Goal: Task Accomplishment & Management: Manage account settings

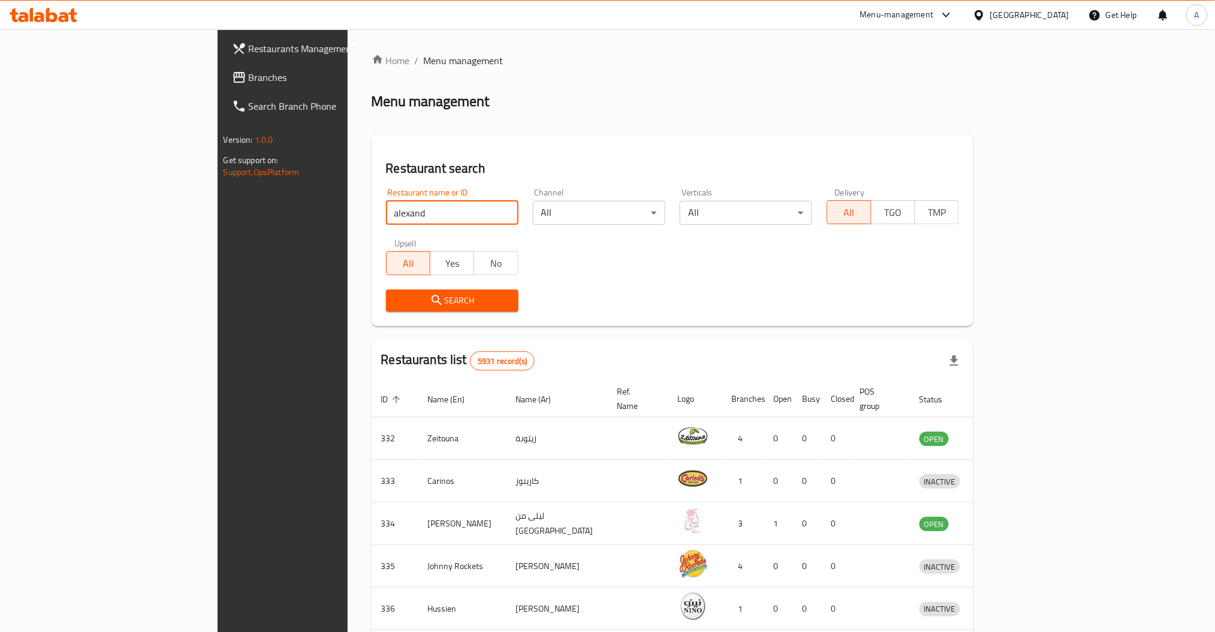
type input "alexand"
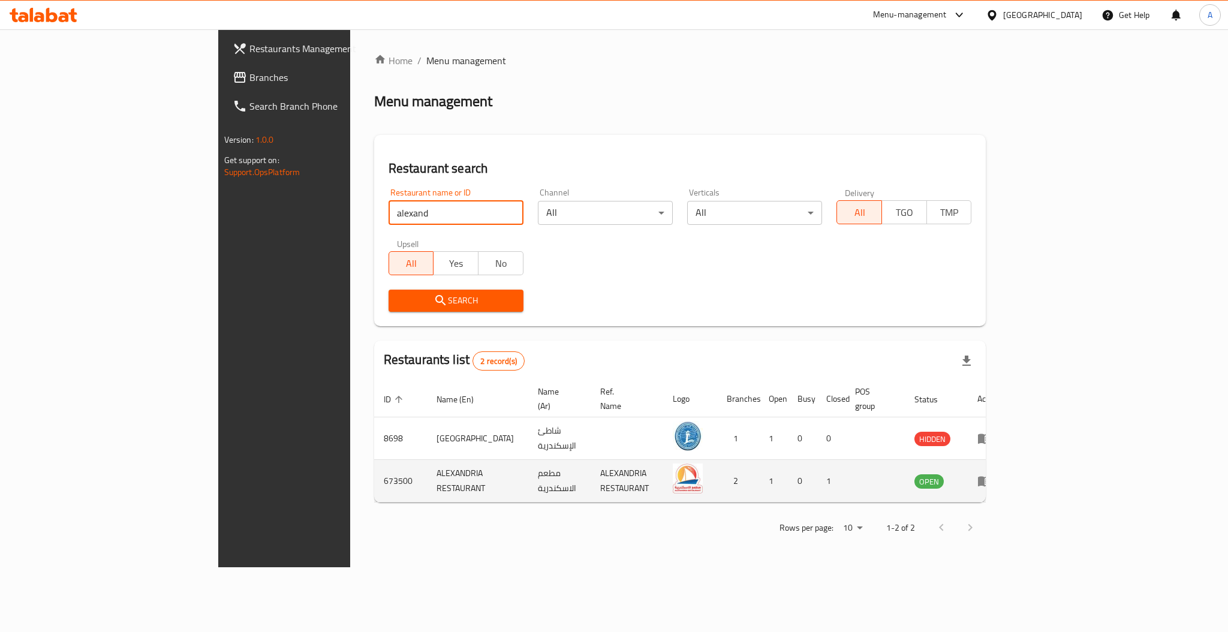
click at [999, 474] on link "enhanced table" at bounding box center [988, 481] width 22 height 14
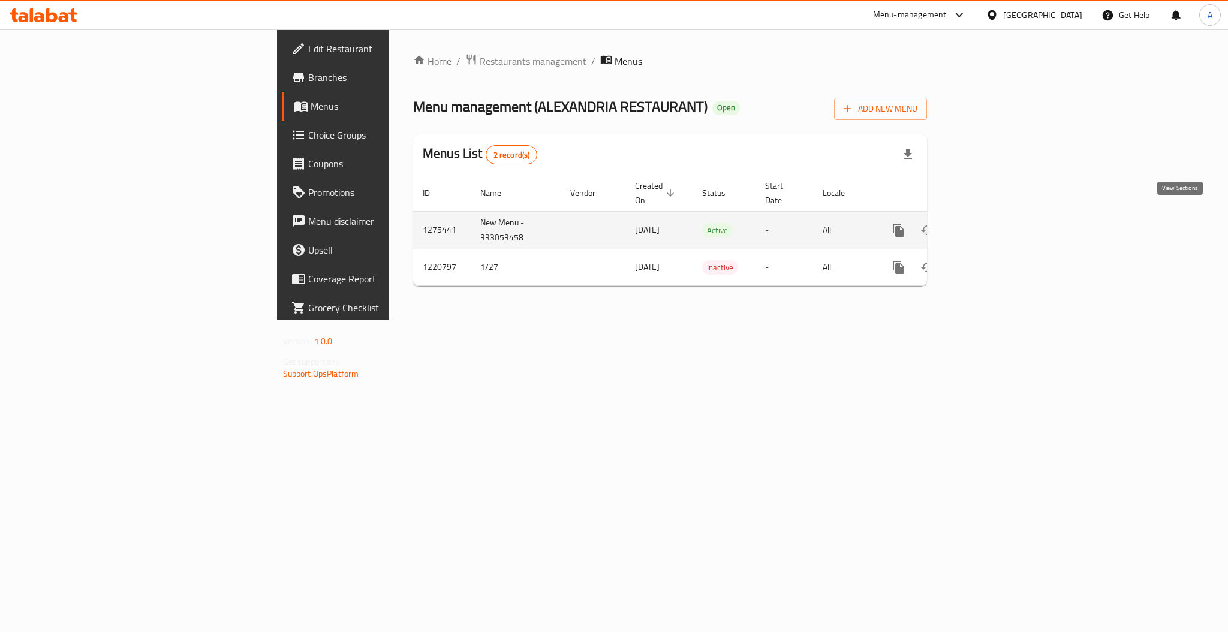
click at [992, 223] on icon "enhanced table" at bounding box center [985, 230] width 14 height 14
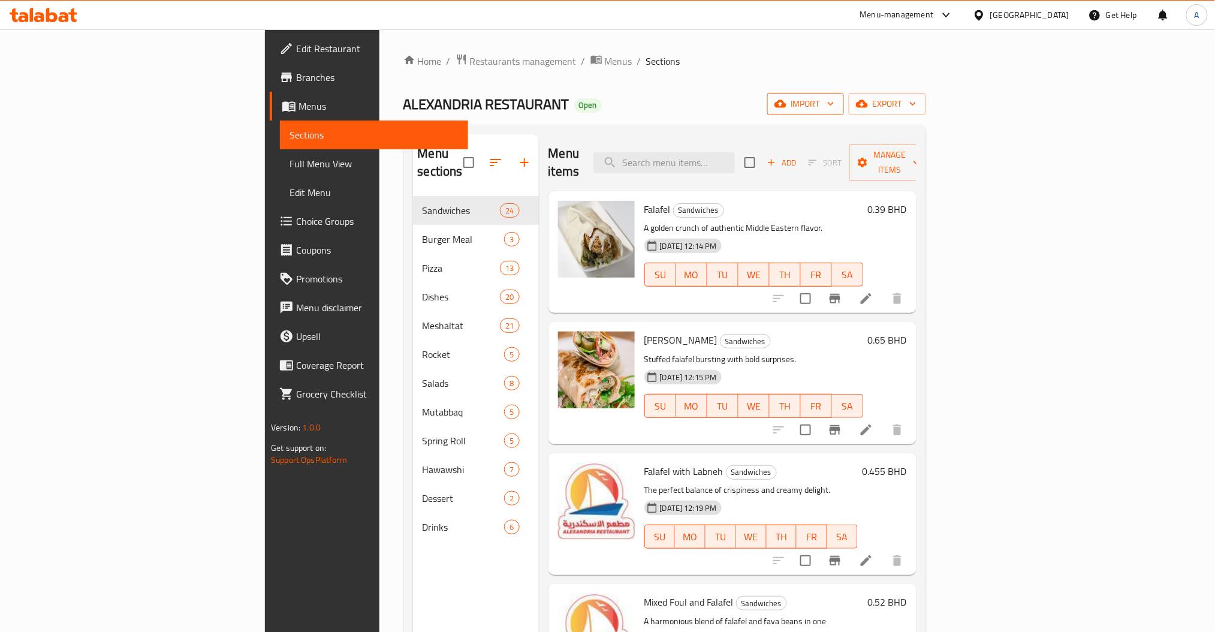
click at [834, 101] on span "import" at bounding box center [806, 104] width 58 height 15
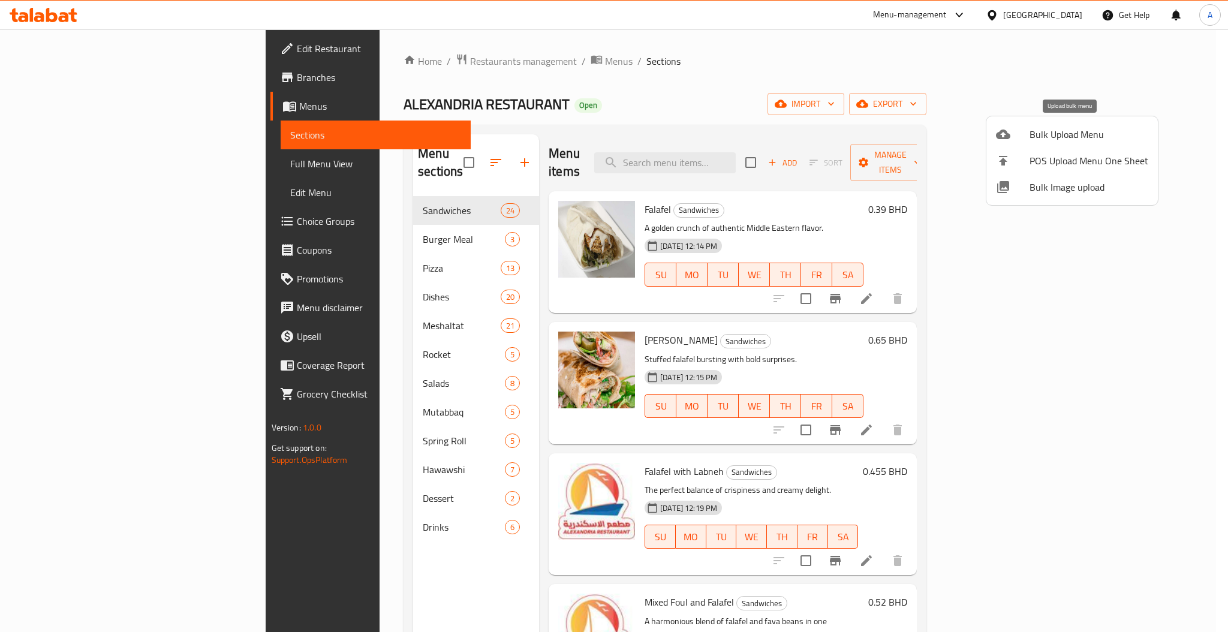
click at [977, 82] on div at bounding box center [614, 316] width 1228 height 632
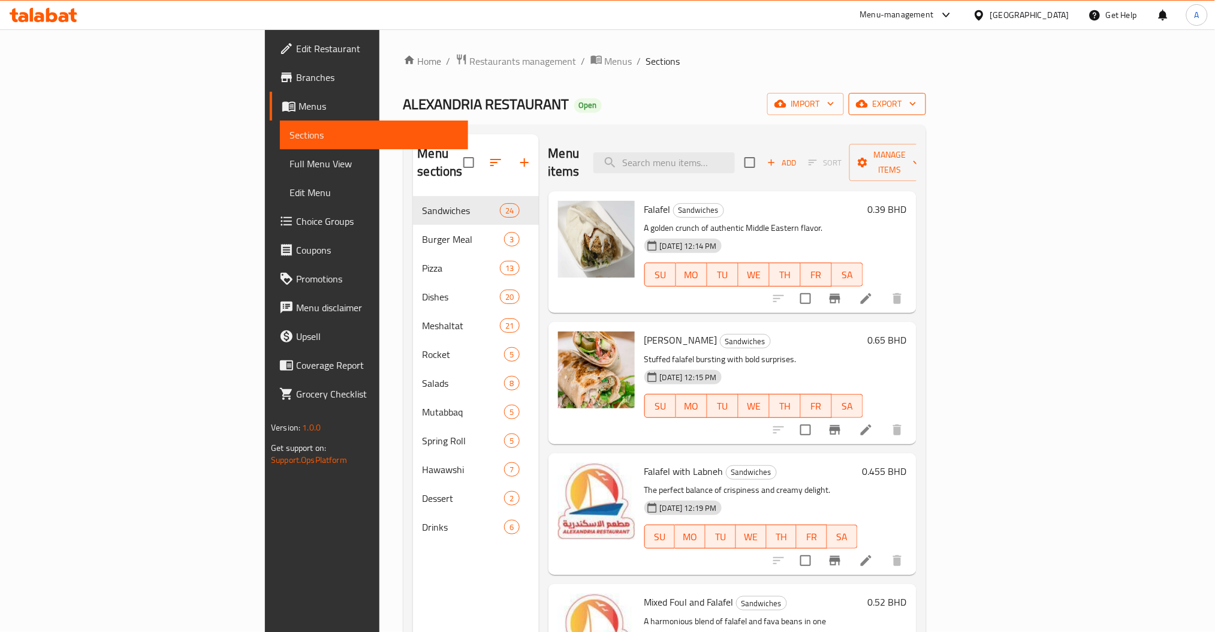
click at [917, 108] on span "export" at bounding box center [887, 104] width 58 height 15
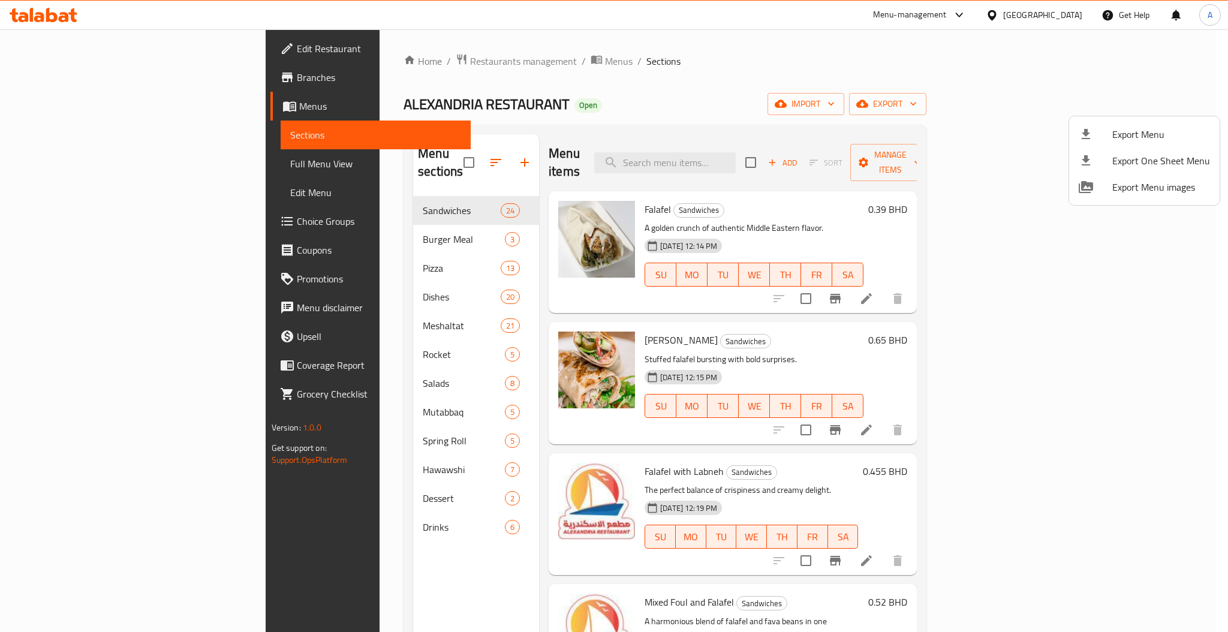
click at [1134, 134] on span "Export Menu" at bounding box center [1161, 134] width 98 height 14
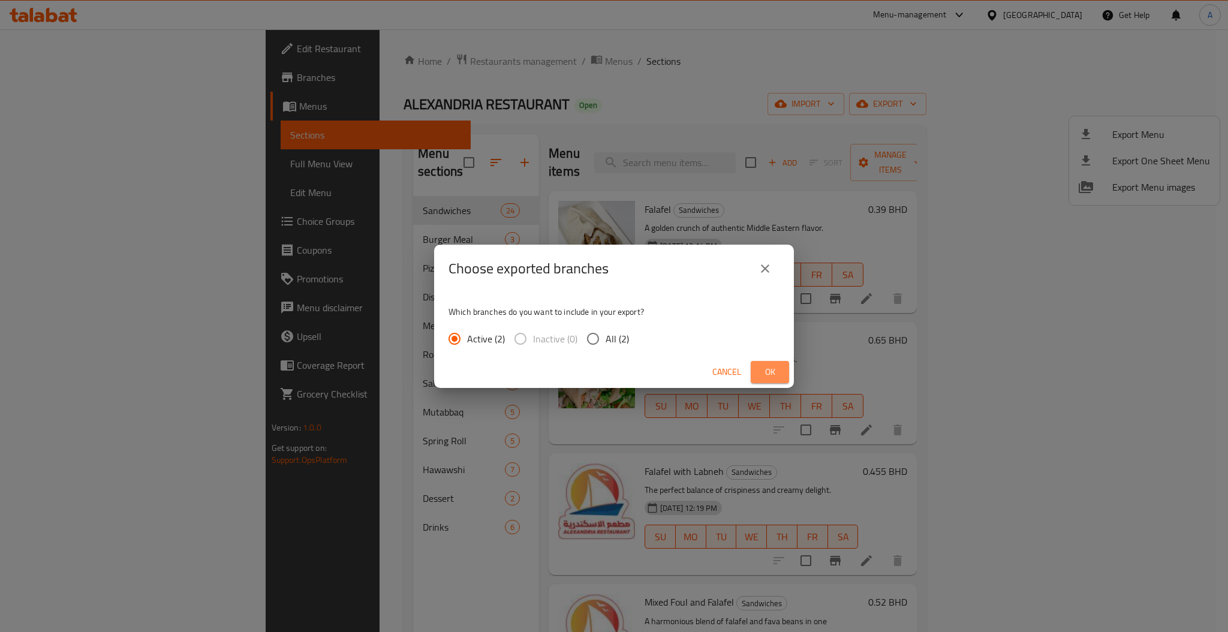
click at [760, 370] on span "Ok" at bounding box center [769, 371] width 19 height 15
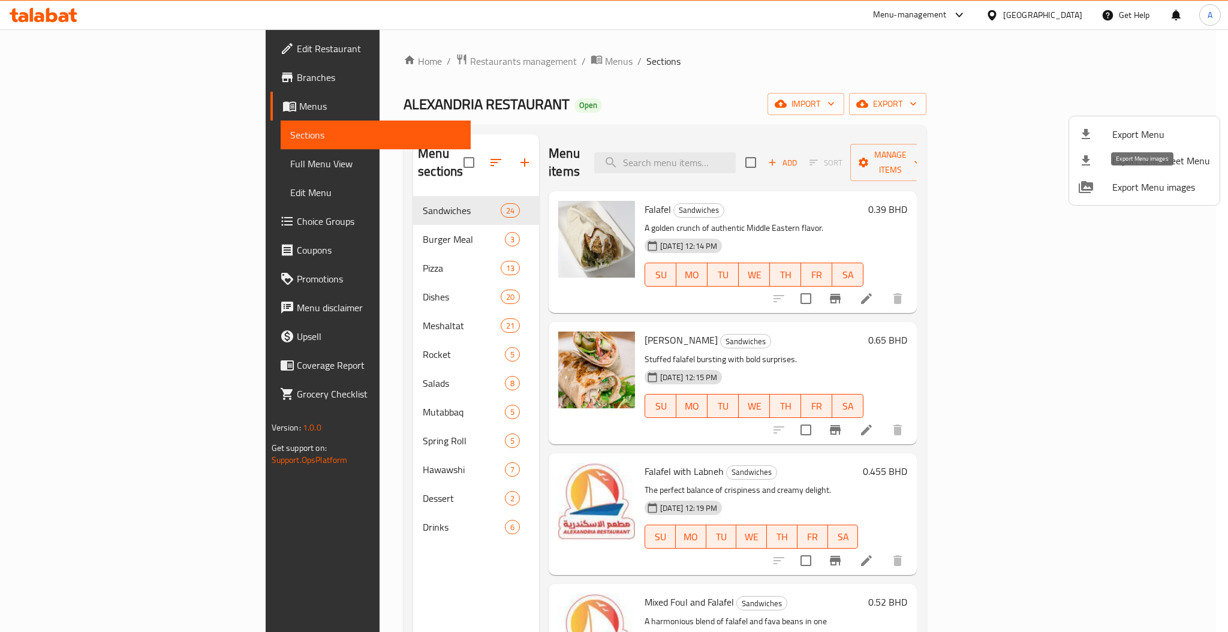
click at [1182, 182] on span "Export Menu images" at bounding box center [1161, 187] width 98 height 14
click at [854, 91] on div at bounding box center [614, 316] width 1228 height 632
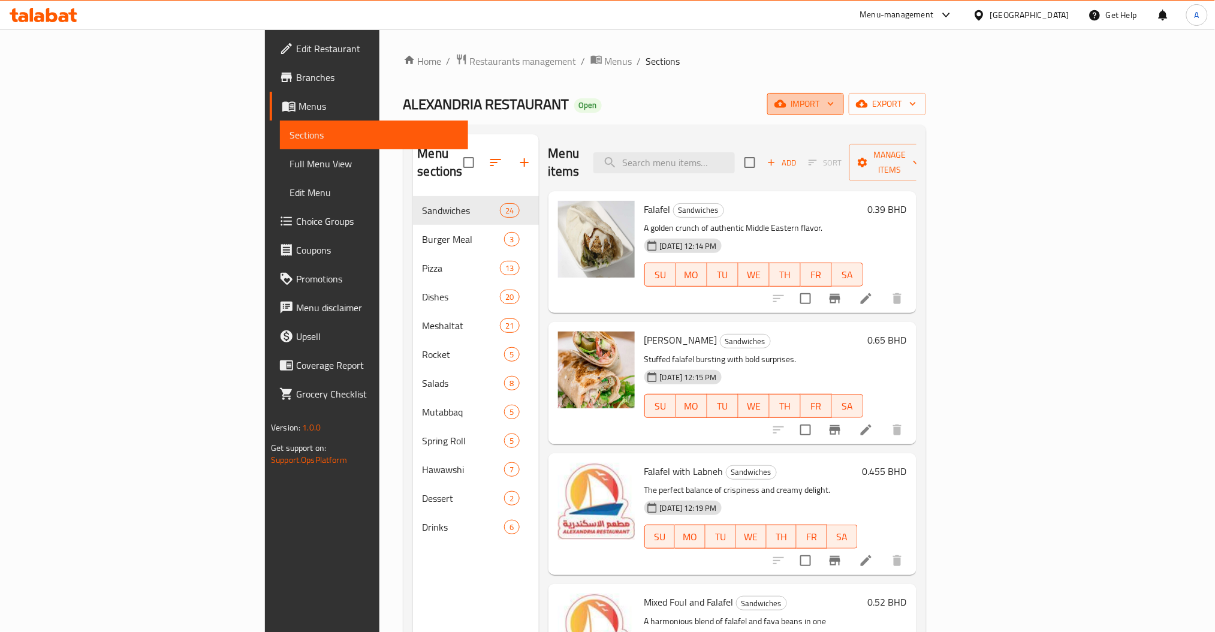
click at [834, 101] on span "import" at bounding box center [806, 104] width 58 height 15
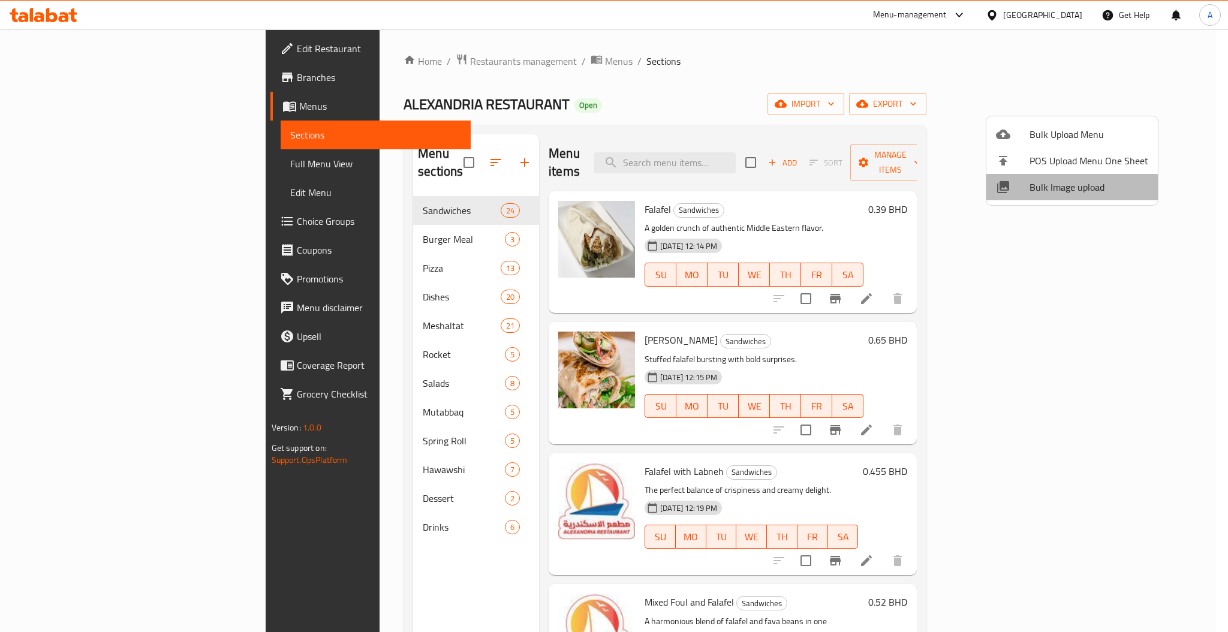
click at [1074, 194] on span "Bulk Image upload" at bounding box center [1088, 187] width 119 height 14
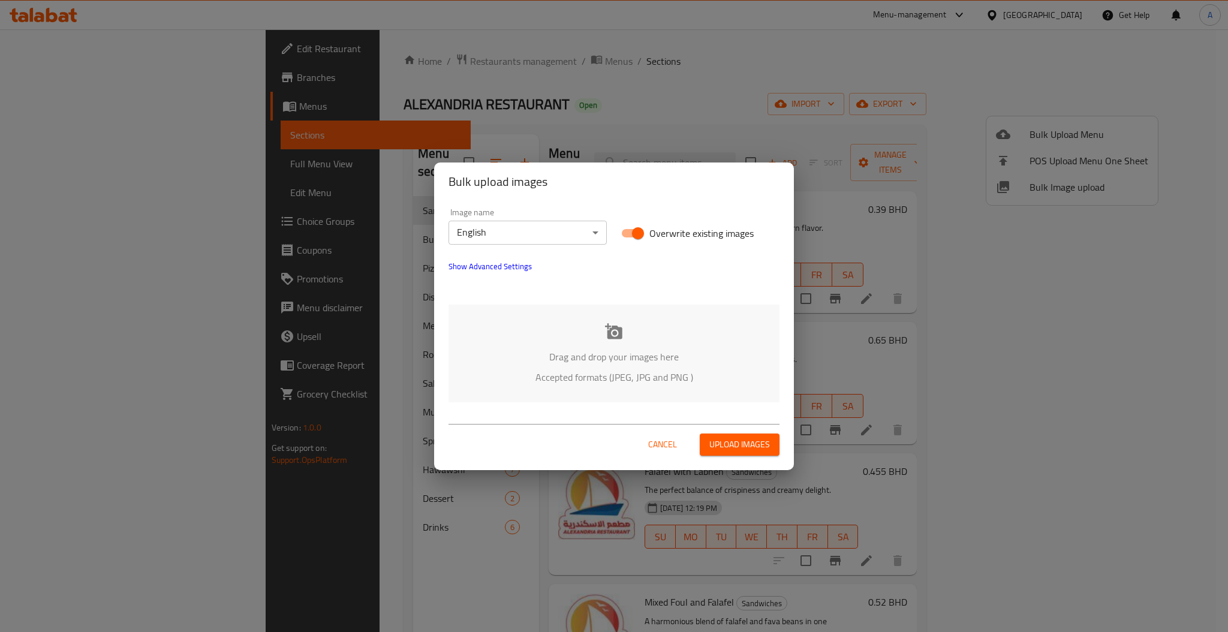
click at [613, 329] on icon at bounding box center [613, 331] width 17 height 16
click at [656, 156] on div "Bulk upload images Image name English ​ Overwrite existing images Show Advanced…" at bounding box center [614, 316] width 1228 height 632
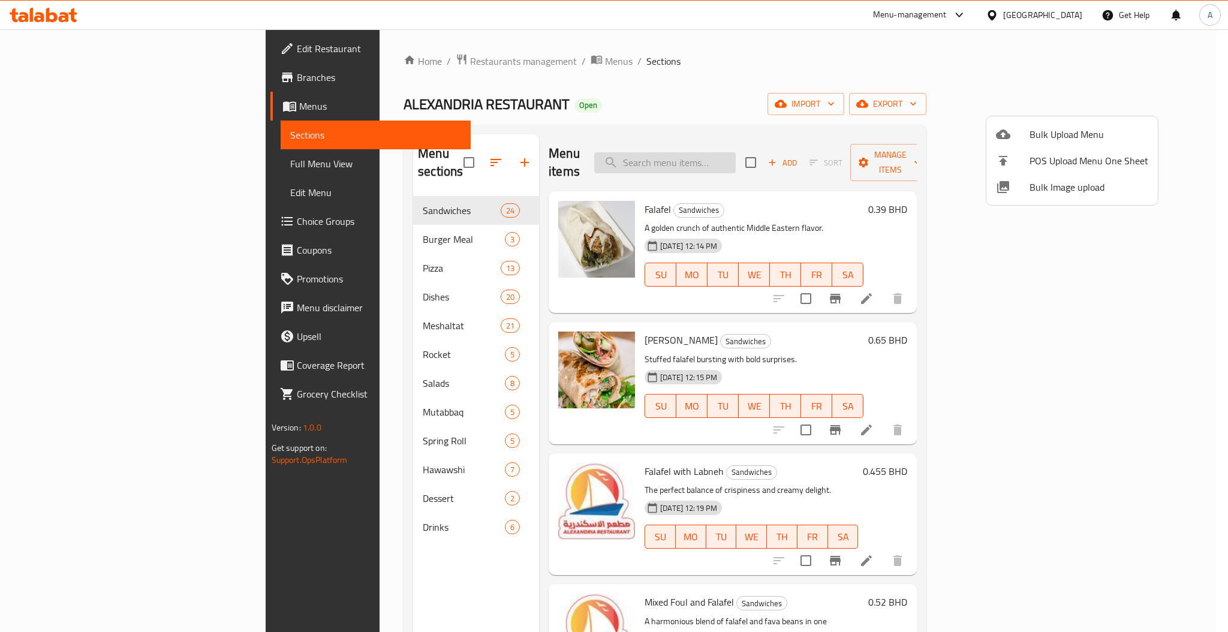
click at [744, 144] on div at bounding box center [614, 316] width 1228 height 632
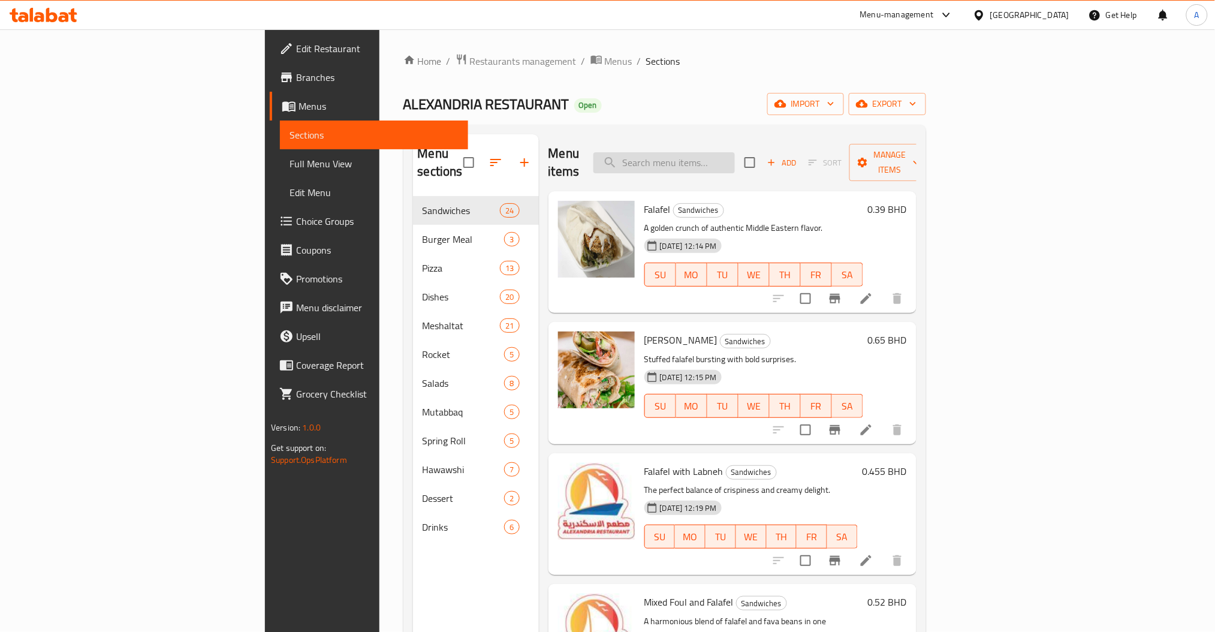
click at [735, 152] on input "search" at bounding box center [663, 162] width 141 height 21
click at [735, 157] on input "search" at bounding box center [663, 162] width 141 height 21
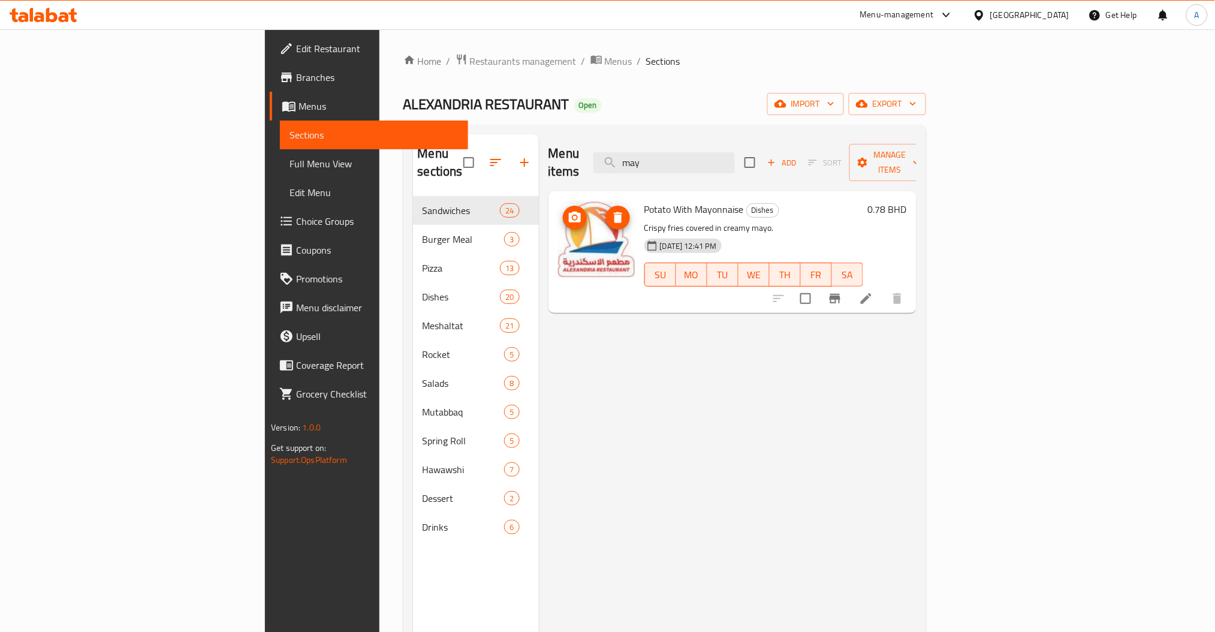
click at [558, 217] on img at bounding box center [596, 239] width 77 height 77
click at [558, 239] on img at bounding box center [596, 239] width 77 height 77
click at [569, 212] on icon "upload picture" at bounding box center [575, 217] width 12 height 11
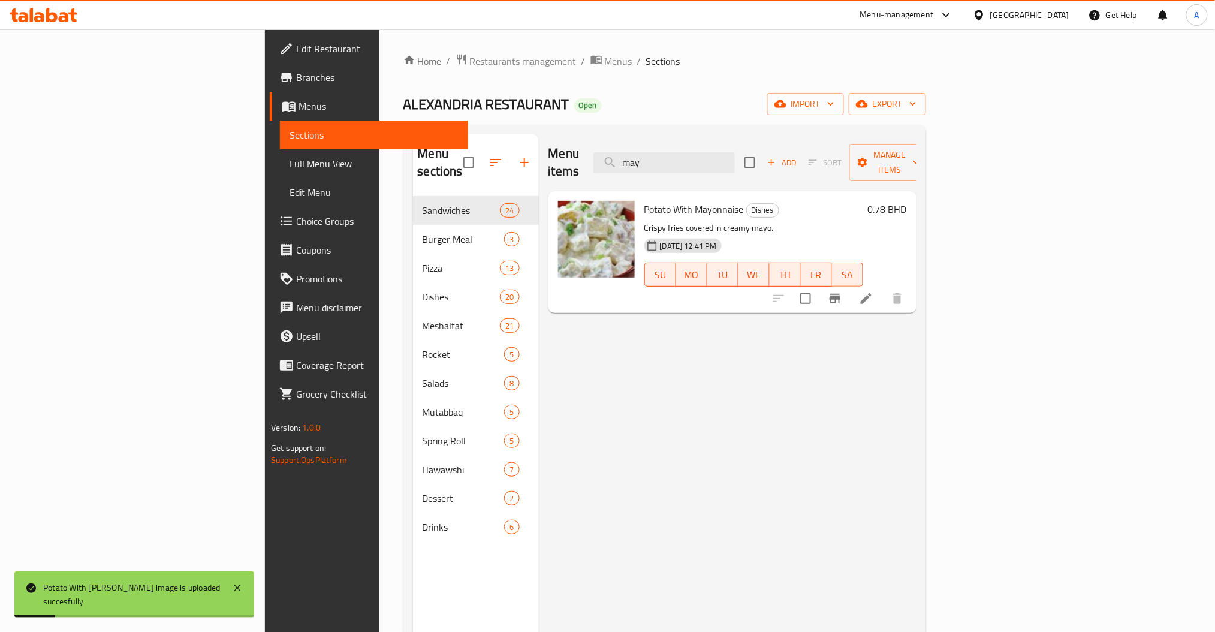
drag, startPoint x: 780, startPoint y: 159, endPoint x: 577, endPoint y: 168, distance: 202.8
click at [622, 165] on div "Menu items may Add Sort Manage items" at bounding box center [733, 162] width 368 height 57
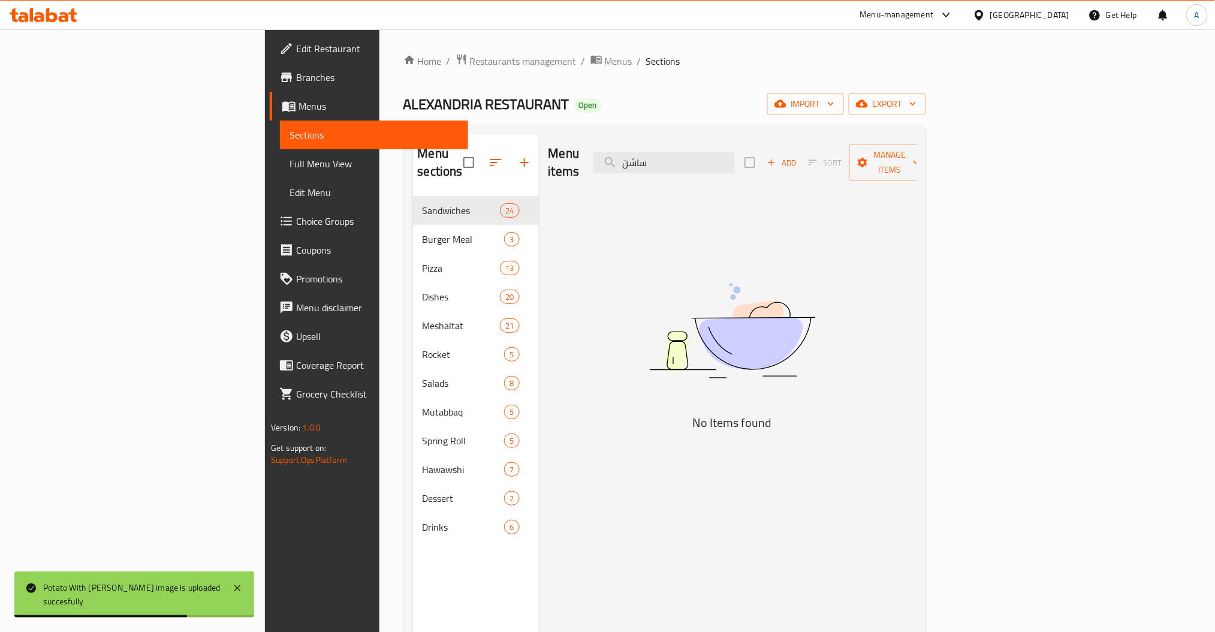
drag, startPoint x: 759, startPoint y: 145, endPoint x: 493, endPoint y: 161, distance: 266.7
click at [614, 159] on div "Menu items ساشن Add Sort Manage items" at bounding box center [733, 162] width 368 height 57
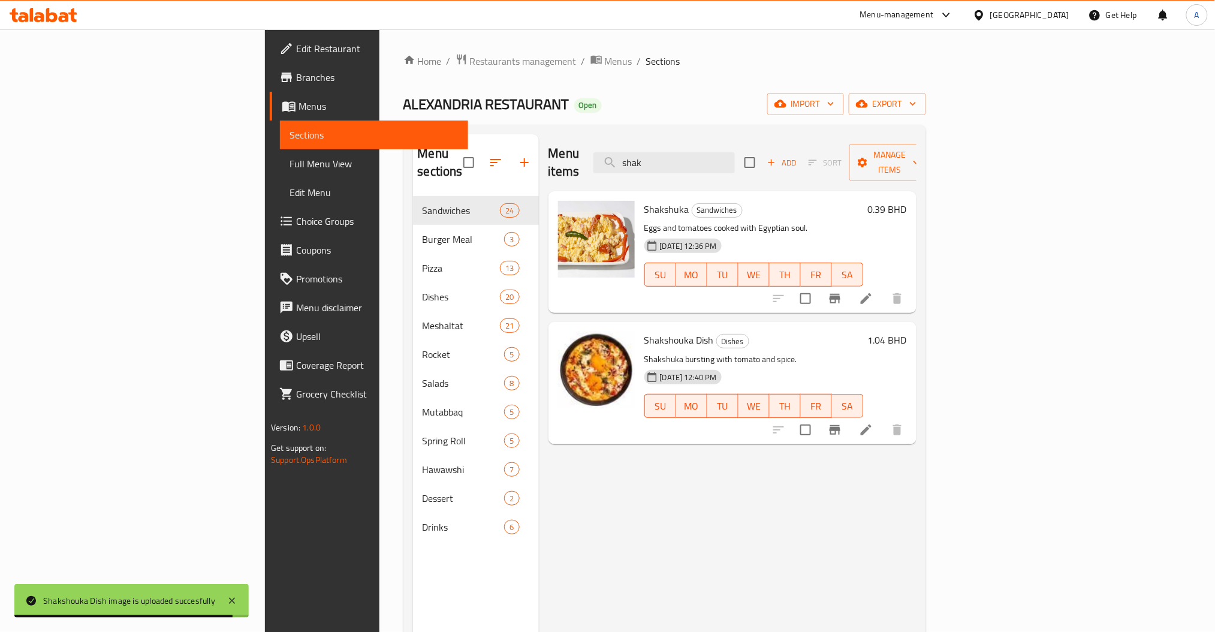
drag, startPoint x: 790, startPoint y: 150, endPoint x: 541, endPoint y: 173, distance: 249.8
click at [652, 170] on div "Menu items shak Add Sort Manage items" at bounding box center [733, 162] width 368 height 57
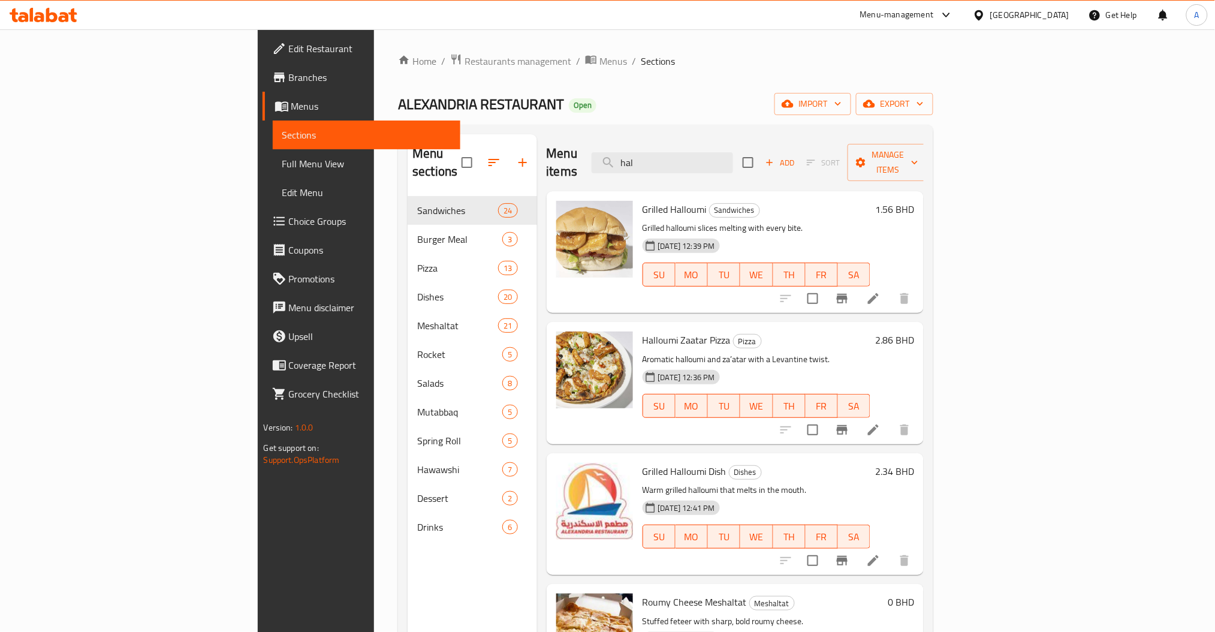
type input "hal"
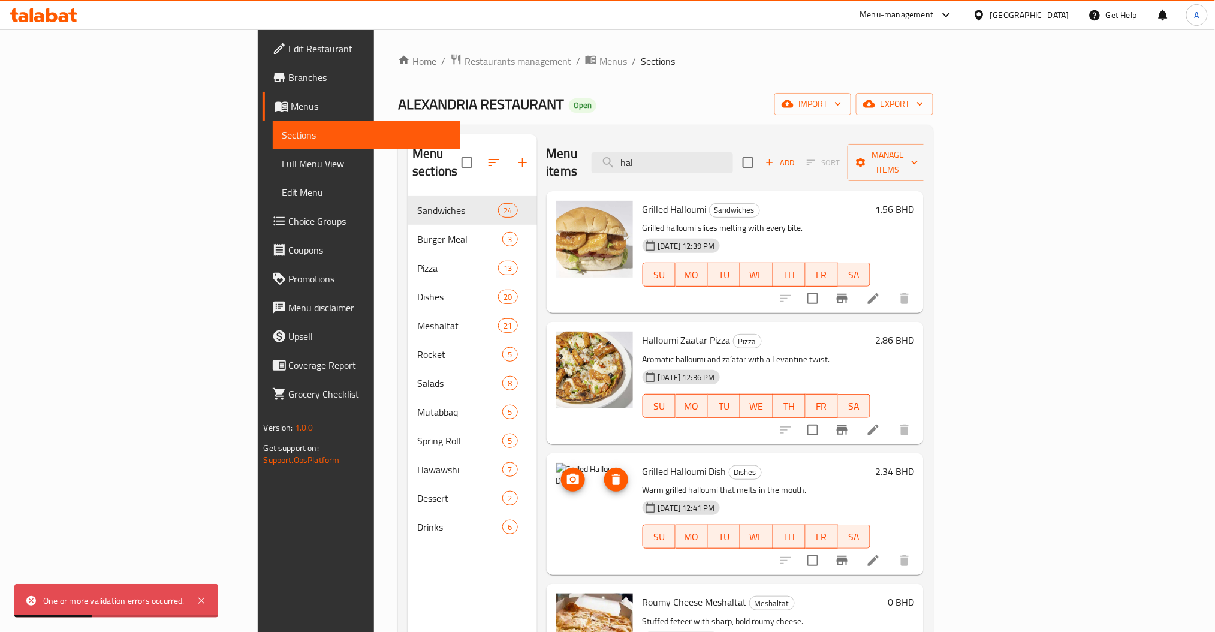
click at [609, 472] on icon "delete image" at bounding box center [616, 479] width 14 height 14
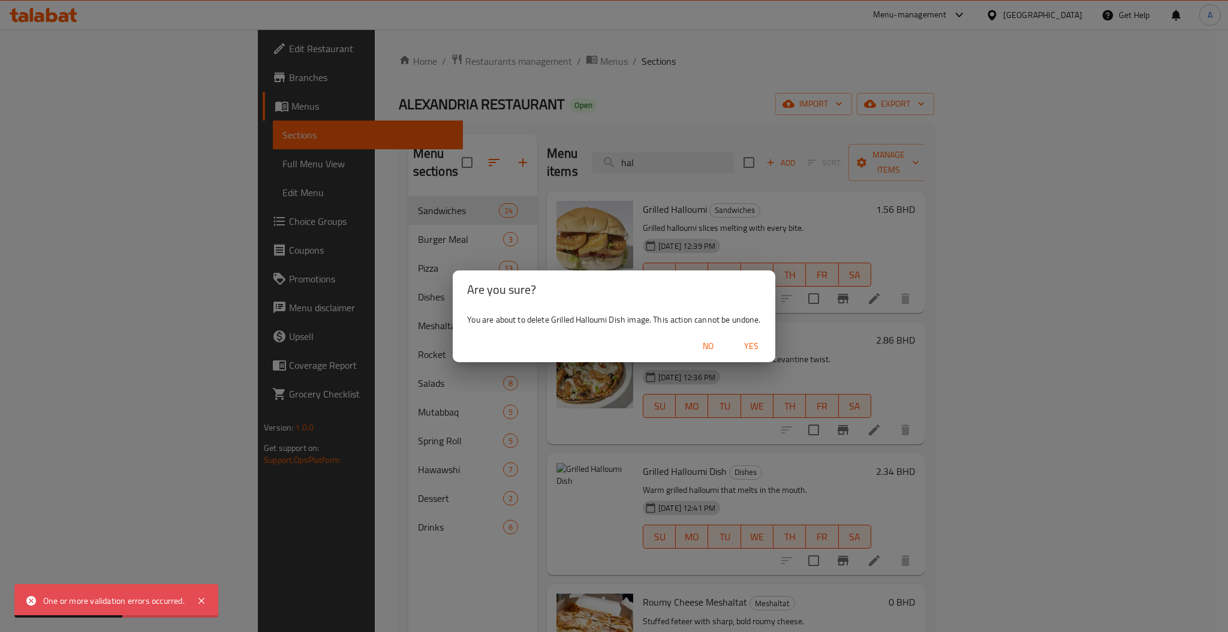
click at [755, 351] on span "Yes" at bounding box center [751, 346] width 29 height 15
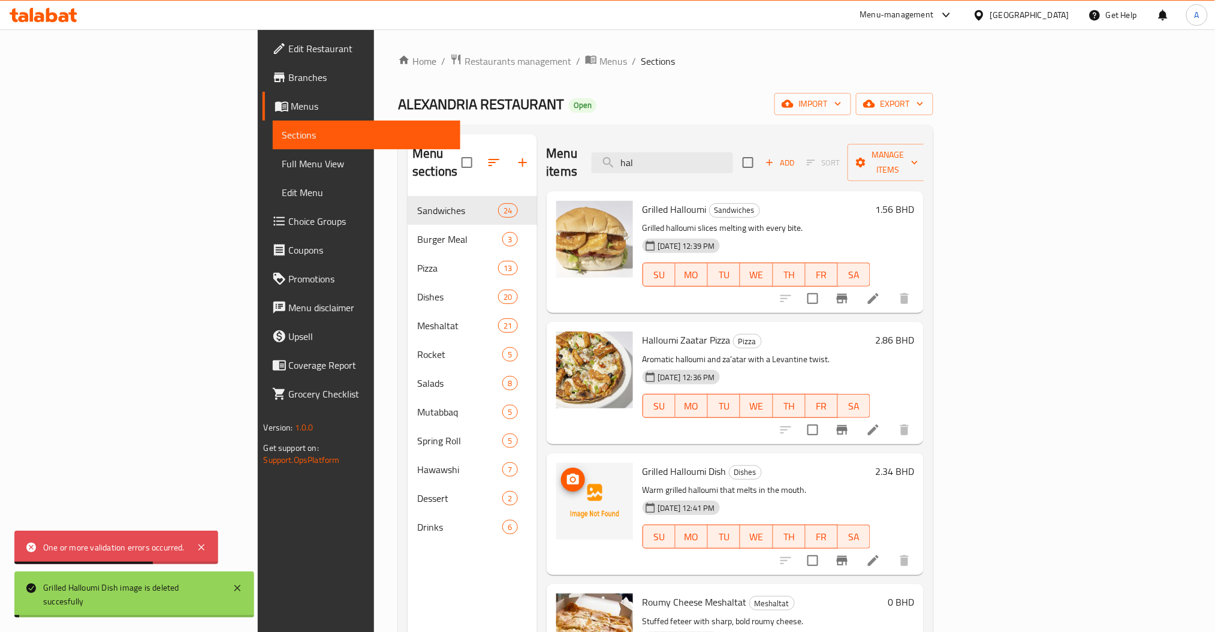
click at [567, 474] on icon "upload picture" at bounding box center [573, 479] width 12 height 11
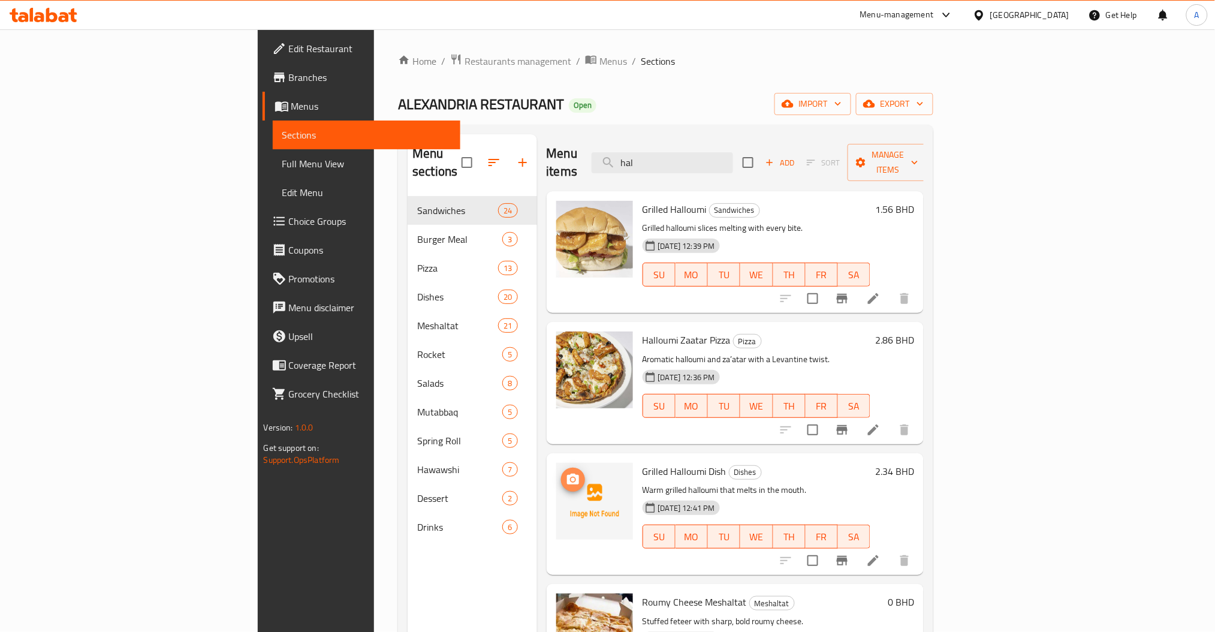
click at [561, 472] on span "upload picture" at bounding box center [573, 479] width 24 height 14
click at [604, 468] on button "delete image" at bounding box center [616, 480] width 24 height 24
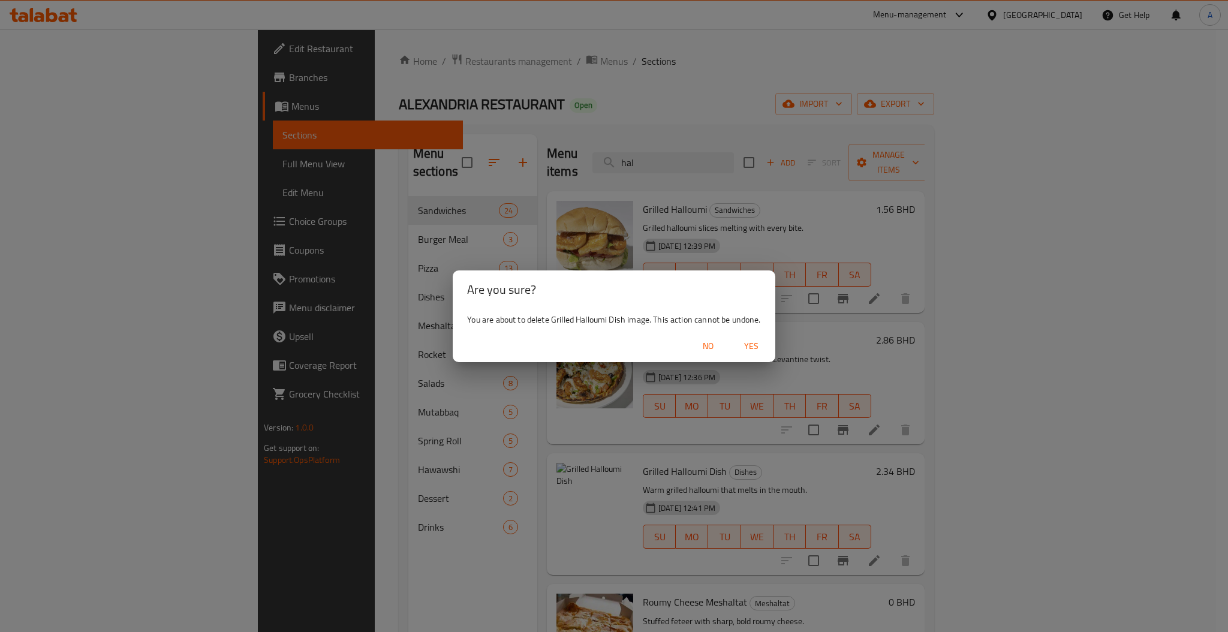
click at [755, 340] on span "Yes" at bounding box center [751, 346] width 29 height 15
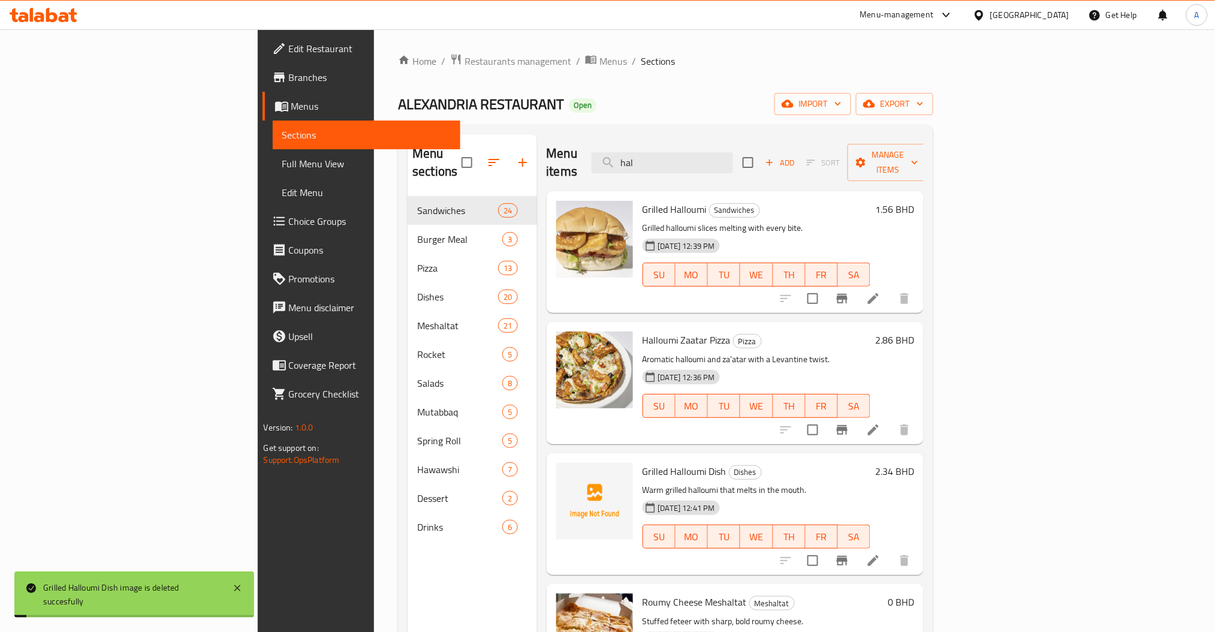
click at [881, 553] on icon at bounding box center [873, 560] width 14 height 14
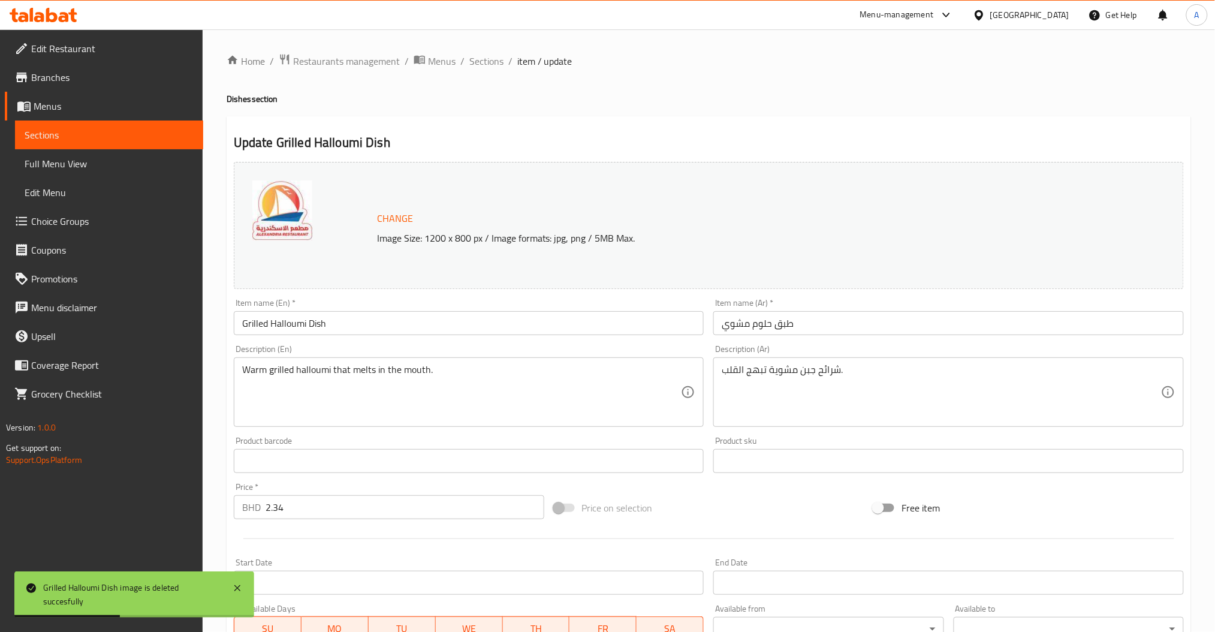
click at [400, 216] on span "Change" at bounding box center [395, 218] width 36 height 17
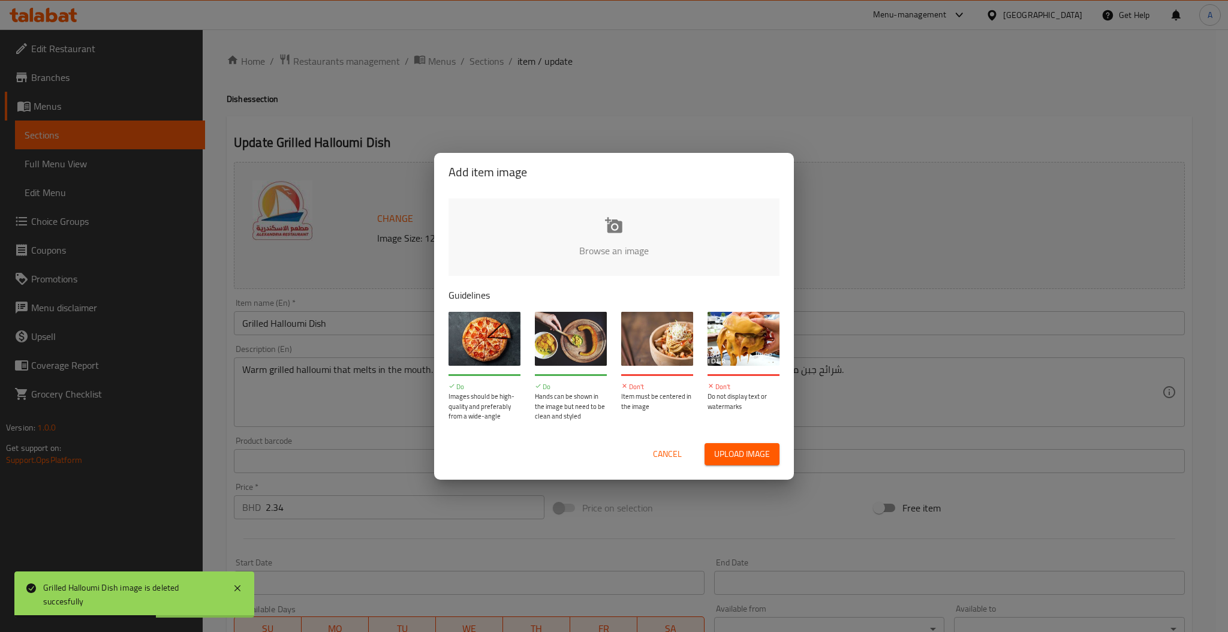
click at [561, 257] on input "file" at bounding box center [1018, 254] width 1141 height 112
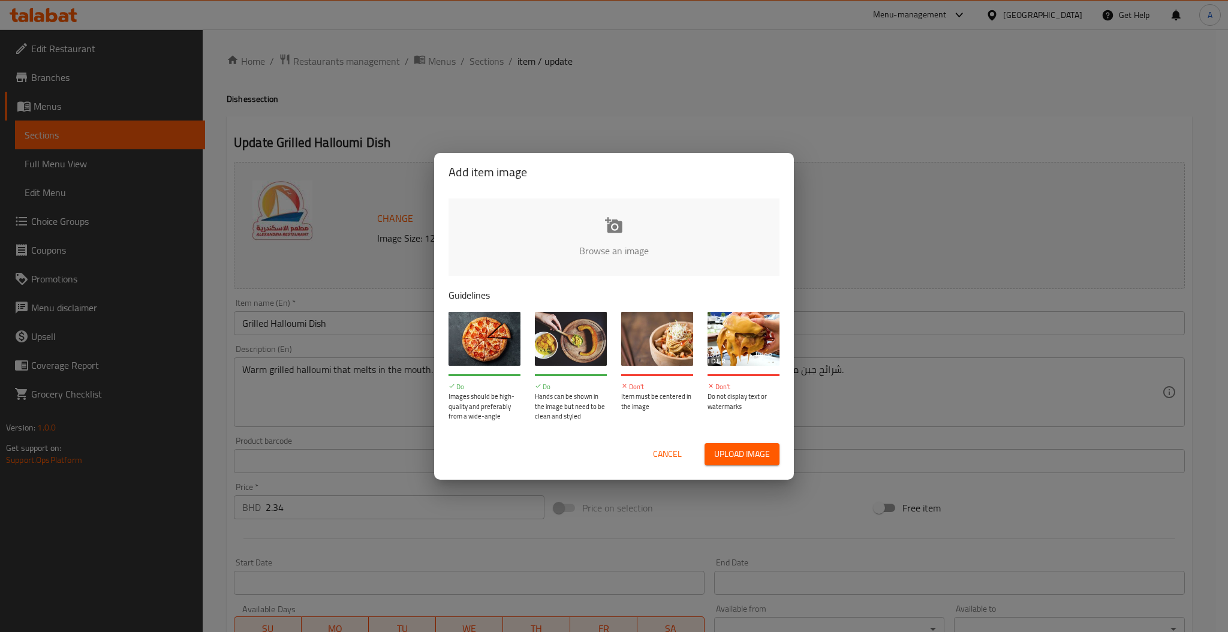
type input "C:\fakepath\حلوم مشوي.png"
click at [1004, 119] on div "Add item image Browse an image Guidelines Do Images should be high-quality and …" at bounding box center [614, 316] width 1228 height 632
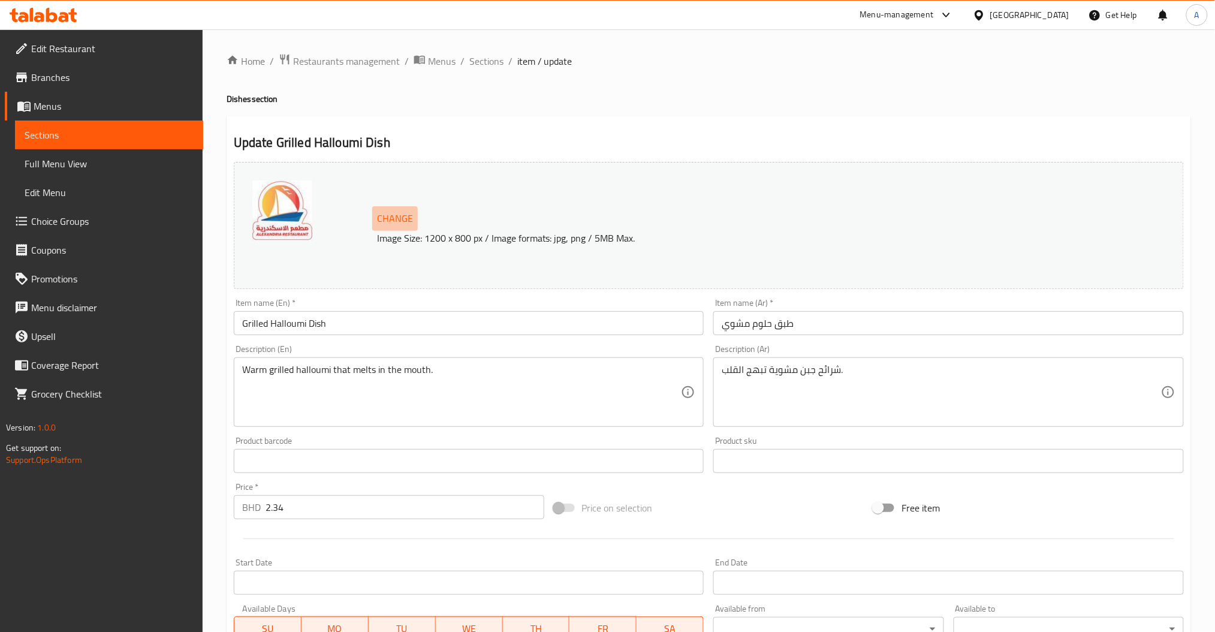
click at [399, 210] on span "Change" at bounding box center [395, 218] width 36 height 17
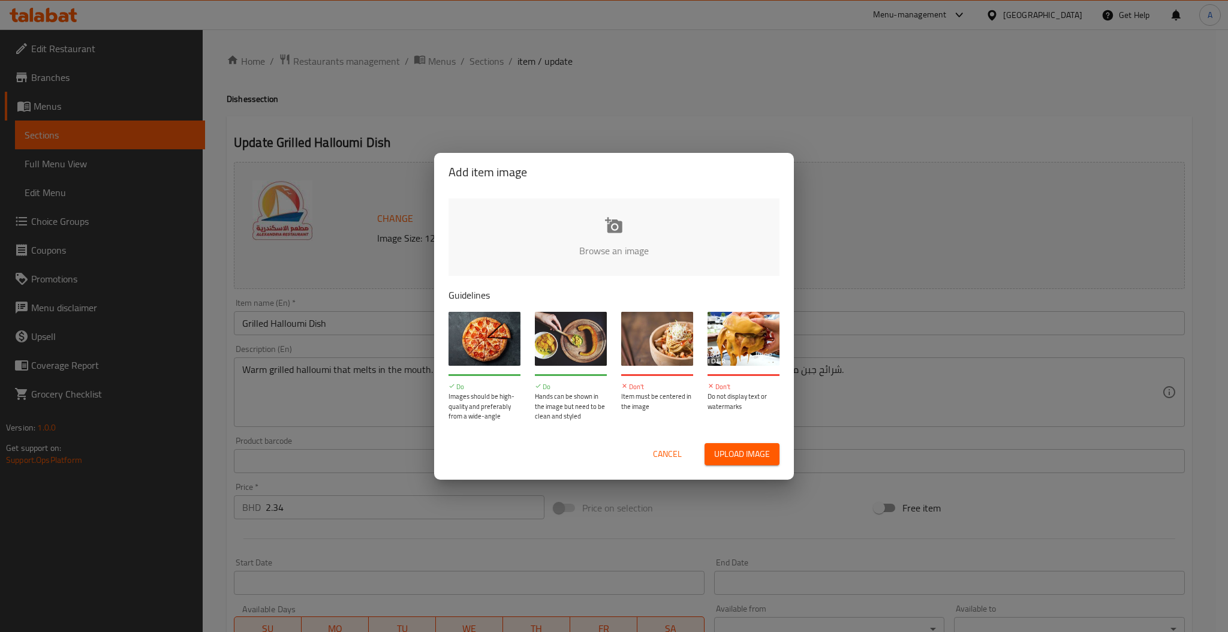
click at [653, 239] on input "file" at bounding box center [1018, 254] width 1141 height 112
type input "C:\fakepath\حلوم مشوي.png"
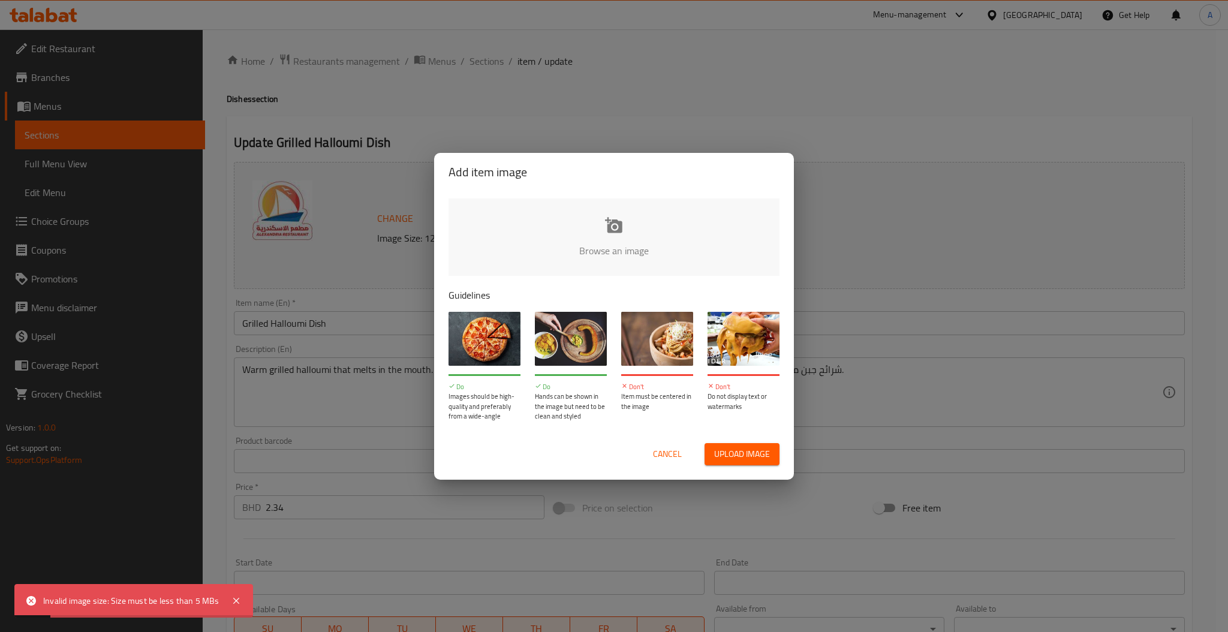
click at [941, 178] on div "Add item image Browse an image Guidelines Do Images should be high-quality and …" at bounding box center [614, 316] width 1228 height 632
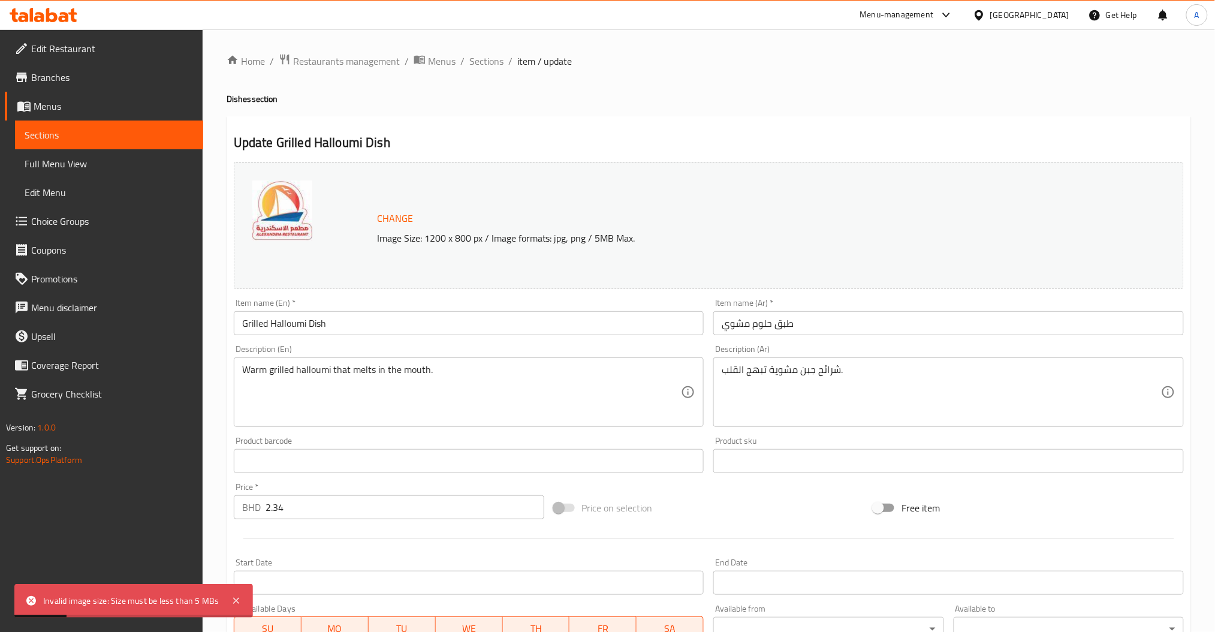
click at [388, 225] on span "Change" at bounding box center [395, 218] width 36 height 17
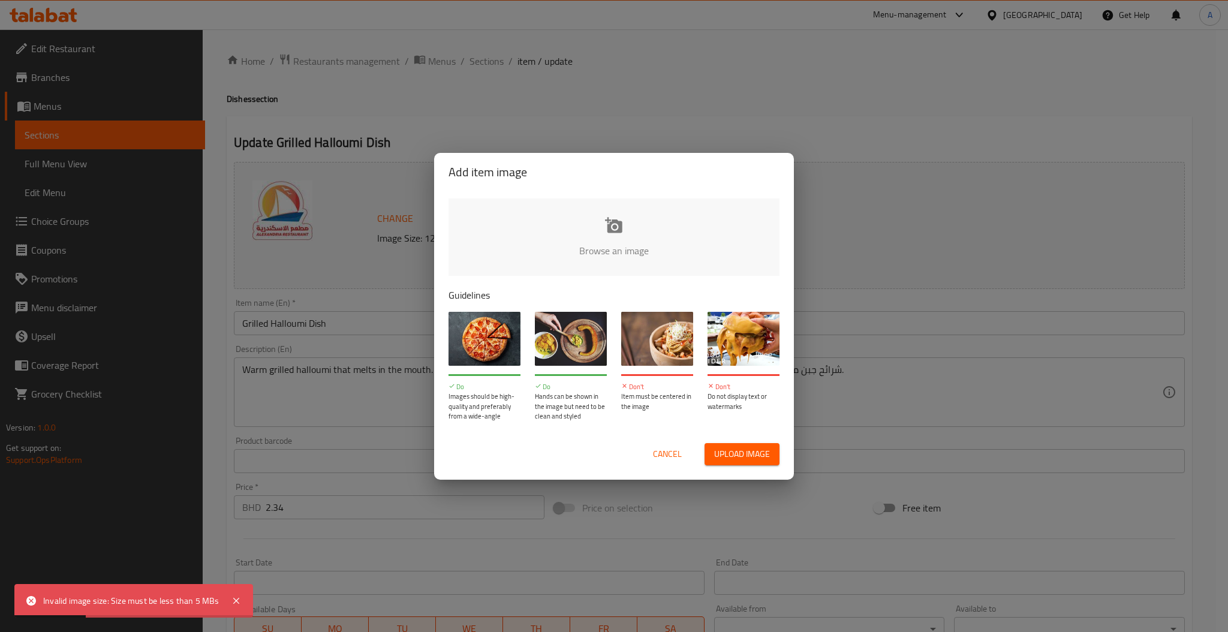
click at [583, 236] on input "file" at bounding box center [1018, 254] width 1141 height 112
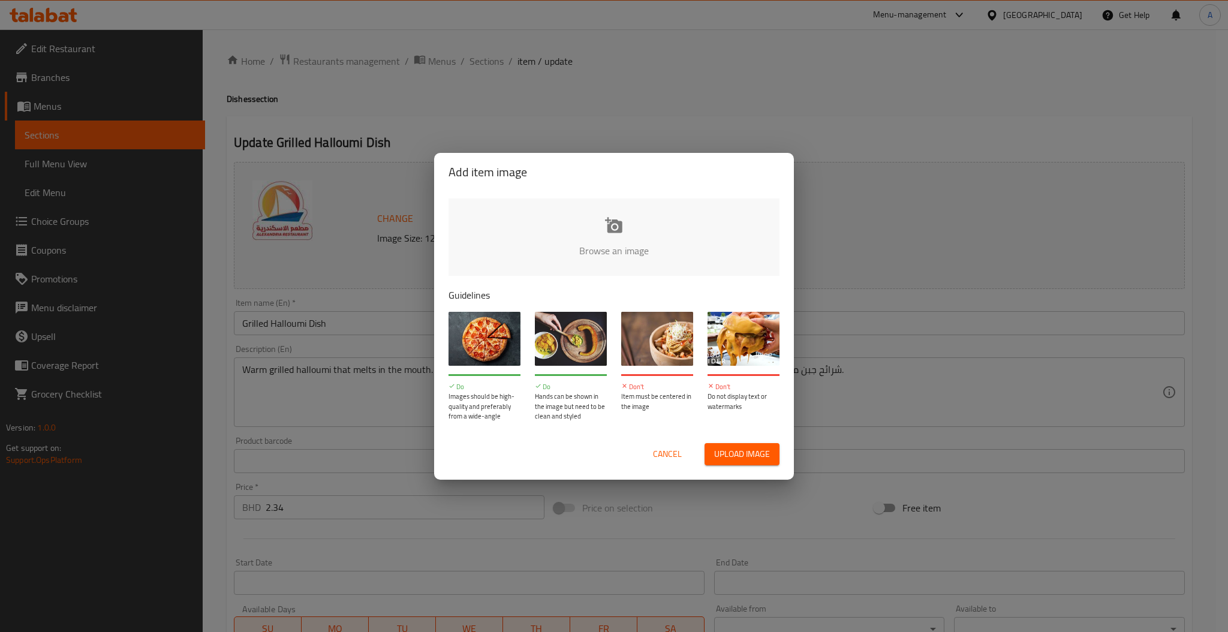
type input "C:\fakepath\image (41).png"
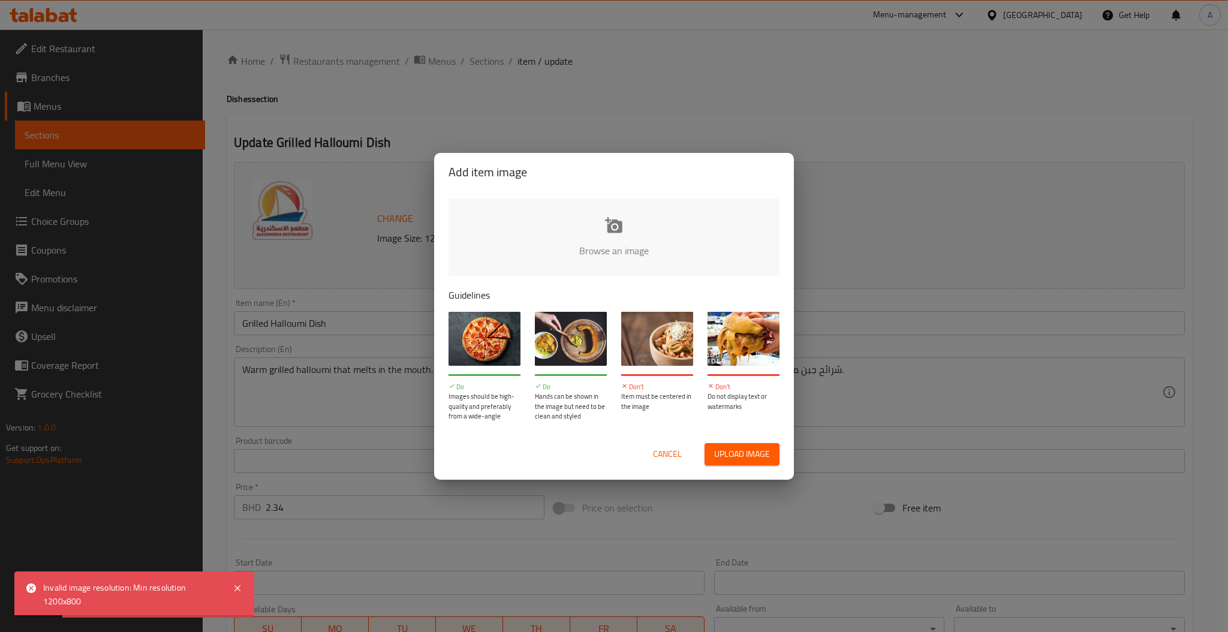
click at [662, 450] on span "Cancel" at bounding box center [667, 454] width 29 height 15
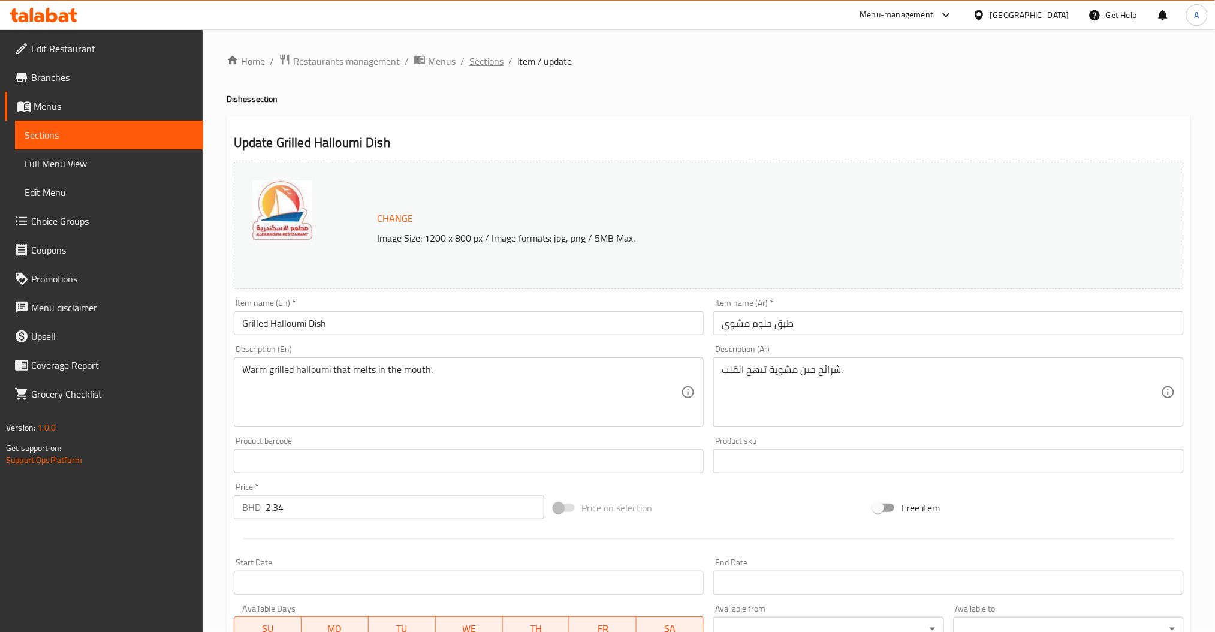
click at [501, 55] on span "Sections" at bounding box center [486, 61] width 34 height 14
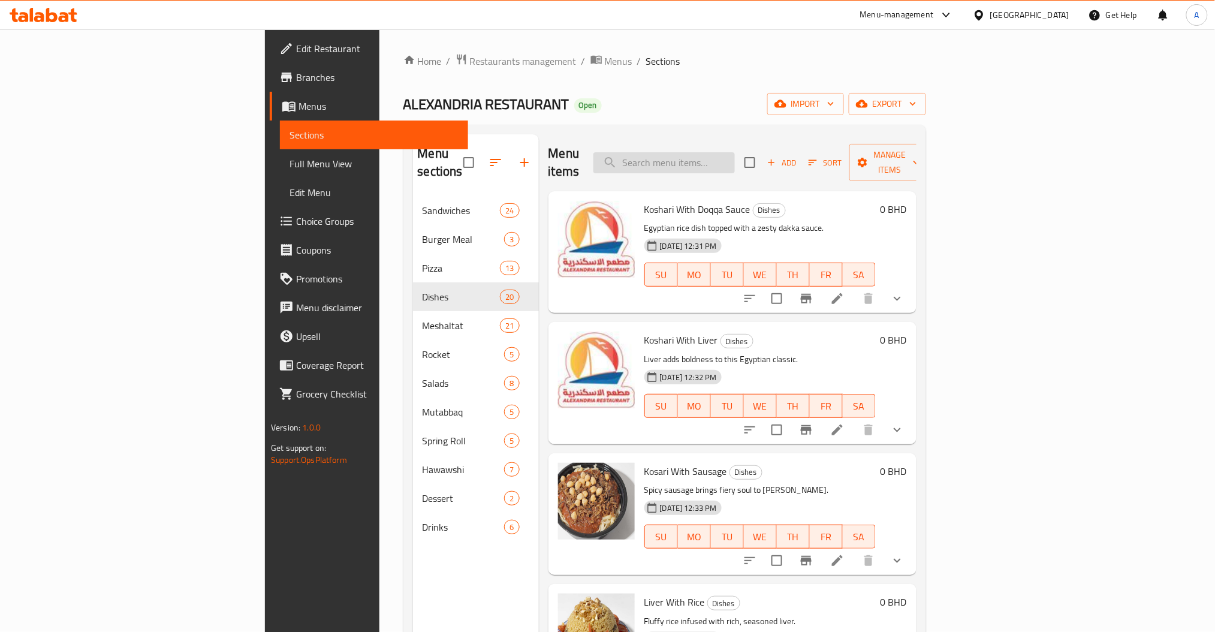
click at [735, 162] on input "search" at bounding box center [663, 162] width 141 height 21
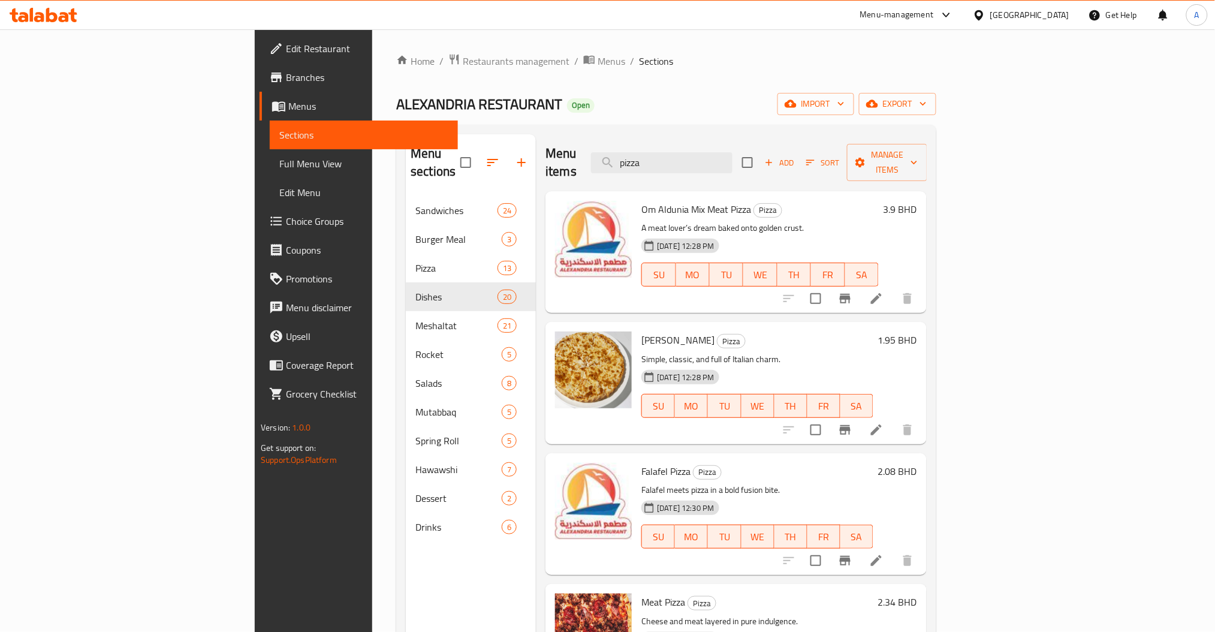
type input "pizza"
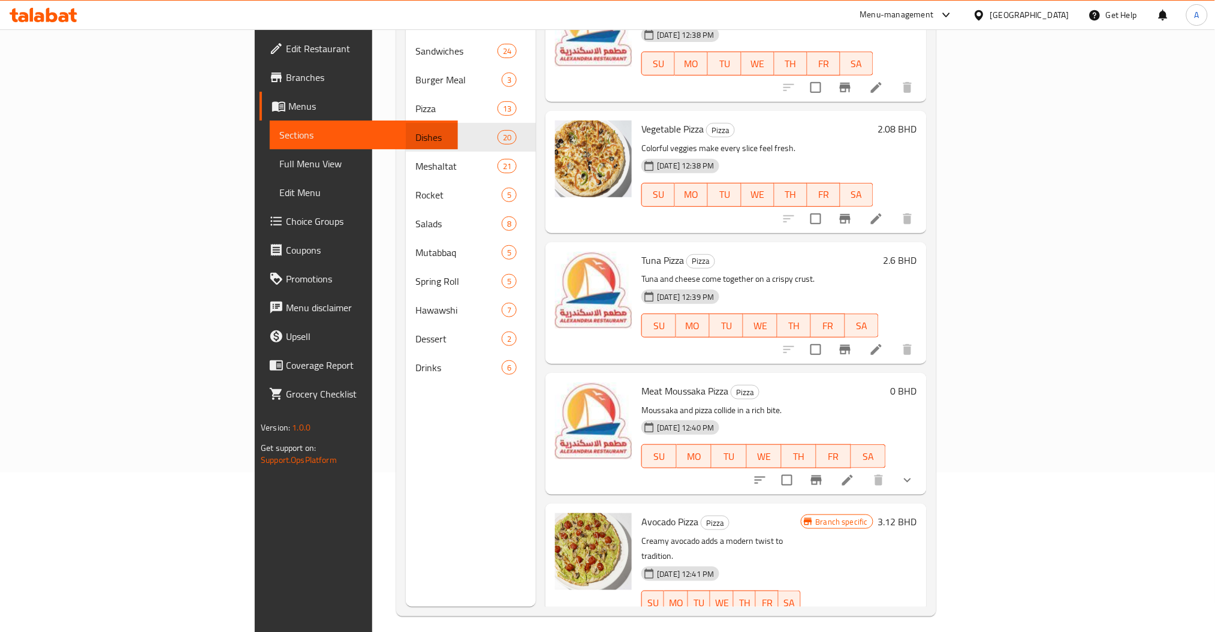
scroll to position [168, 0]
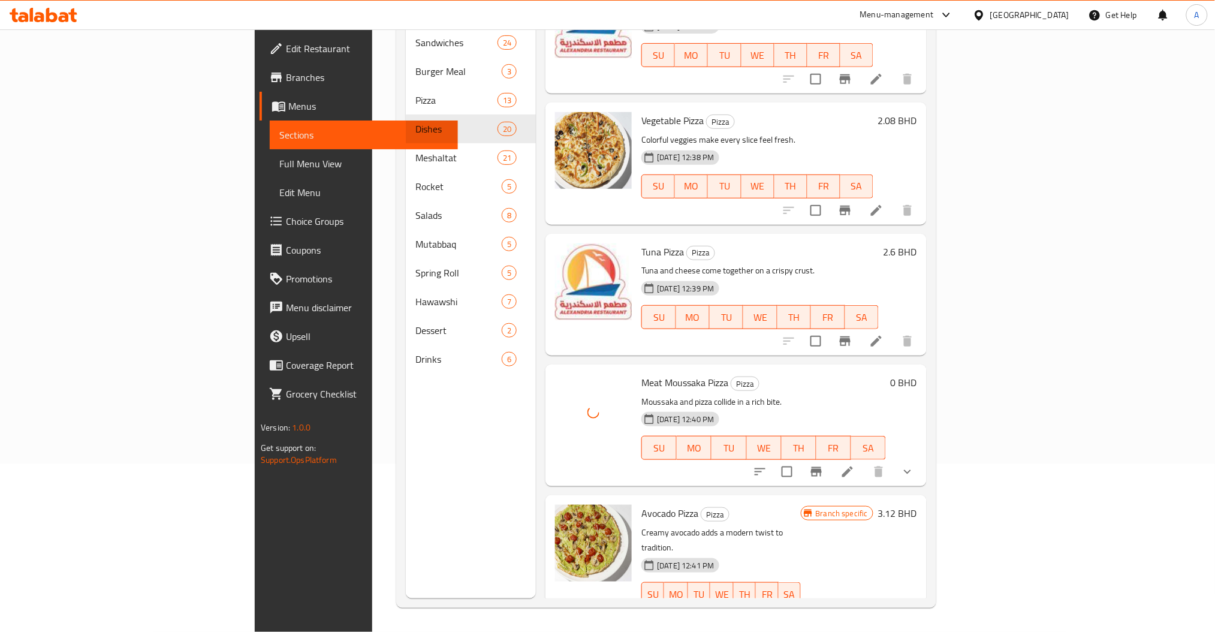
click at [802, 373] on div "Meat Moussaka Pizza Pizza Moussaka and pizza collide in a rich bite. 10-02-2025…" at bounding box center [764, 425] width 254 height 112
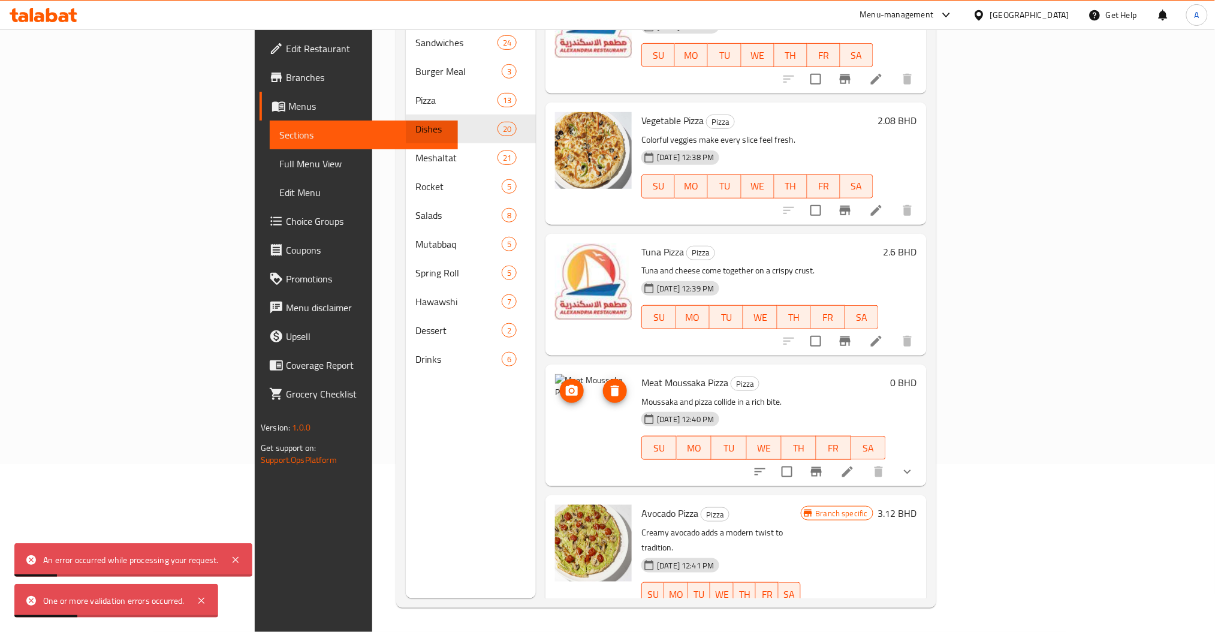
click at [561, 374] on img at bounding box center [593, 412] width 77 height 77
click at [608, 384] on icon "delete image" at bounding box center [615, 391] width 14 height 14
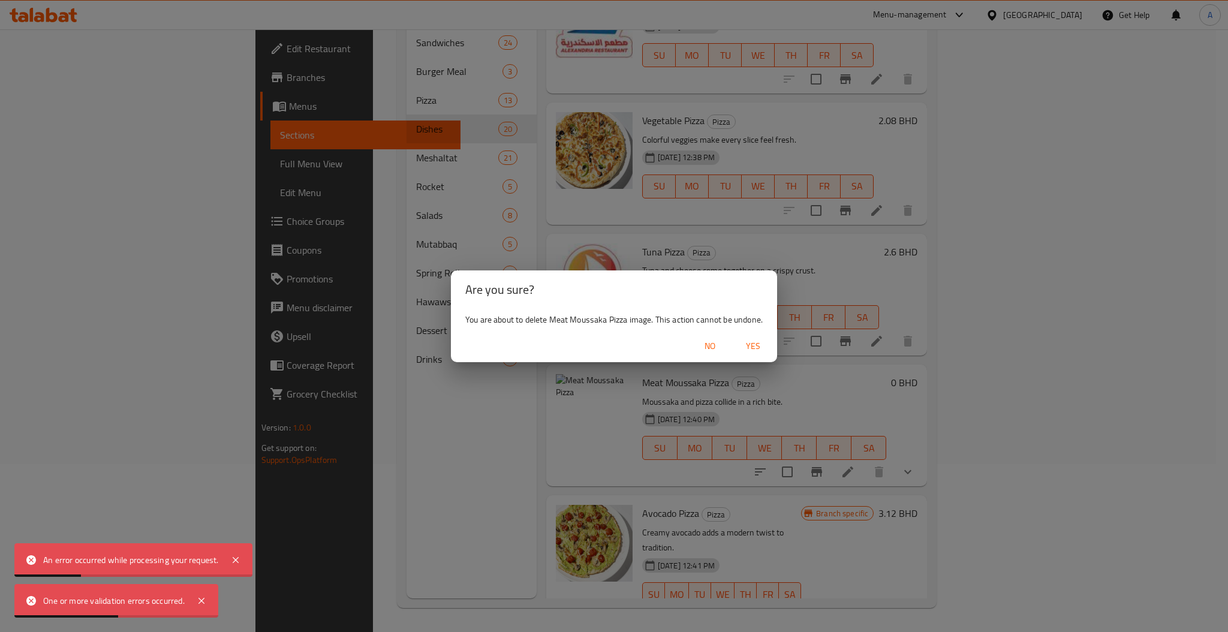
click at [740, 359] on div "No Yes" at bounding box center [614, 346] width 326 height 32
click at [759, 348] on span "Yes" at bounding box center [753, 346] width 29 height 15
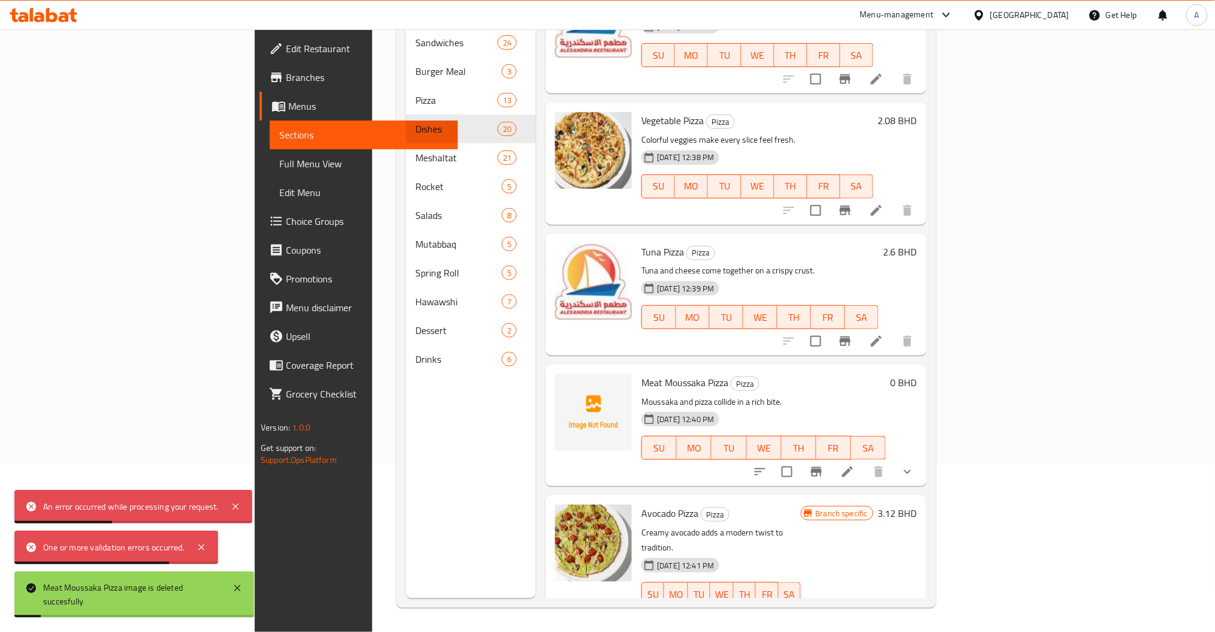
click at [864, 461] on li at bounding box center [848, 472] width 34 height 22
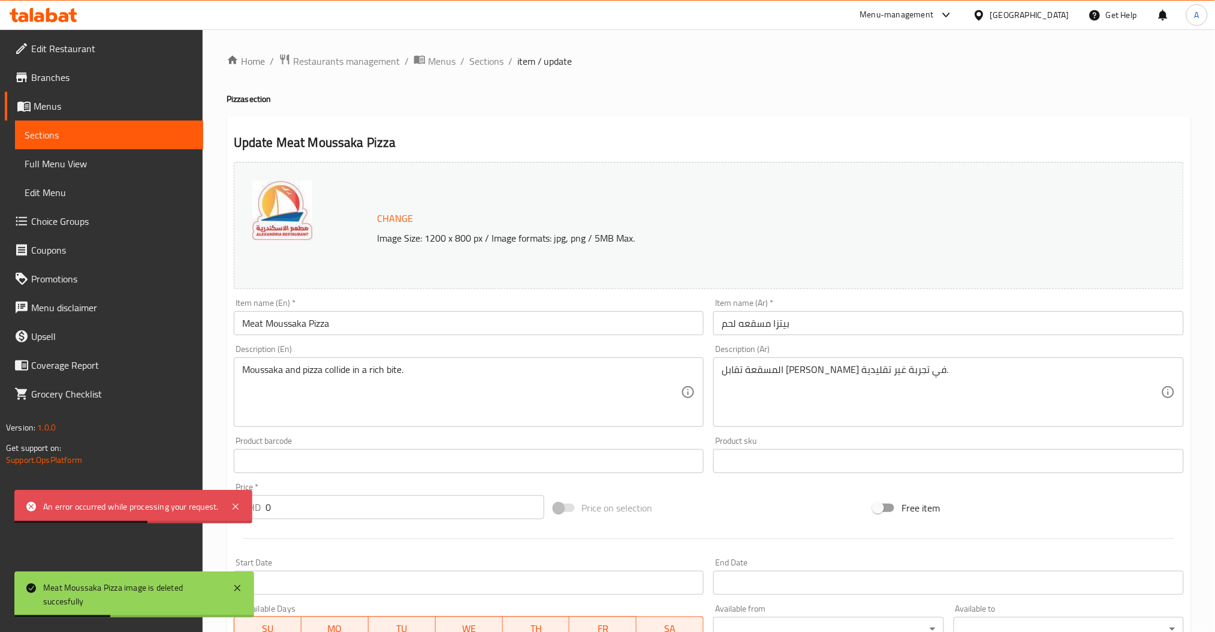
click at [397, 229] on button "Change" at bounding box center [395, 218] width 46 height 25
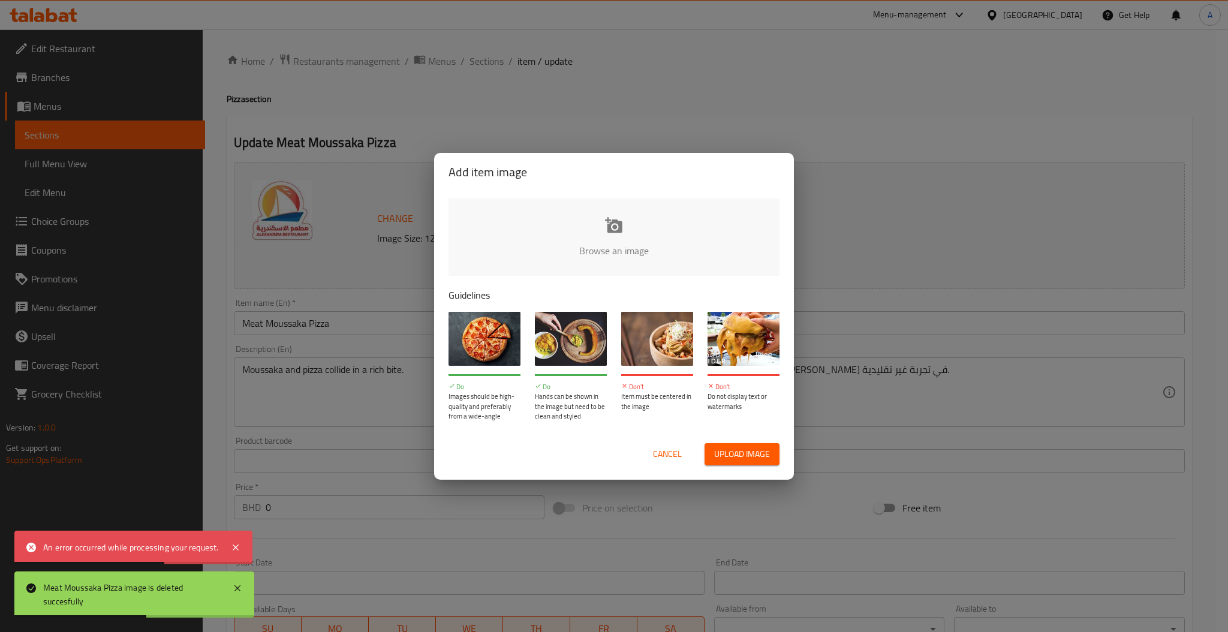
click at [637, 285] on div "Browse an image Guidelines Do Images should be high-quality and preferably from…" at bounding box center [614, 309] width 360 height 237
click at [631, 264] on input "file" at bounding box center [1018, 254] width 1141 height 112
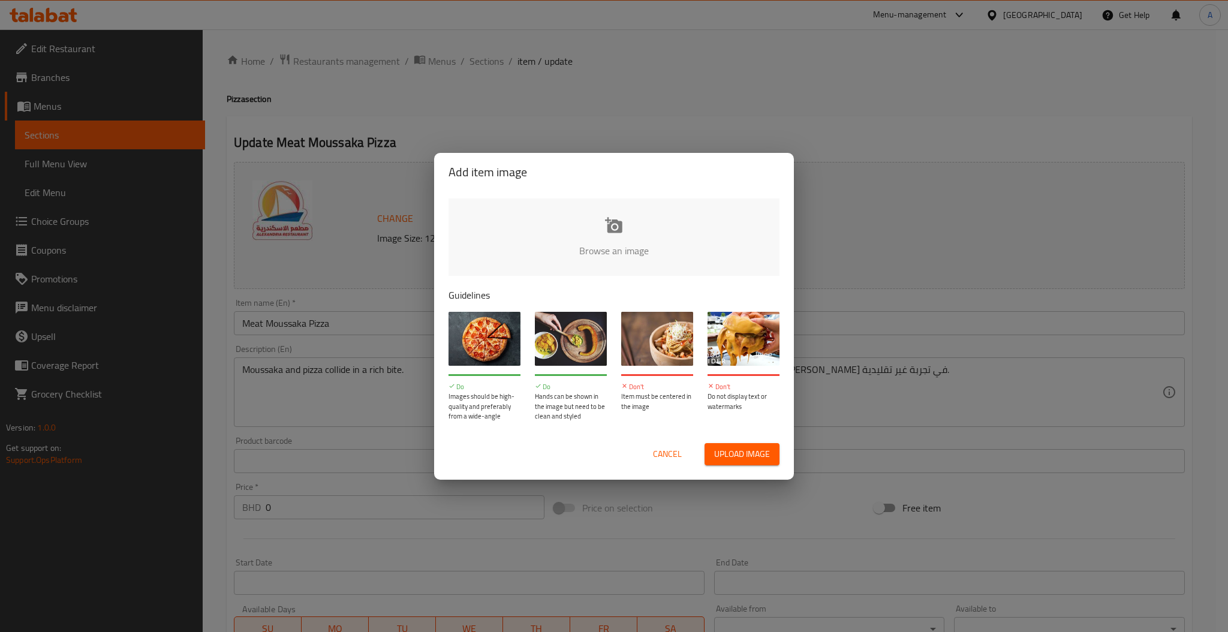
type input "C:\fakepath\image-1000x1000.jpg"
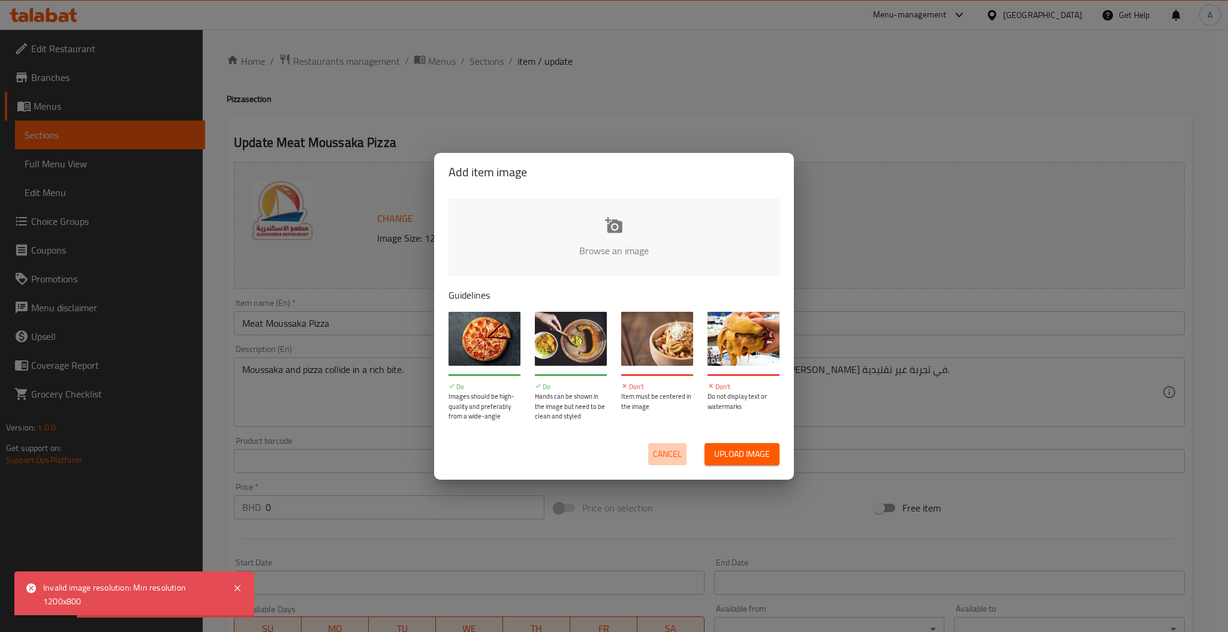
click at [680, 451] on span "Cancel" at bounding box center [667, 454] width 29 height 15
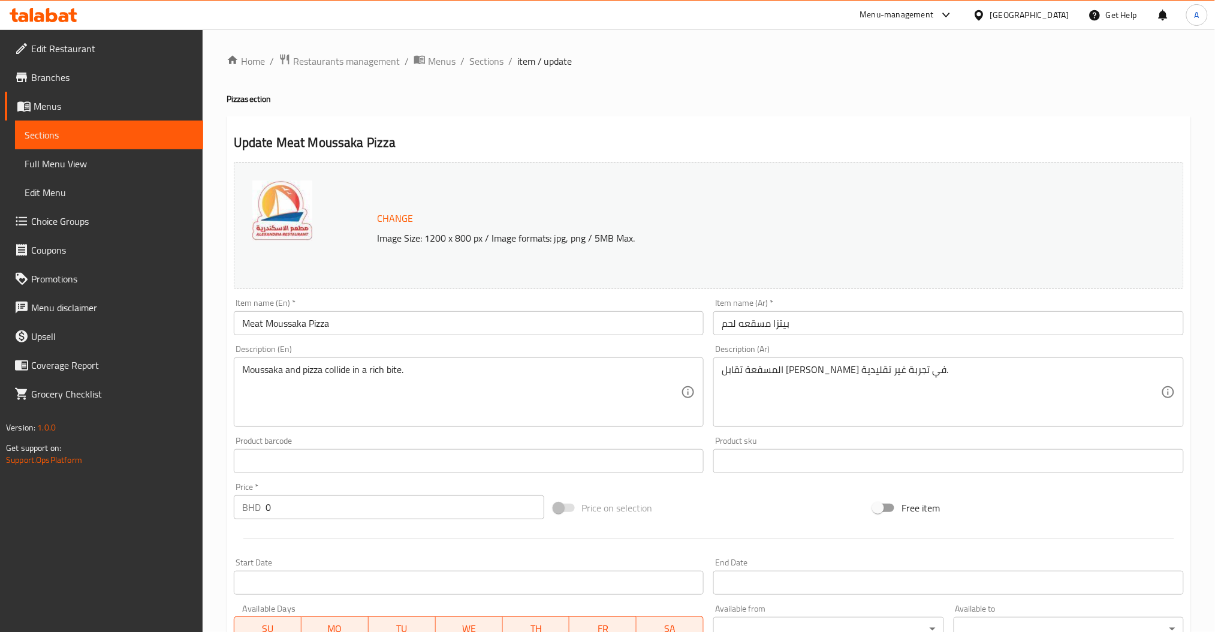
click at [484, 50] on div "Home / Restaurants management / Menus / Sections / item / update Pizza section …" at bounding box center [709, 460] width 1013 height 862
click at [484, 56] on span "Sections" at bounding box center [486, 61] width 34 height 14
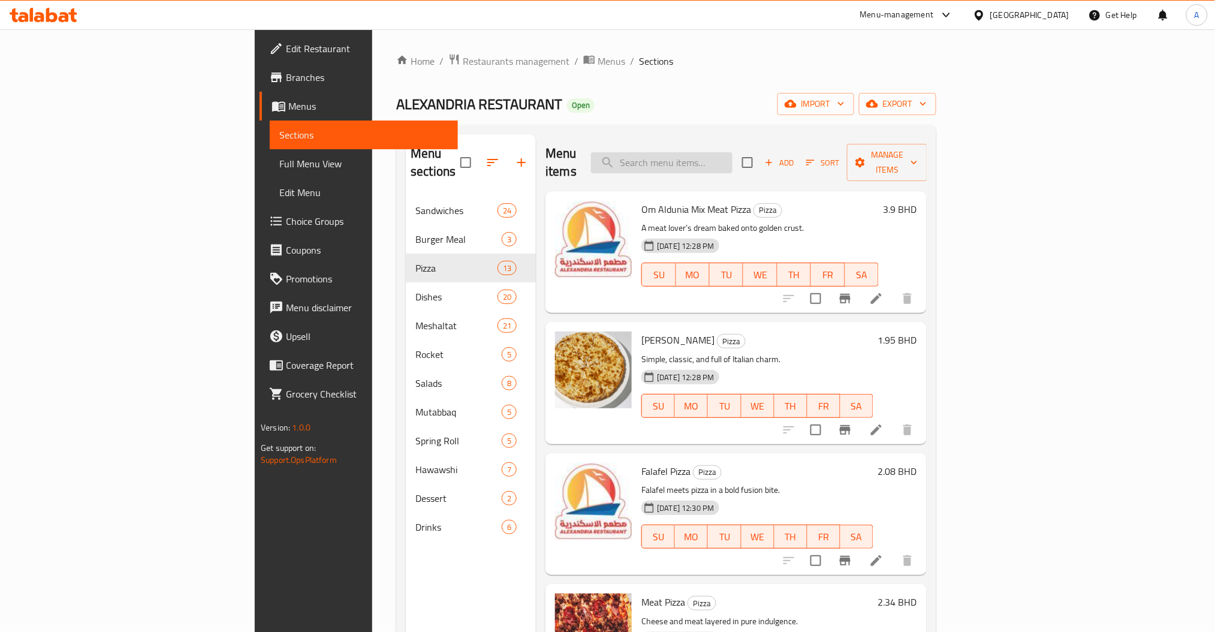
click at [733, 158] on input "search" at bounding box center [661, 162] width 141 height 21
click at [733, 160] on input "search" at bounding box center [661, 162] width 141 height 21
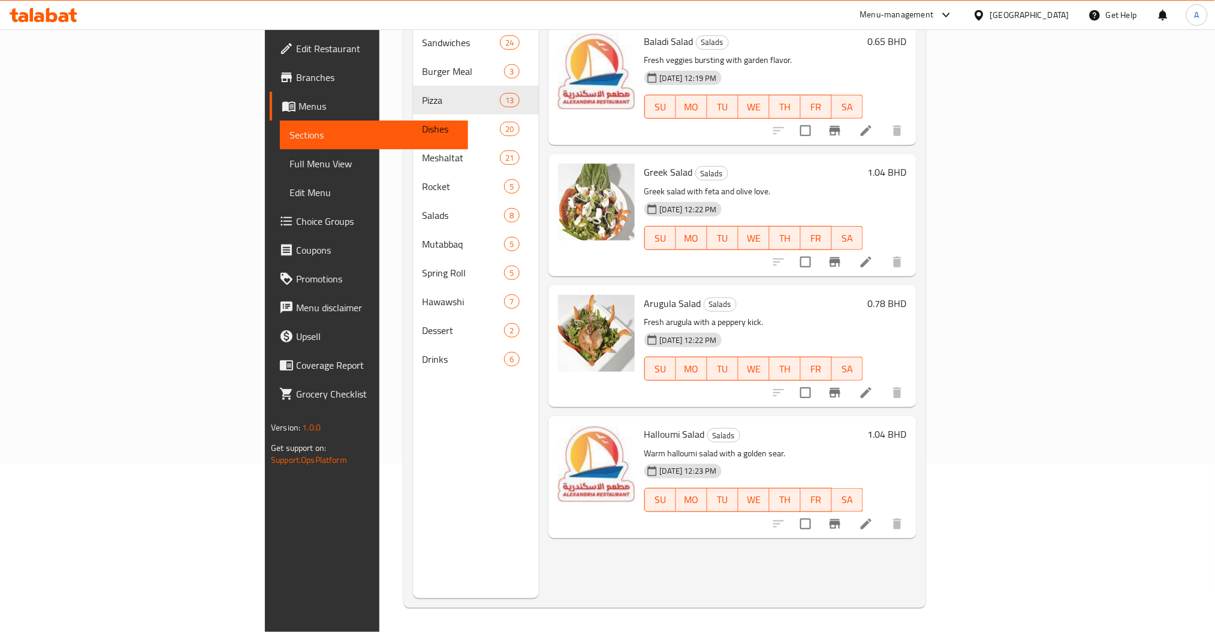
scroll to position [88, 0]
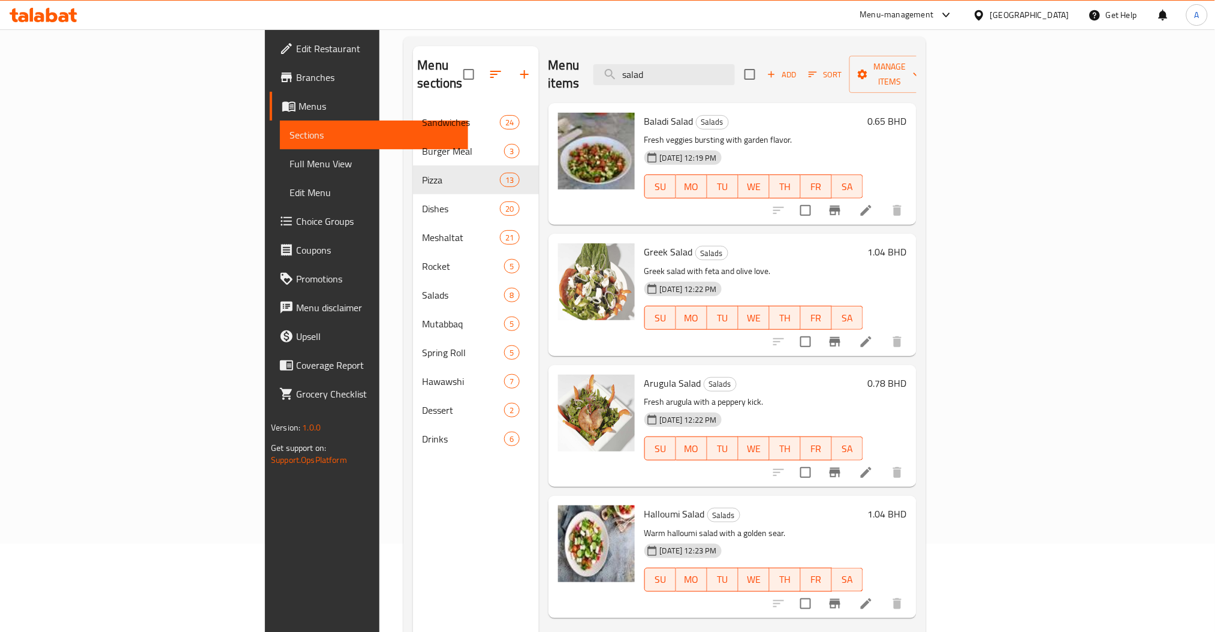
drag, startPoint x: 674, startPoint y: 58, endPoint x: 663, endPoint y: 58, distance: 11.4
click at [667, 58] on div "Menu items salad Add Sort Manage items" at bounding box center [733, 74] width 368 height 57
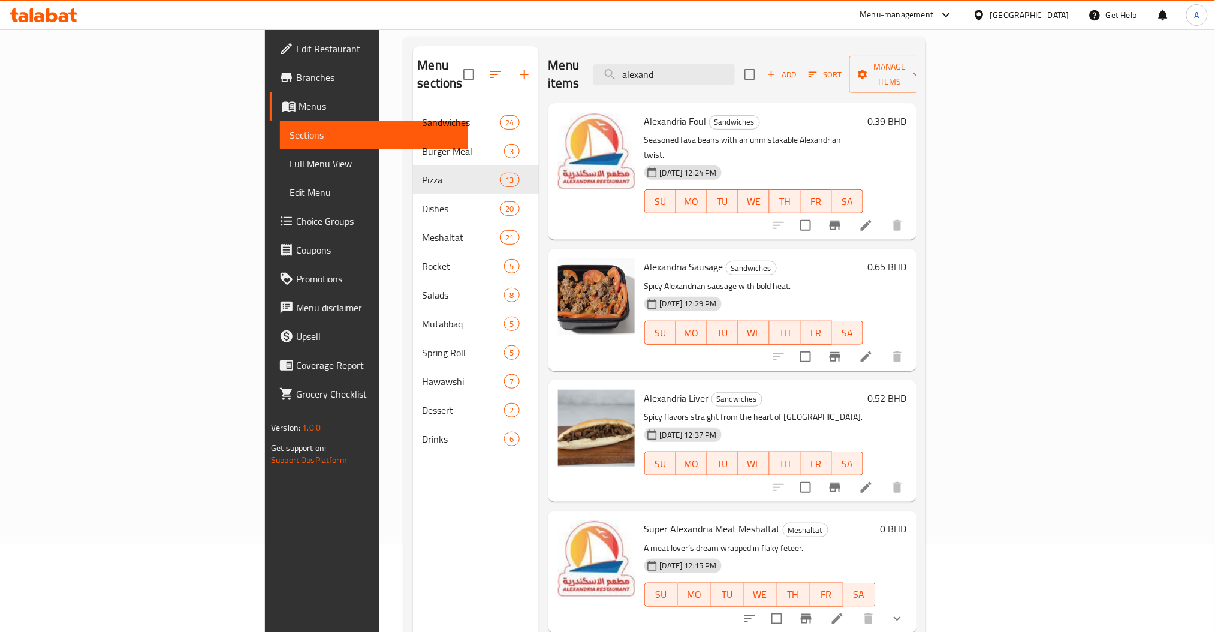
type input "alexand"
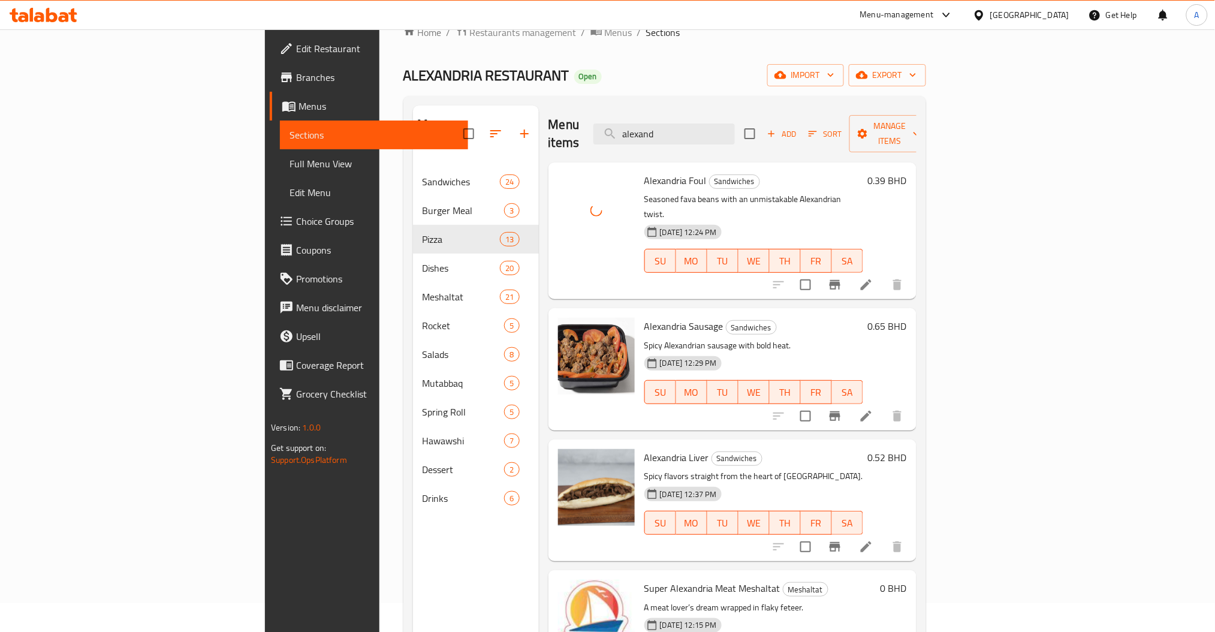
scroll to position [0, 0]
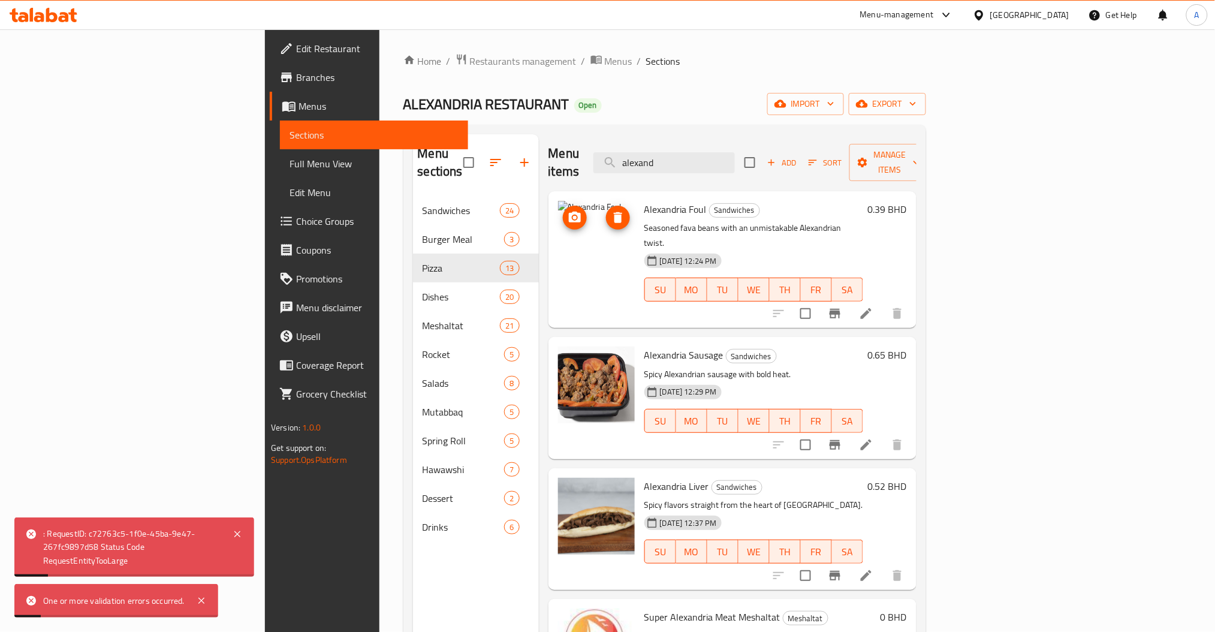
click at [614, 212] on icon "delete image" at bounding box center [618, 217] width 8 height 11
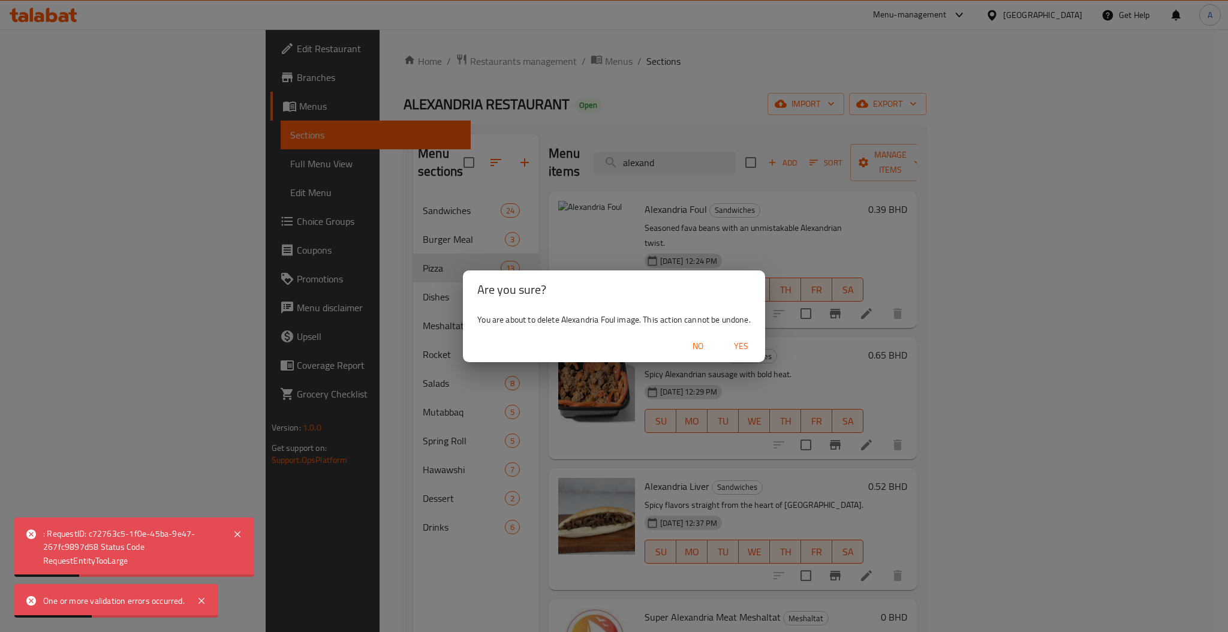
click at [744, 339] on span "Yes" at bounding box center [741, 346] width 29 height 15
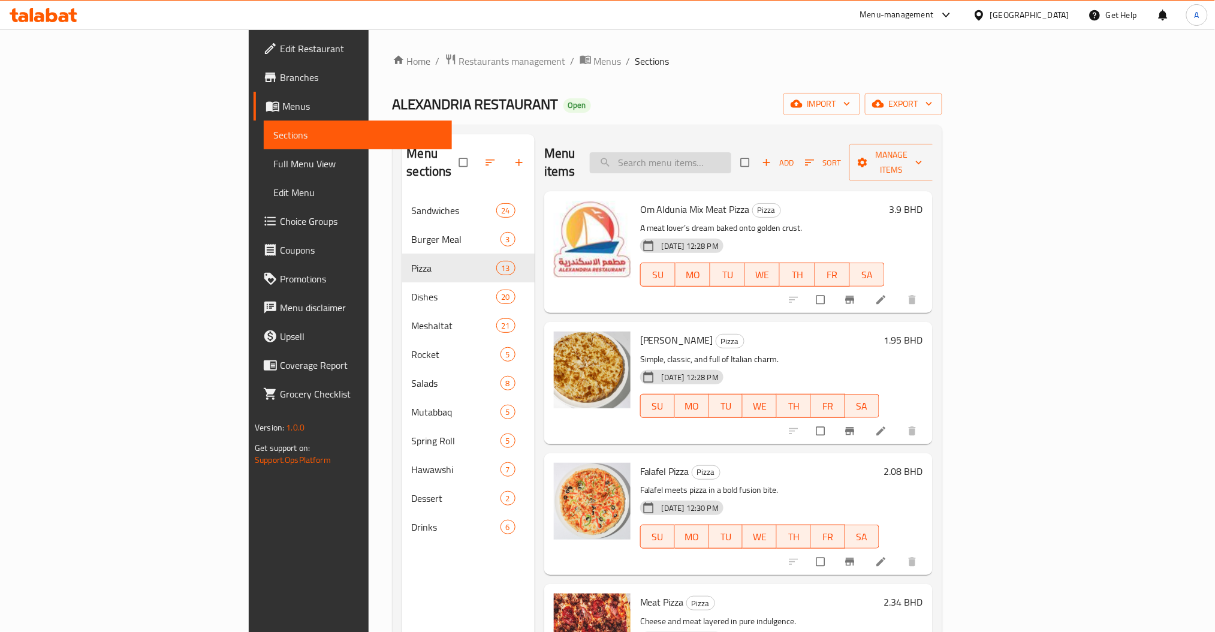
click at [731, 152] on input "search" at bounding box center [660, 162] width 141 height 21
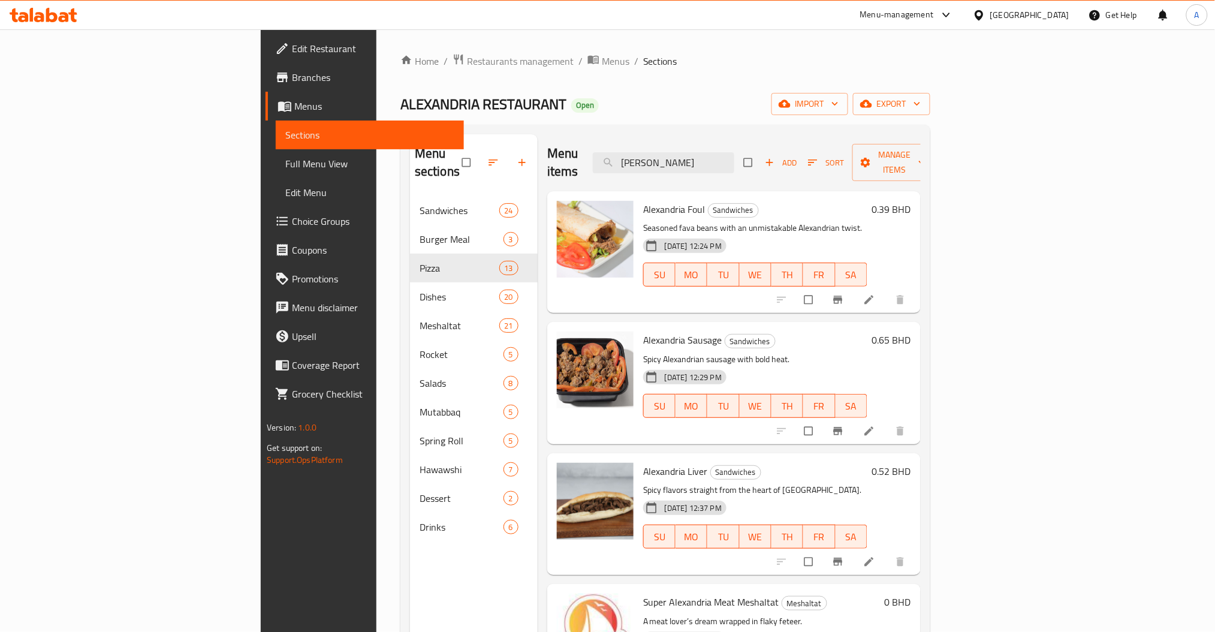
drag, startPoint x: 616, startPoint y: 166, endPoint x: 584, endPoint y: 168, distance: 32.5
click at [601, 167] on div "Menu items alex Add Sort Manage items" at bounding box center [733, 162] width 373 height 57
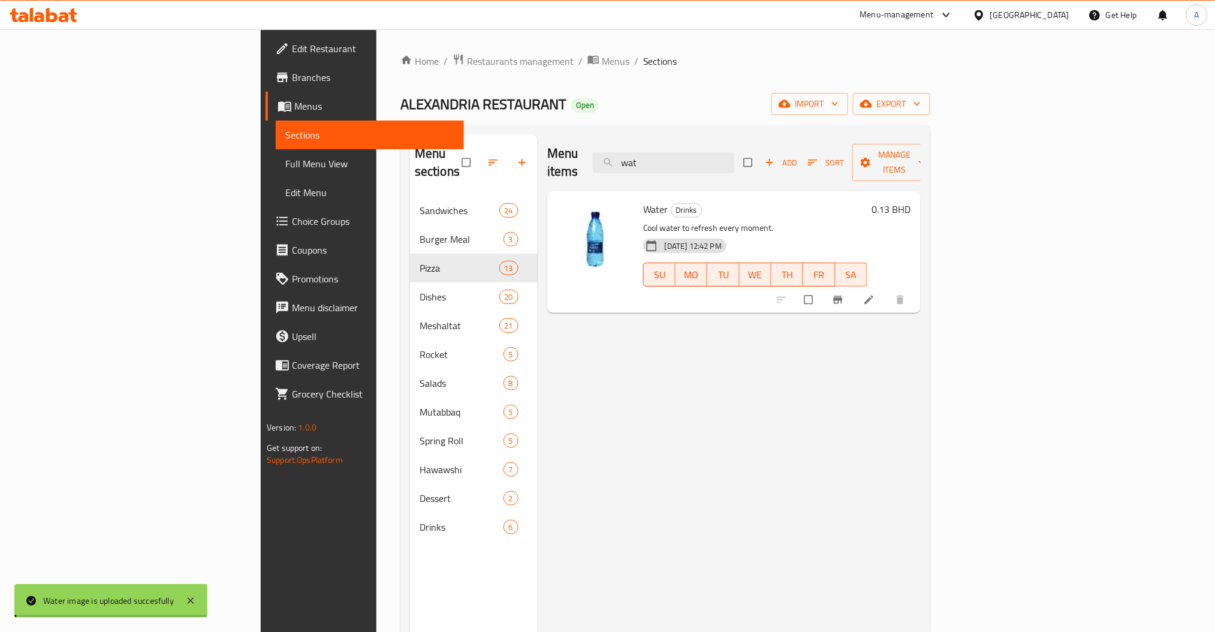
drag, startPoint x: 737, startPoint y: 149, endPoint x: 635, endPoint y: 149, distance: 101.9
click at [637, 149] on div "Menu items wat Add Sort Manage items" at bounding box center [733, 162] width 373 height 57
drag, startPoint x: 749, startPoint y: 150, endPoint x: 480, endPoint y: 142, distance: 268.7
click at [561, 143] on div "Menu items kinz Add Sort Manage items" at bounding box center [733, 162] width 373 height 57
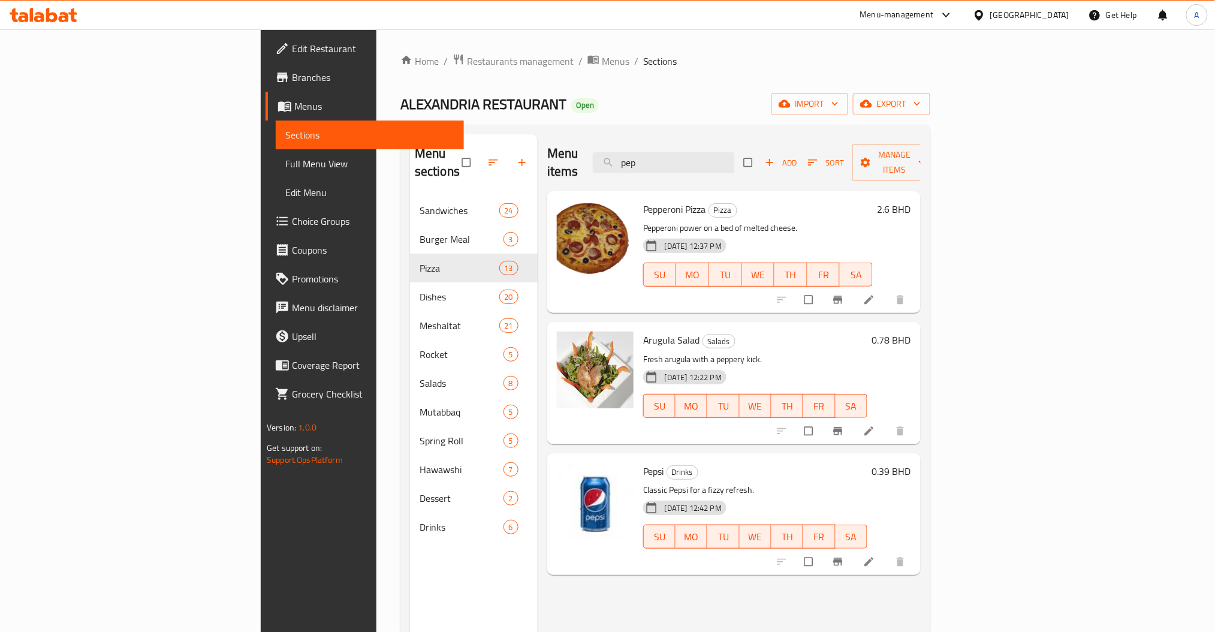
drag, startPoint x: 793, startPoint y: 149, endPoint x: 569, endPoint y: 154, distance: 223.7
click at [606, 154] on div "Menu items pep Add Sort Manage items" at bounding box center [733, 162] width 373 height 57
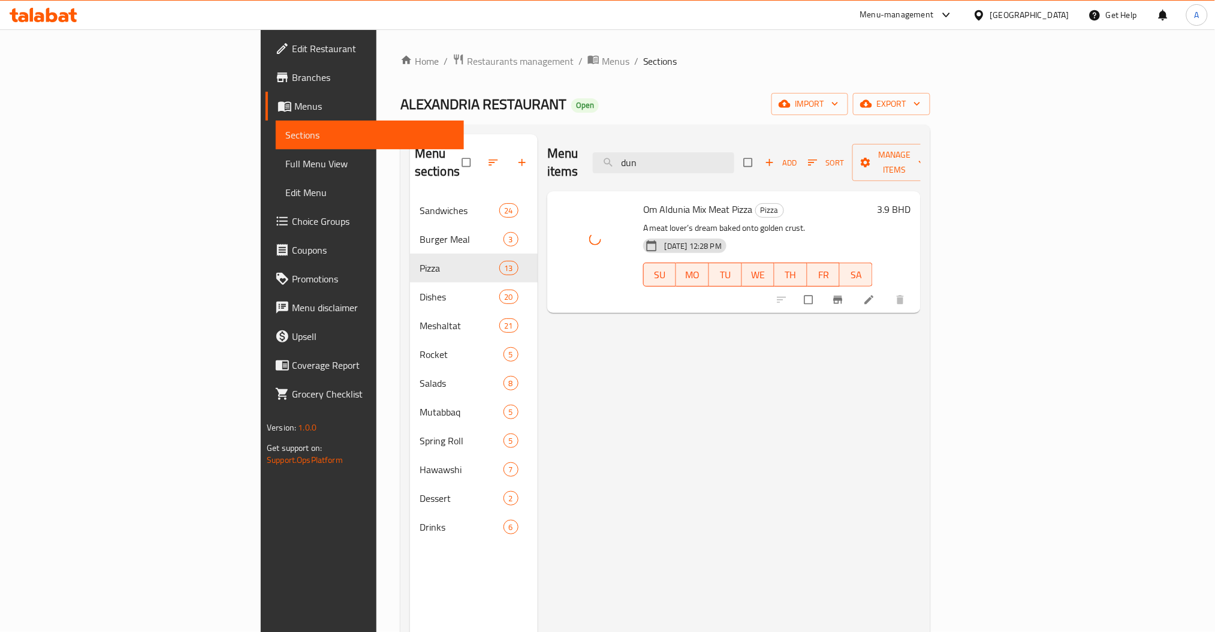
click at [683, 331] on div "Menu items dun Add Sort Manage items Om Aldunia Mix Meat Pizza Pizza A meat lov…" at bounding box center [729, 450] width 383 height 632
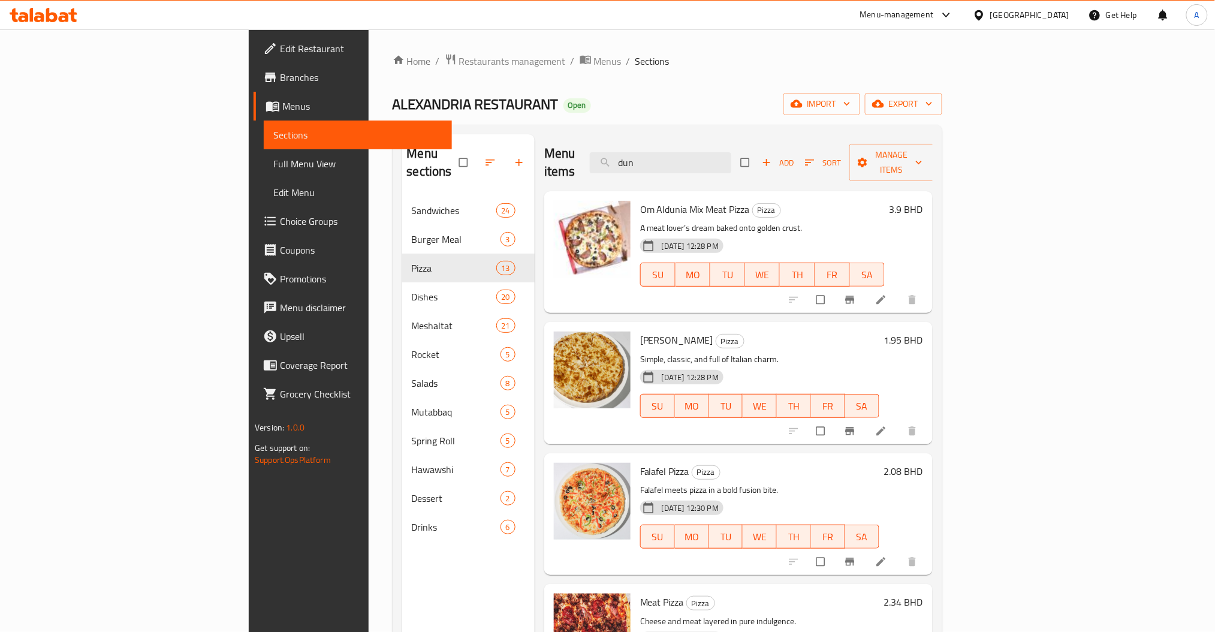
drag, startPoint x: 742, startPoint y: 163, endPoint x: 517, endPoint y: 171, distance: 224.9
click at [585, 162] on div "Menu items dun Add Sort Manage items" at bounding box center [738, 162] width 388 height 57
drag, startPoint x: 746, startPoint y: 154, endPoint x: 570, endPoint y: 158, distance: 175.7
click at [625, 155] on div "Menu items pizza Add Sort Manage items" at bounding box center [738, 162] width 388 height 57
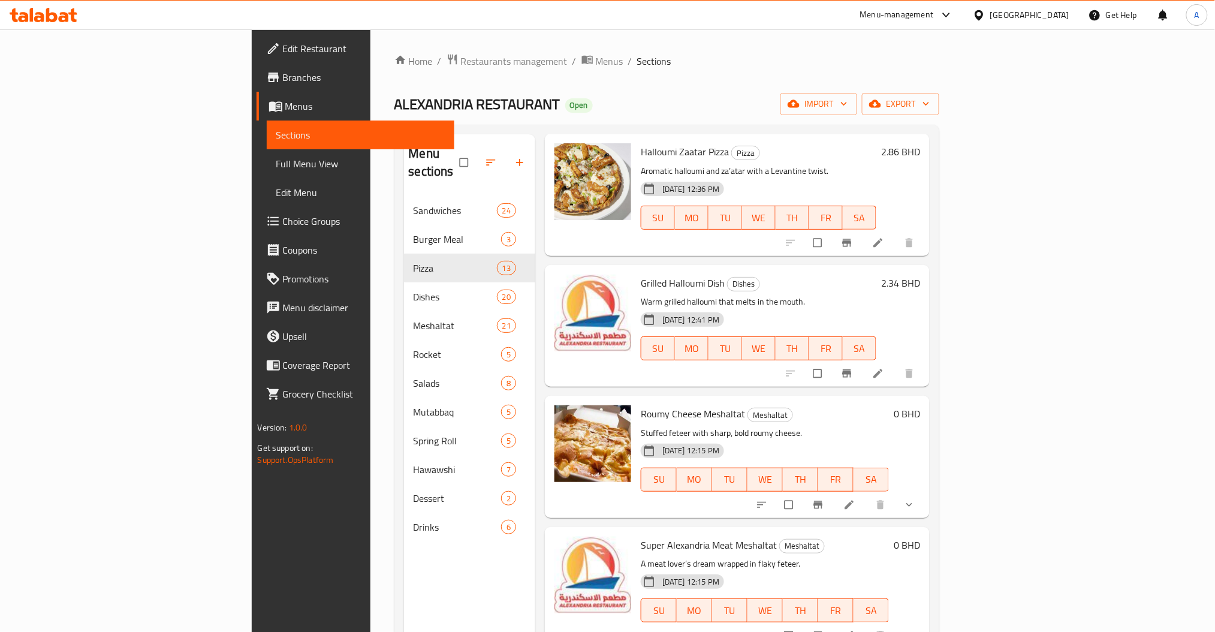
scroll to position [159, 0]
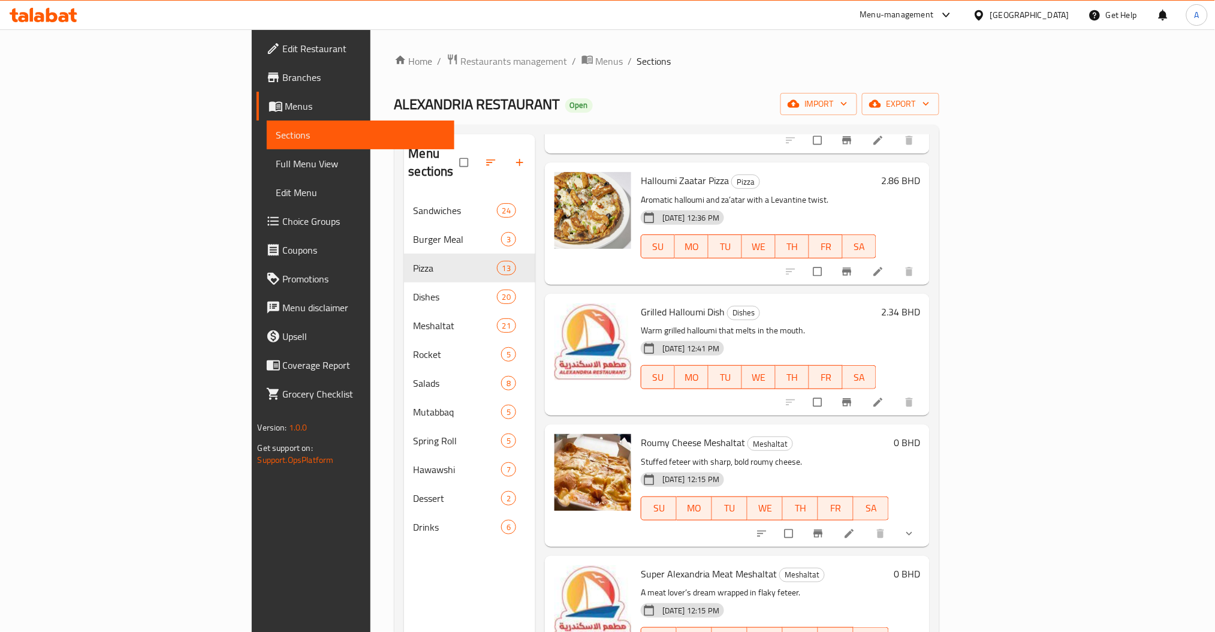
type input "hal"
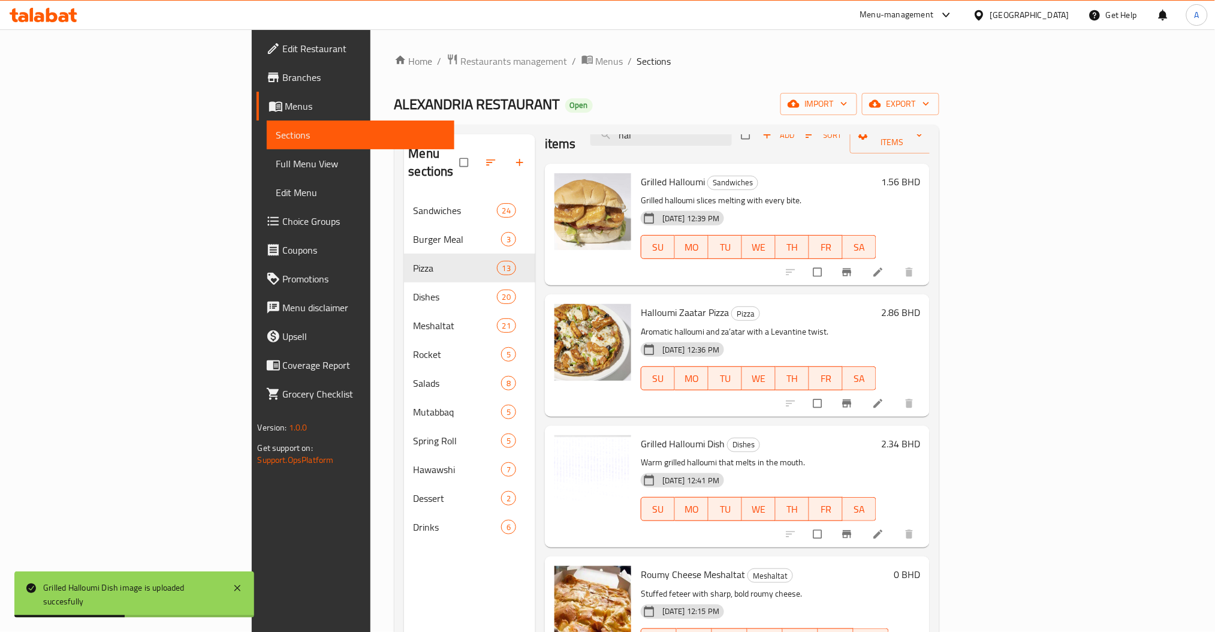
scroll to position [0, 0]
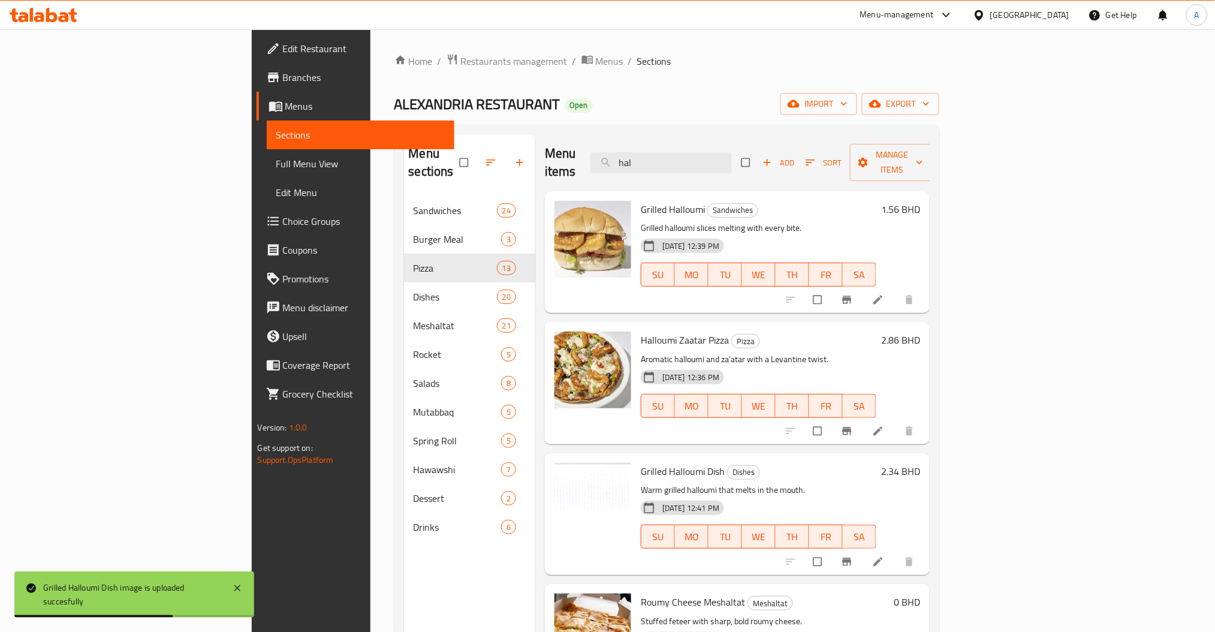
click at [653, 156] on div "Menu items hal Add Sort Manage items" at bounding box center [737, 162] width 385 height 57
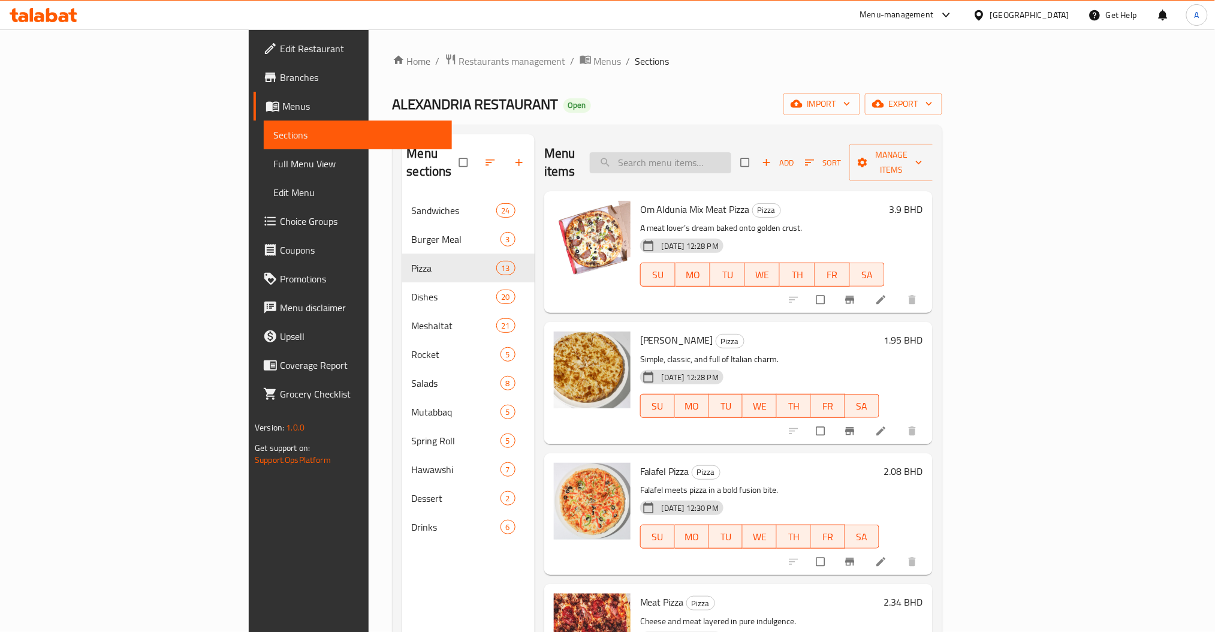
click at [731, 159] on input "search" at bounding box center [660, 162] width 141 height 21
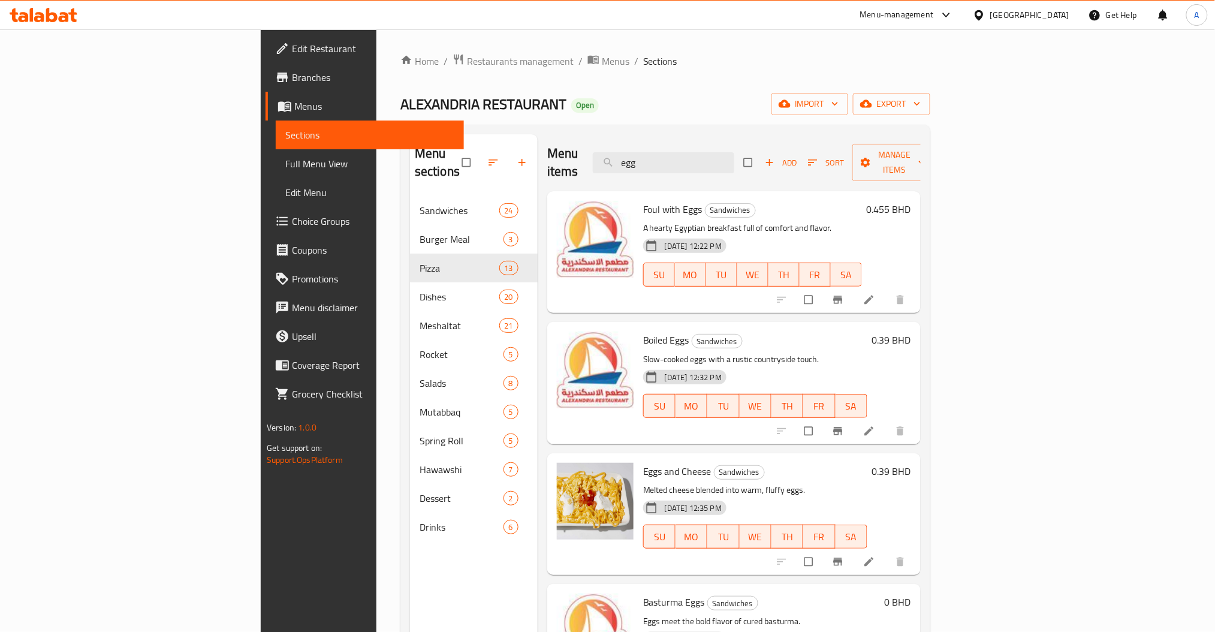
drag, startPoint x: 688, startPoint y: 156, endPoint x: 443, endPoint y: 177, distance: 245.5
click at [547, 164] on div "Menu items egg Add Sort Manage items" at bounding box center [733, 162] width 373 height 57
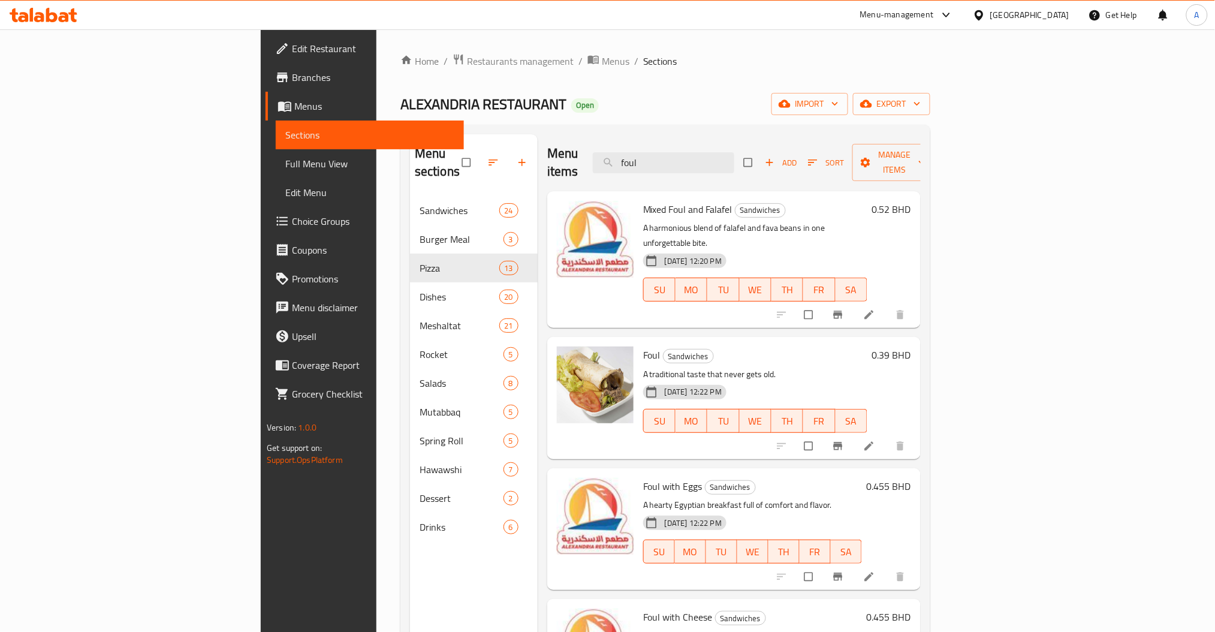
drag, startPoint x: 718, startPoint y: 156, endPoint x: 576, endPoint y: 180, distance: 144.7
click at [636, 172] on div "Menu items foul Add Sort Manage items" at bounding box center [733, 162] width 373 height 57
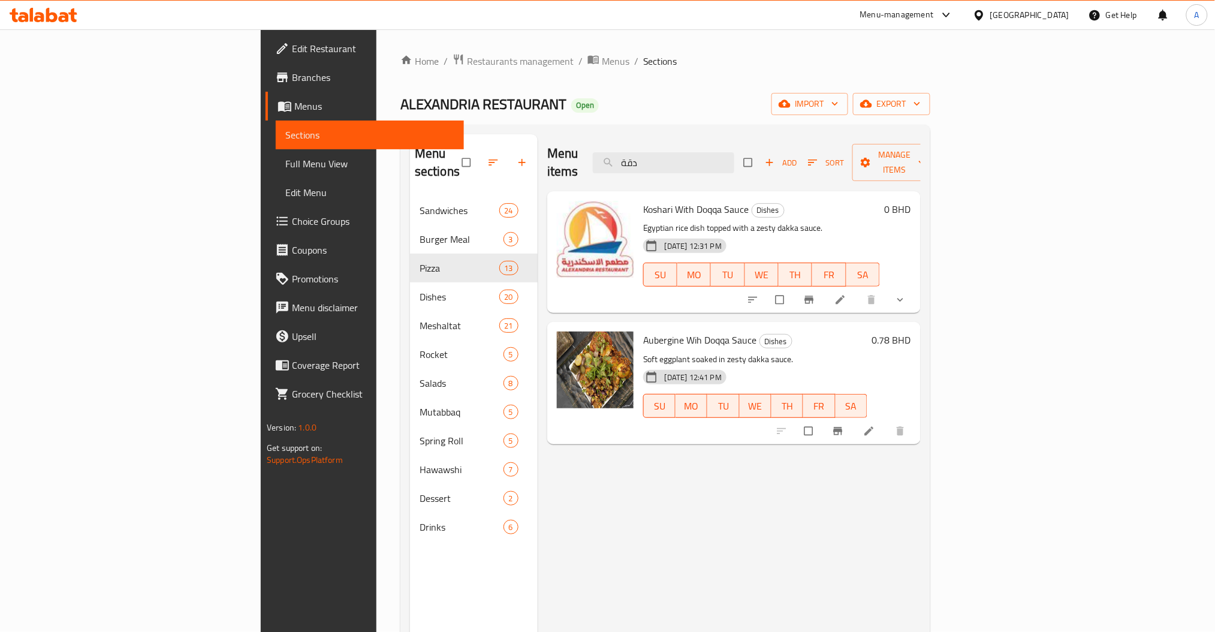
drag, startPoint x: 766, startPoint y: 152, endPoint x: 411, endPoint y: 166, distance: 354.6
click at [432, 164] on div "Menu sections Sandwiches 24 Burger Meal 3 Pizza 13 Dishes 20 Meshaltat 21 Rocke…" at bounding box center [665, 450] width 511 height 632
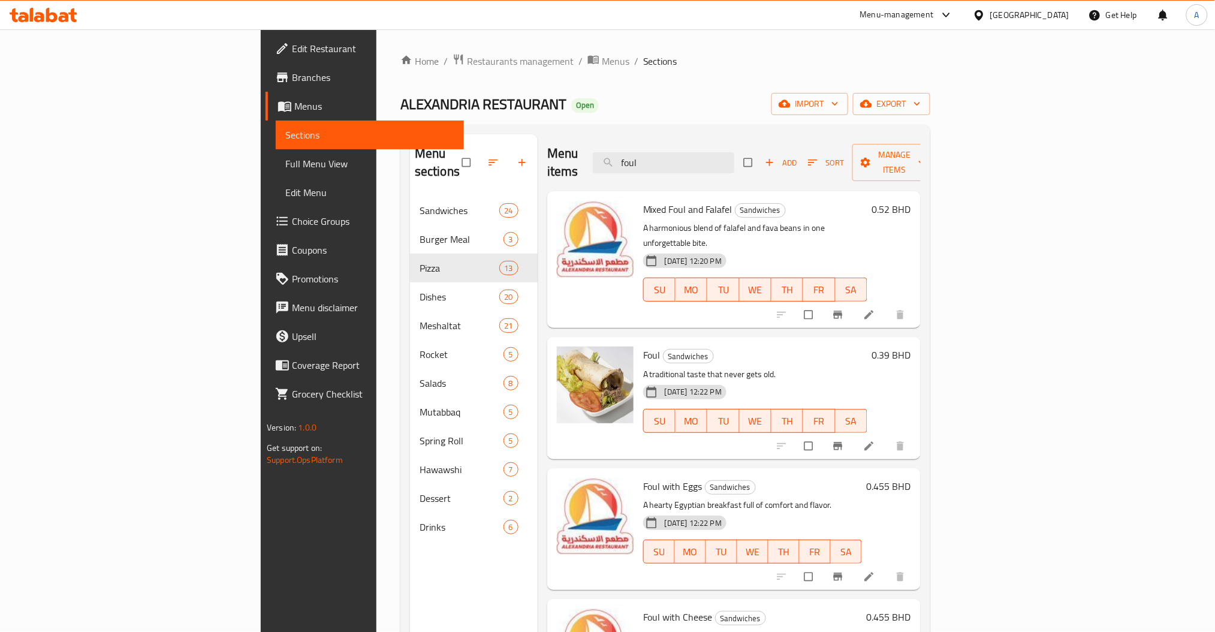
click at [652, 155] on div "Menu items foul Add Sort Manage items" at bounding box center [733, 162] width 373 height 57
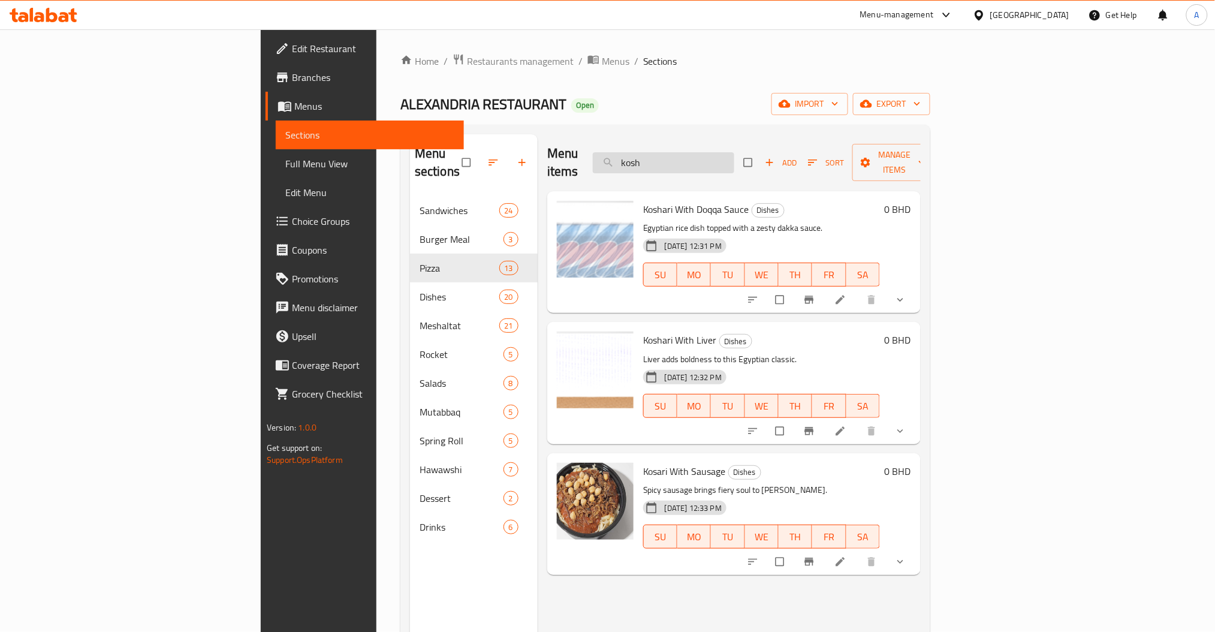
drag, startPoint x: 756, startPoint y: 154, endPoint x: 687, endPoint y: 156, distance: 69.0
click at [691, 155] on input "kosh" at bounding box center [663, 162] width 141 height 21
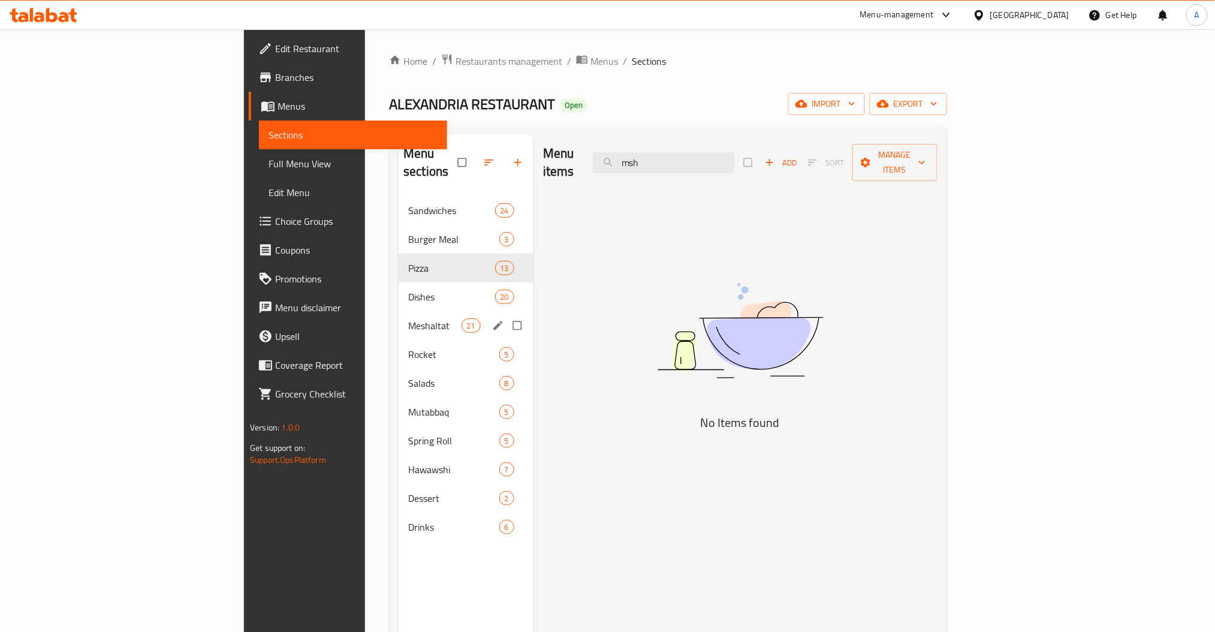
click at [399, 317] on div "Meshaltat 21" at bounding box center [466, 325] width 135 height 29
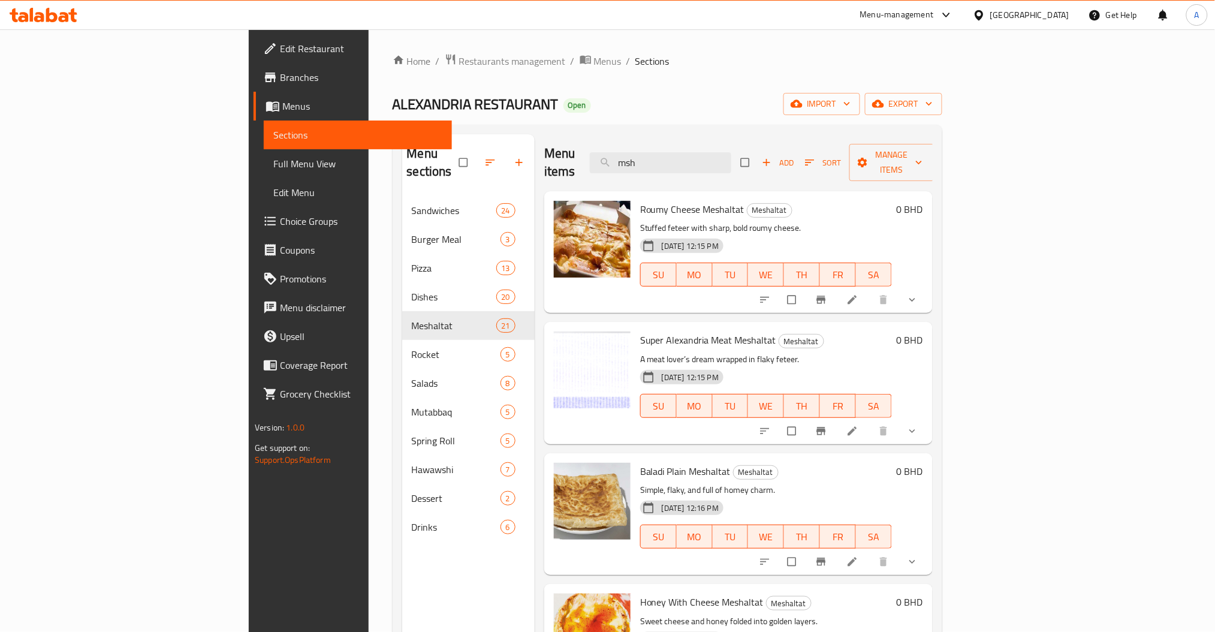
drag, startPoint x: 754, startPoint y: 155, endPoint x: 548, endPoint y: 157, distance: 205.6
click at [596, 157] on div "Menu items msh Add Sort Manage items" at bounding box center [738, 162] width 388 height 57
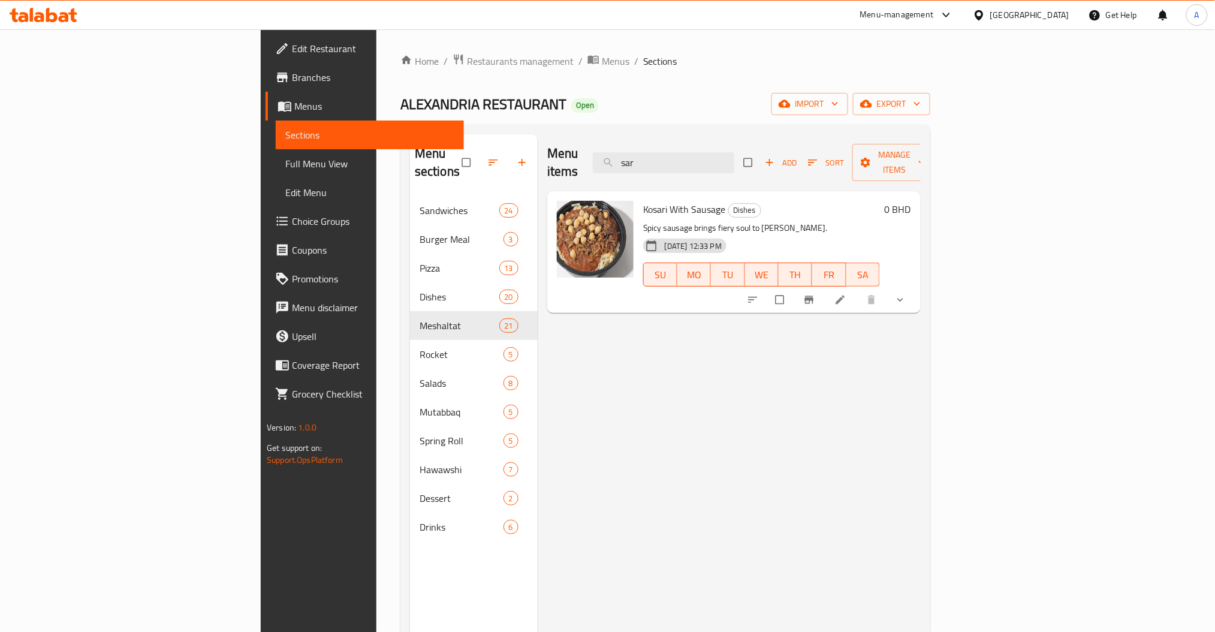
drag, startPoint x: 753, startPoint y: 147, endPoint x: 550, endPoint y: 176, distance: 204.7
click at [564, 175] on div "Menu items sar Add Sort Manage items Kosari With Sausage Dishes Spicy sausage b…" at bounding box center [729, 450] width 383 height 632
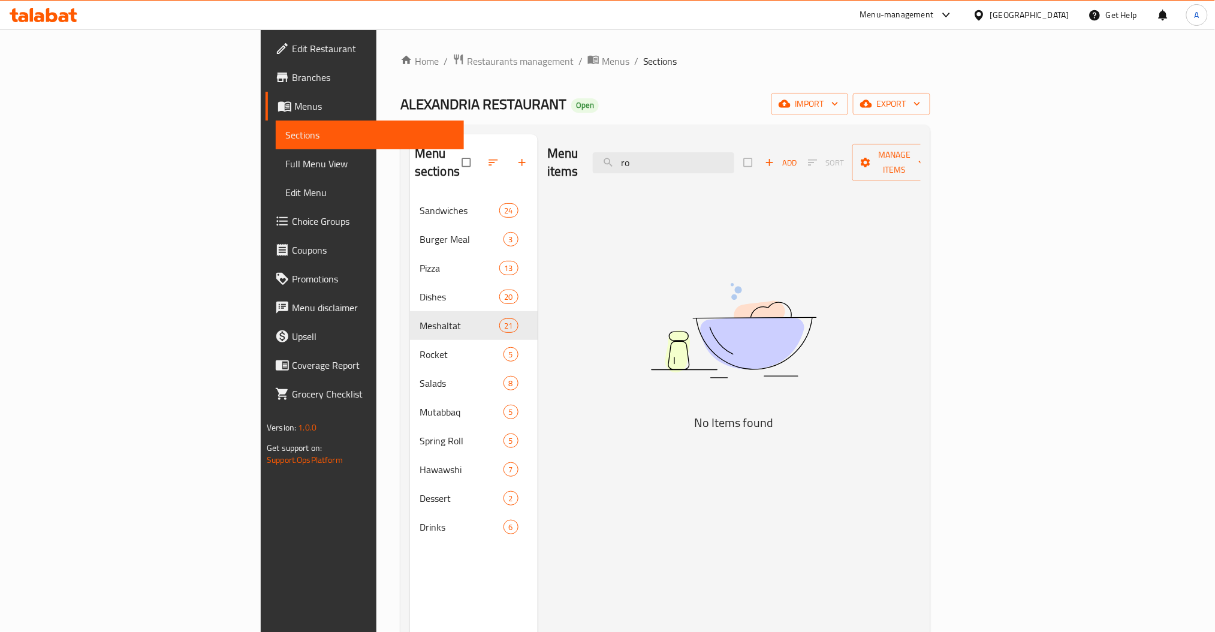
type input "r"
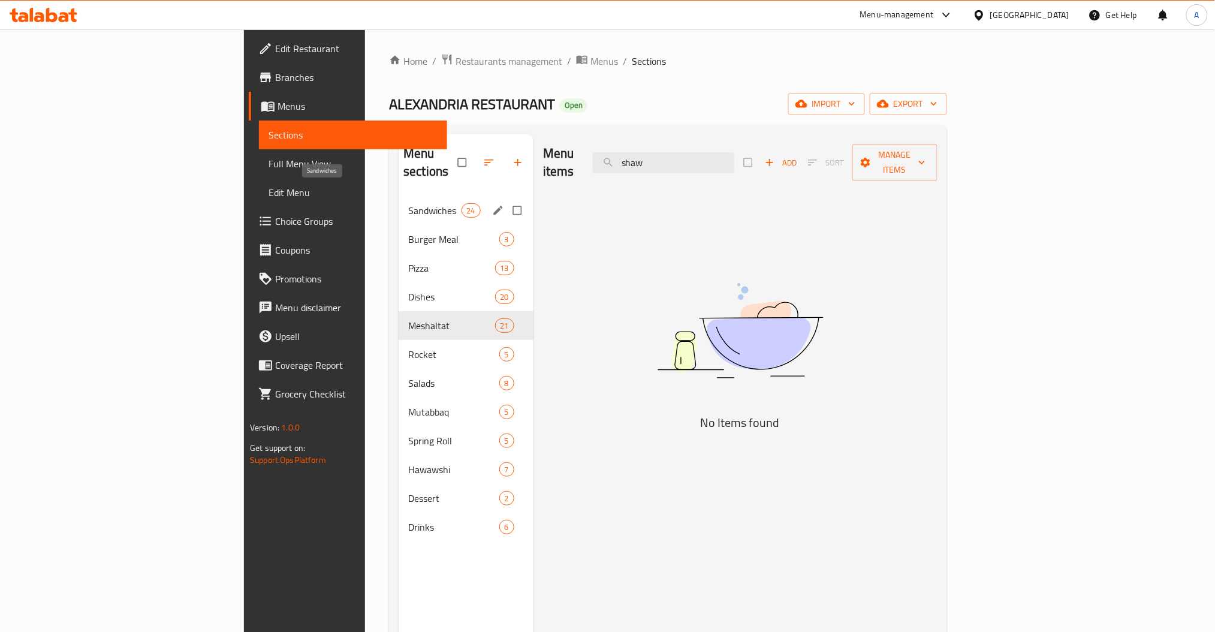
click at [408, 203] on span "Sandwiches" at bounding box center [434, 210] width 53 height 14
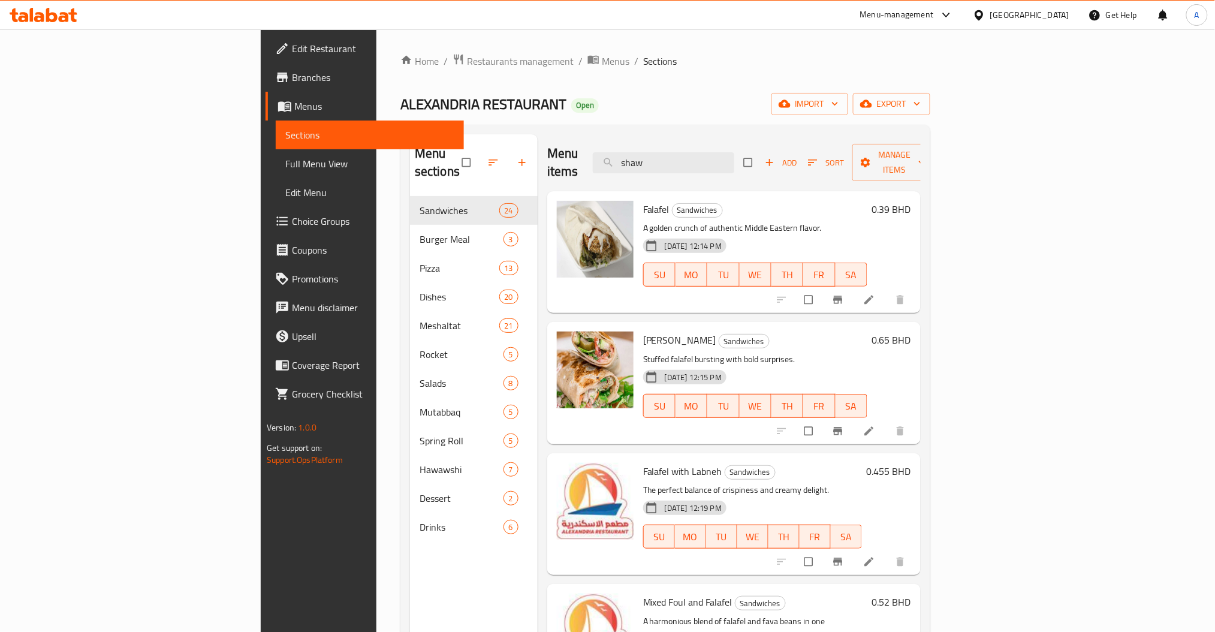
click at [723, 157] on input "shaw" at bounding box center [663, 162] width 141 height 21
click at [780, 141] on div "Menu items [PERSON_NAME] Add Sort Manage items" at bounding box center [733, 162] width 373 height 57
click at [734, 152] on input "shaw" at bounding box center [663, 162] width 141 height 21
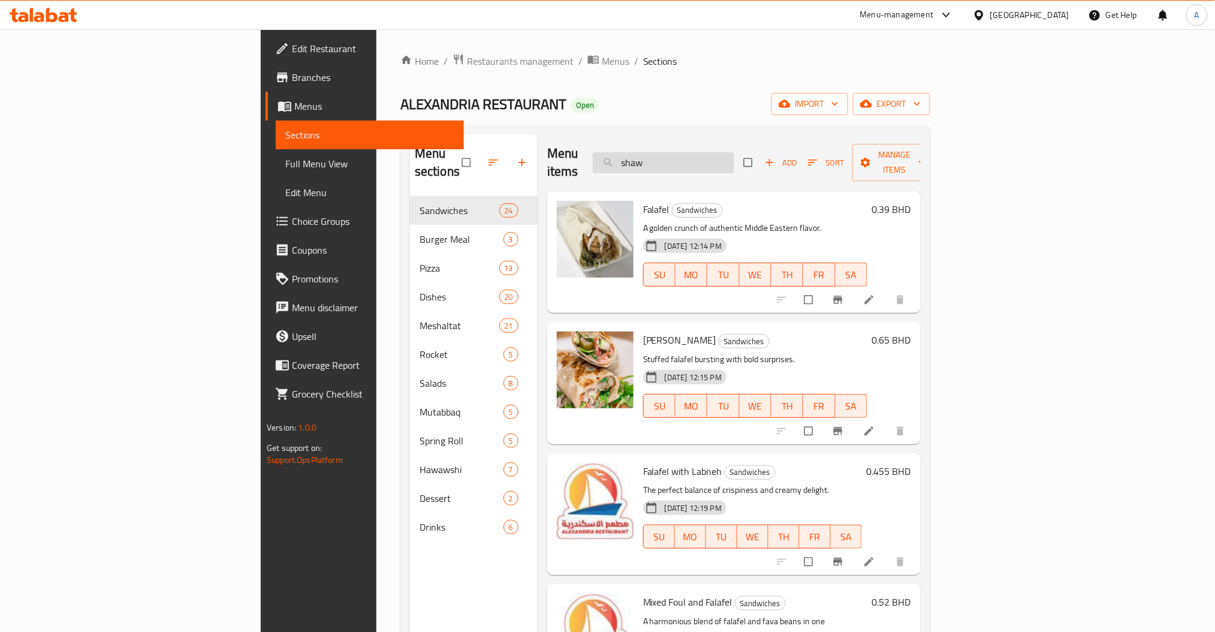
click at [734, 152] on input "shaw" at bounding box center [663, 162] width 141 height 21
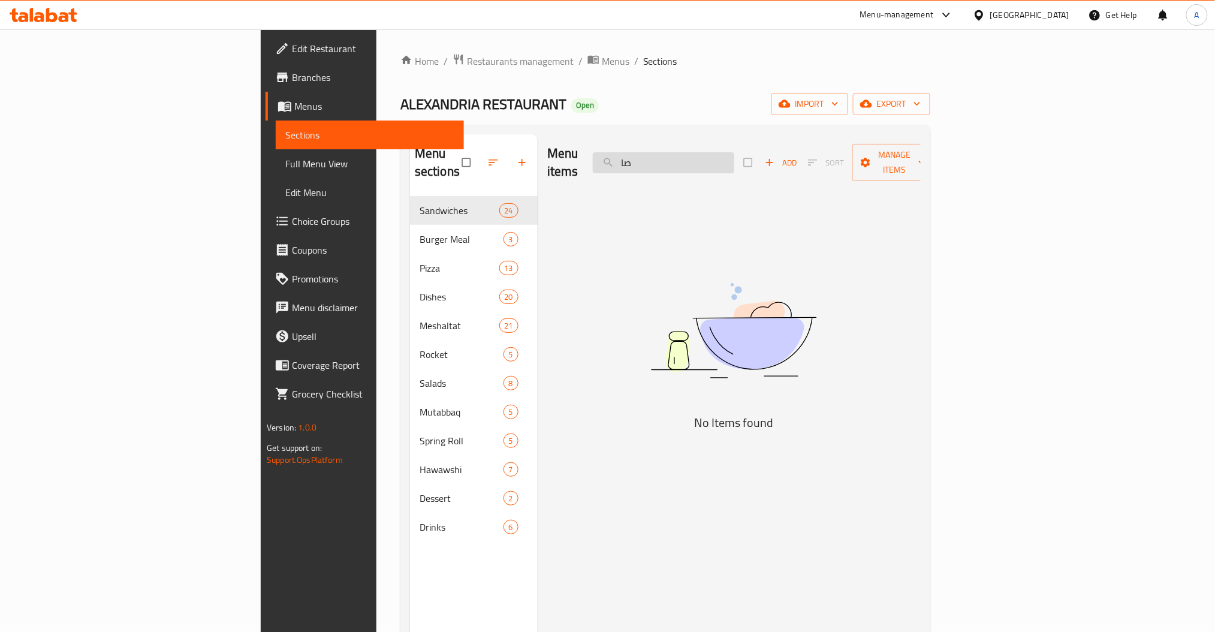
type input "ص"
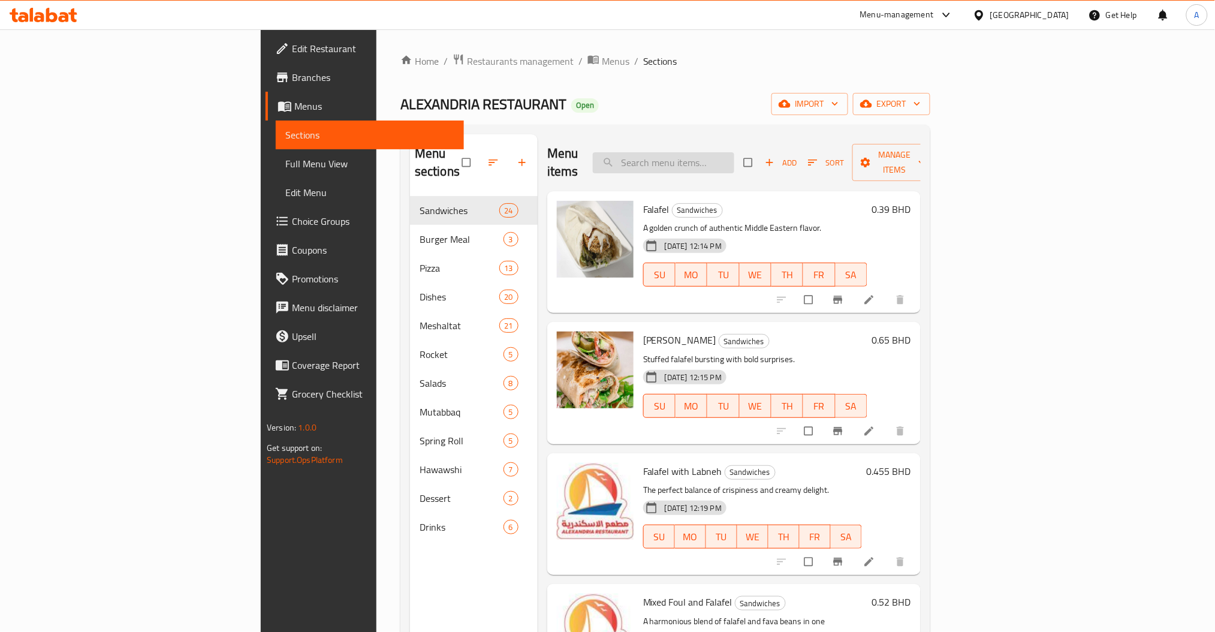
click at [727, 155] on input "search" at bounding box center [663, 162] width 141 height 21
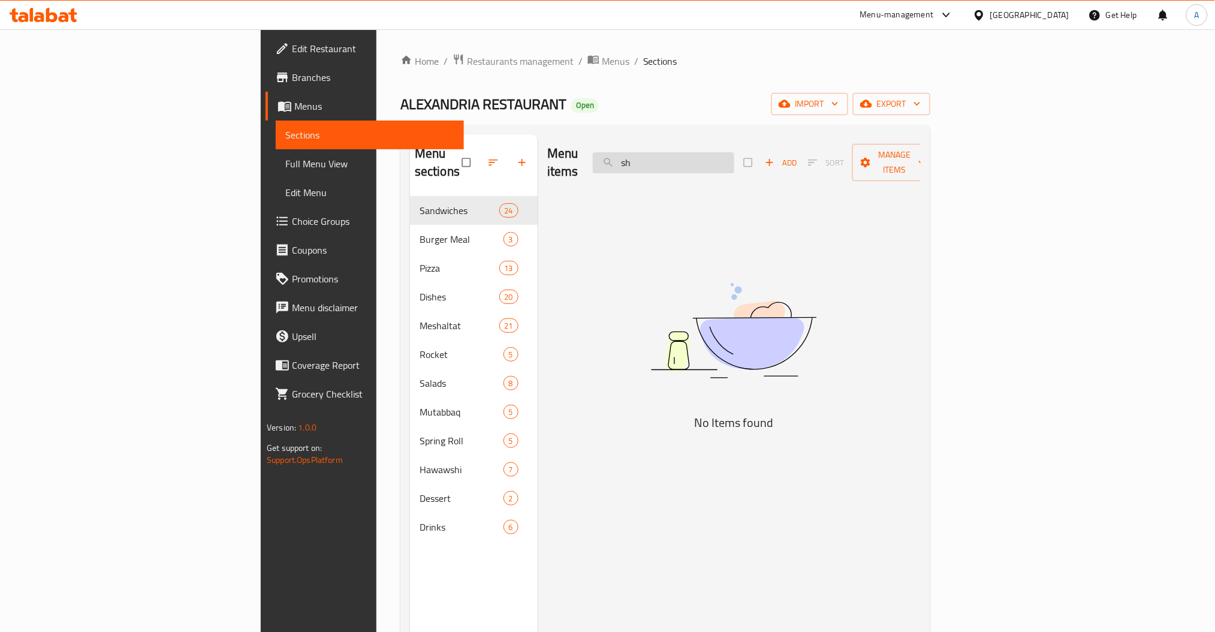
type input "s"
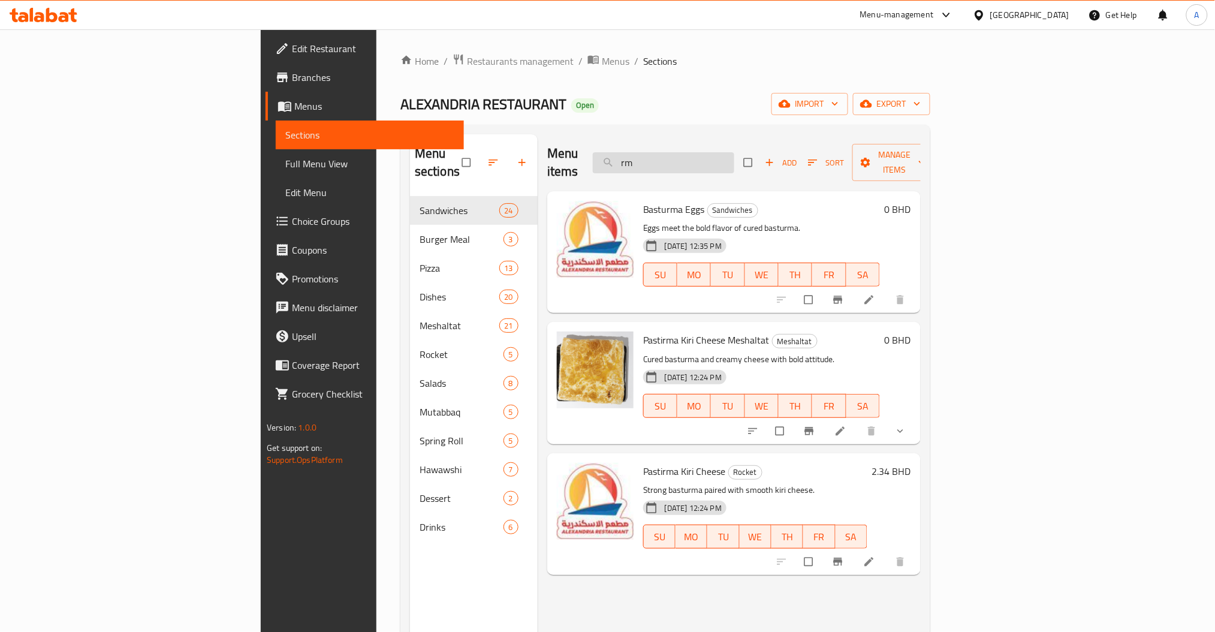
type input "r"
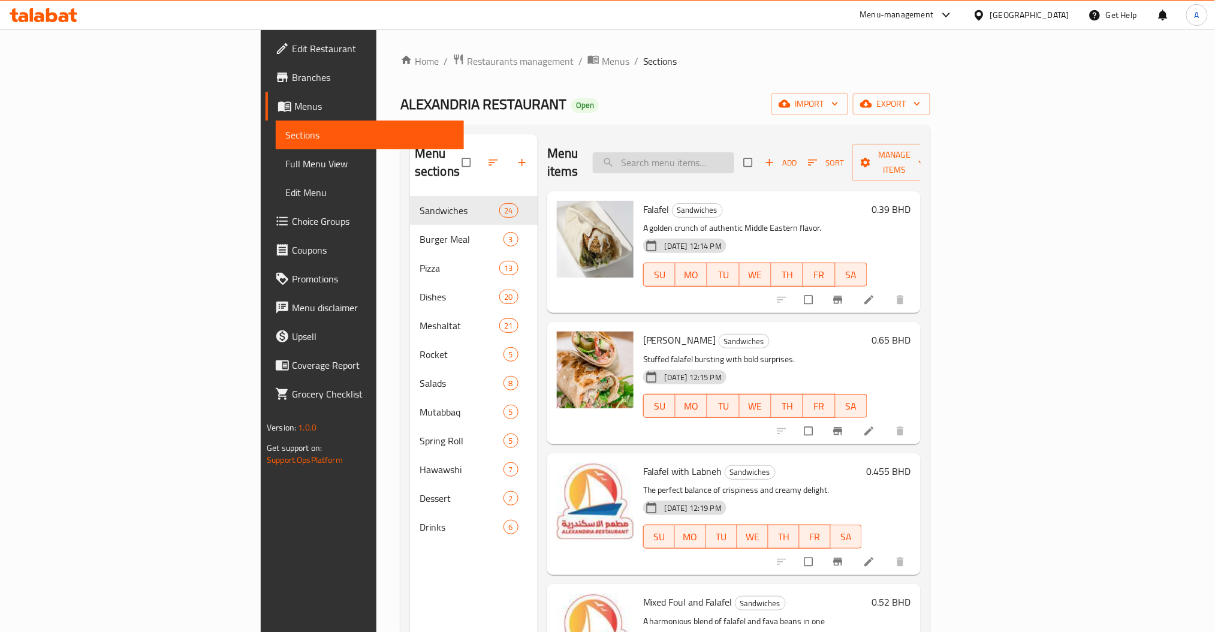
click at [734, 152] on input "search" at bounding box center [663, 162] width 141 height 21
click at [771, 167] on div "Menu items Add Sort Manage items" at bounding box center [733, 162] width 373 height 57
click at [734, 162] on input "search" at bounding box center [663, 162] width 141 height 21
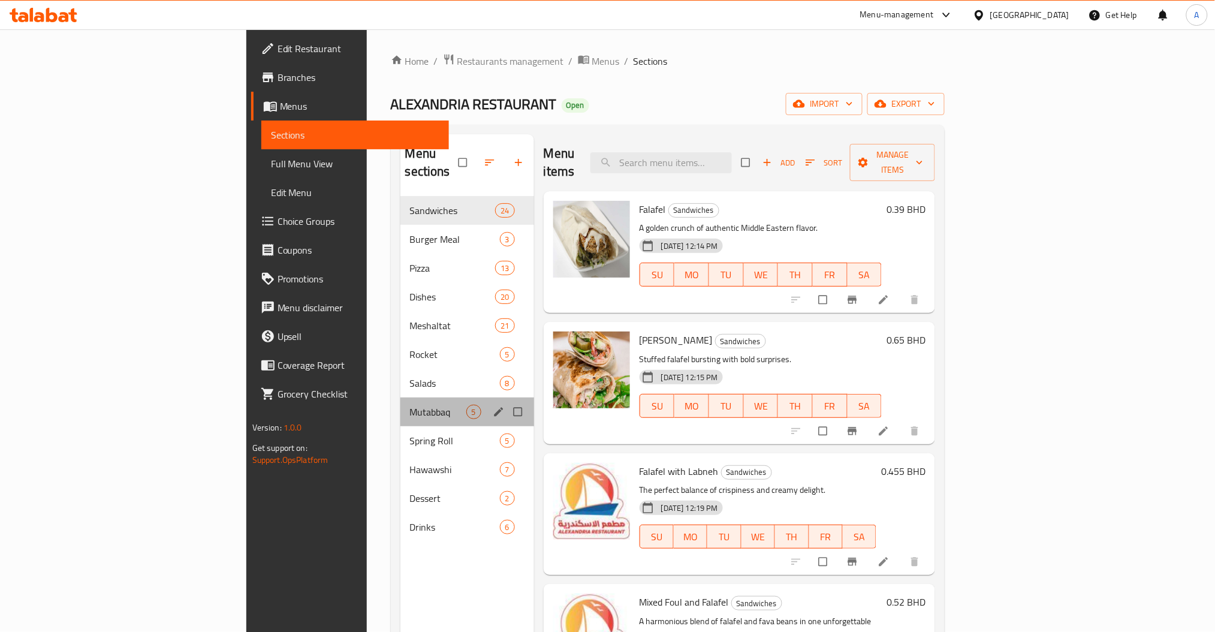
click at [400, 408] on div "Mutabbaq 5" at bounding box center [467, 411] width 134 height 29
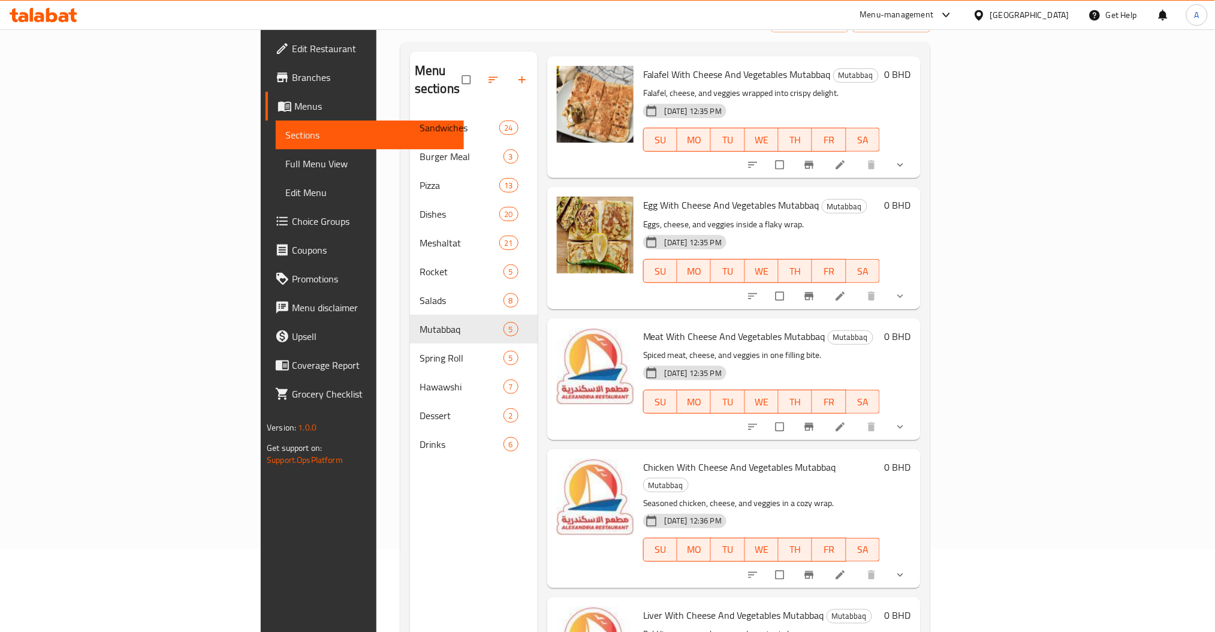
scroll to position [168, 0]
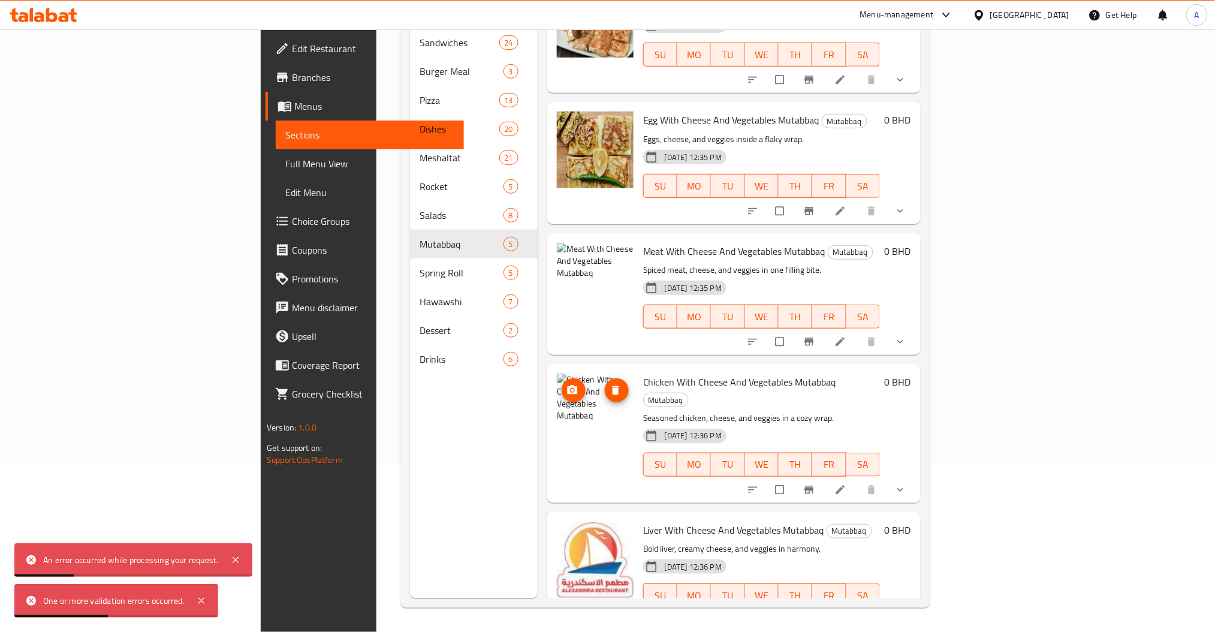
click at [605, 384] on span "delete image" at bounding box center [617, 390] width 24 height 12
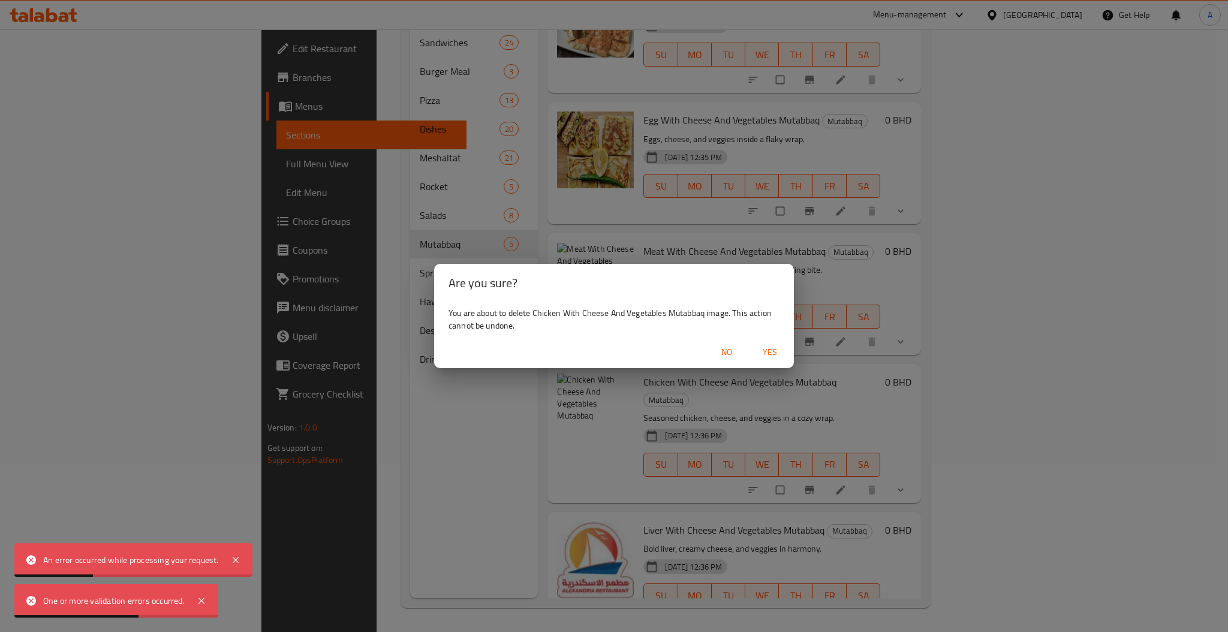
click at [768, 349] on span "Yes" at bounding box center [769, 352] width 29 height 15
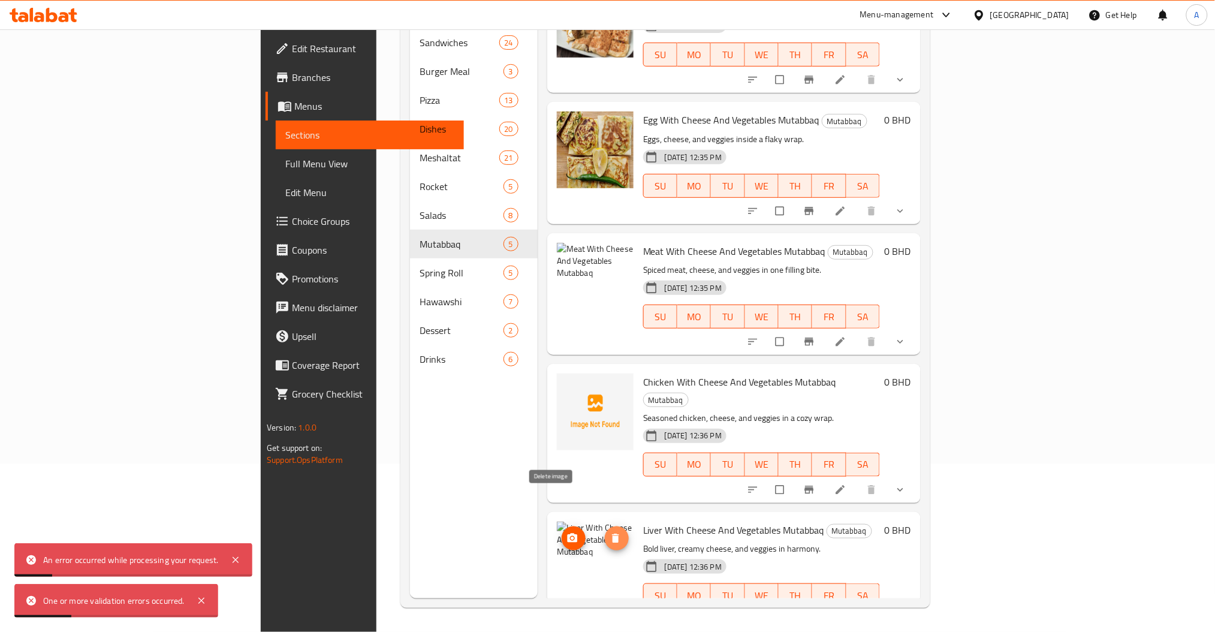
click at [605, 532] on span "delete image" at bounding box center [617, 538] width 24 height 12
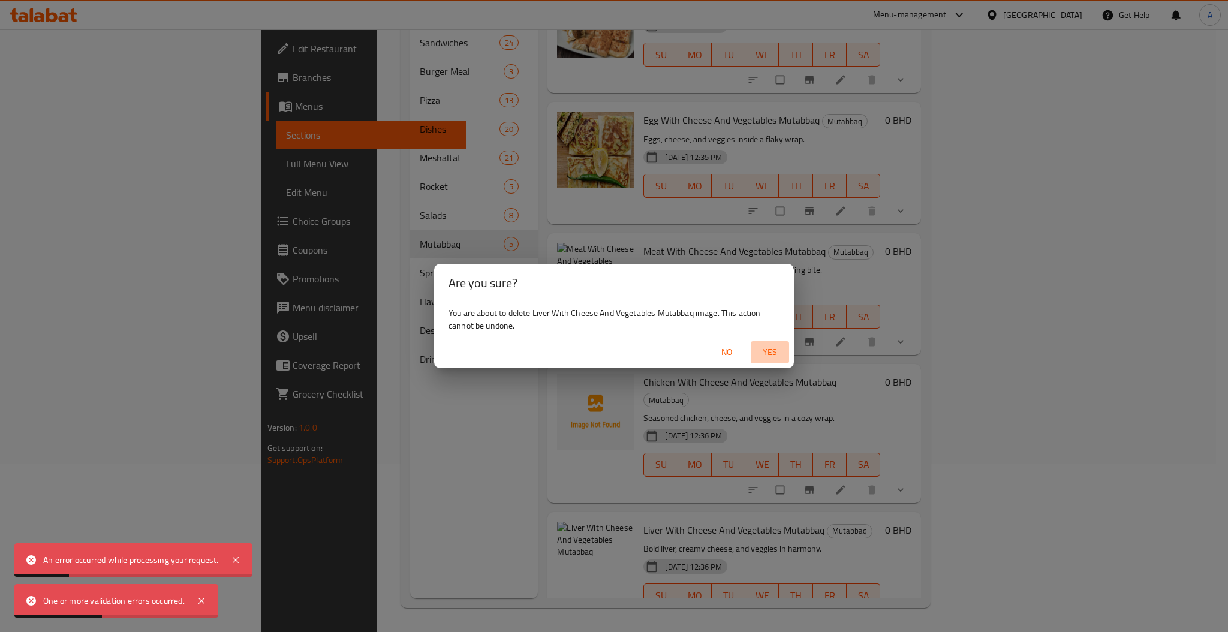
click at [778, 345] on span "Yes" at bounding box center [769, 352] width 29 height 15
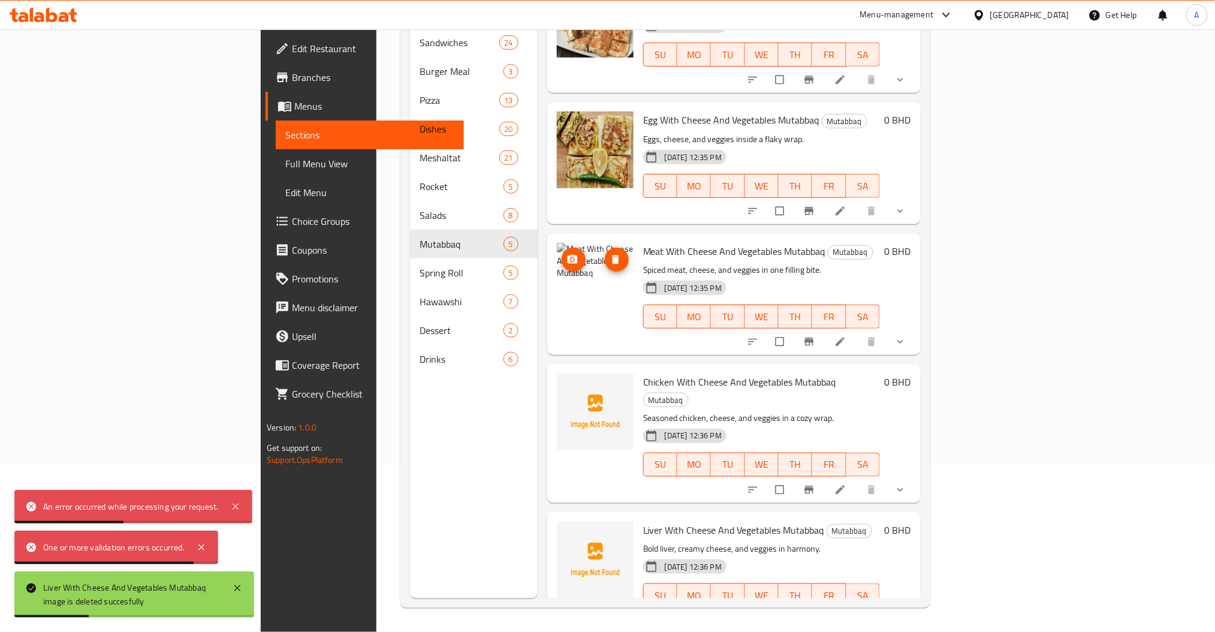
click at [605, 254] on span "delete image" at bounding box center [617, 260] width 24 height 12
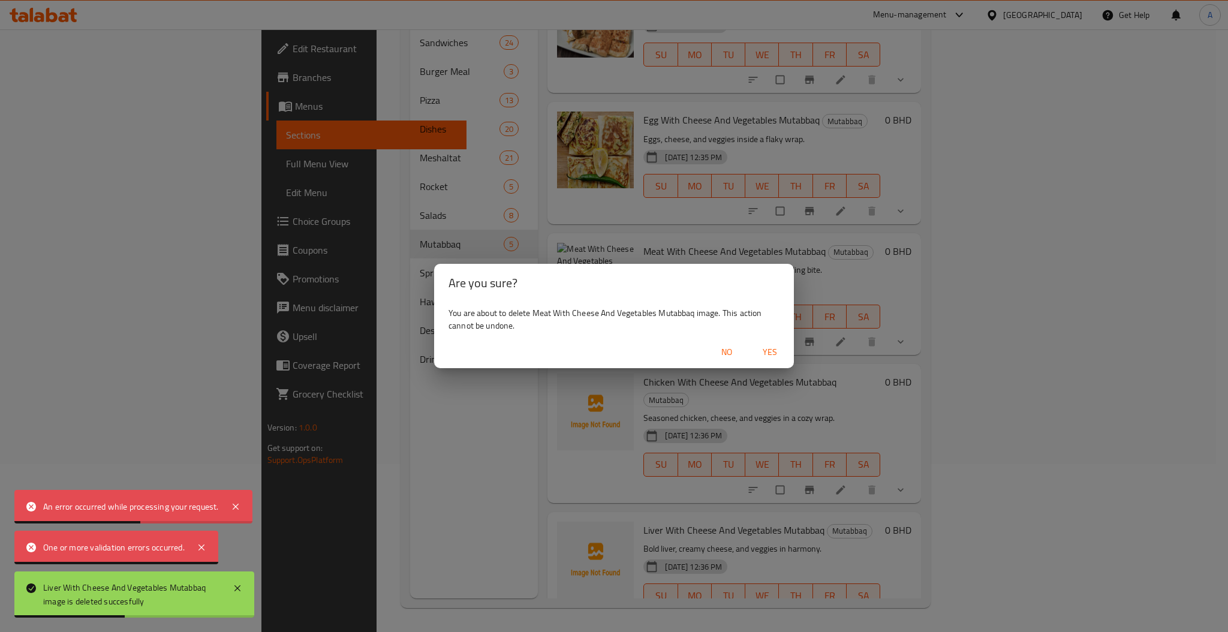
click at [799, 348] on div "Are you sure? You are about to delete Meat With Cheese And Vegetables Mutabbaq …" at bounding box center [614, 316] width 1228 height 632
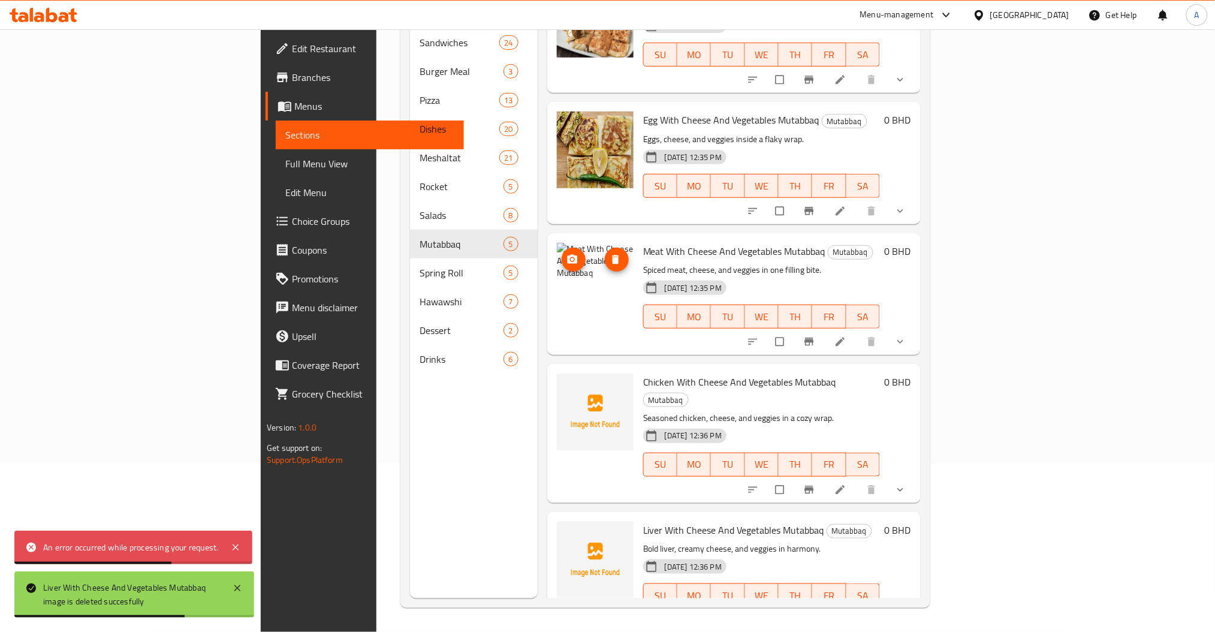
click at [605, 254] on span "delete image" at bounding box center [617, 260] width 24 height 12
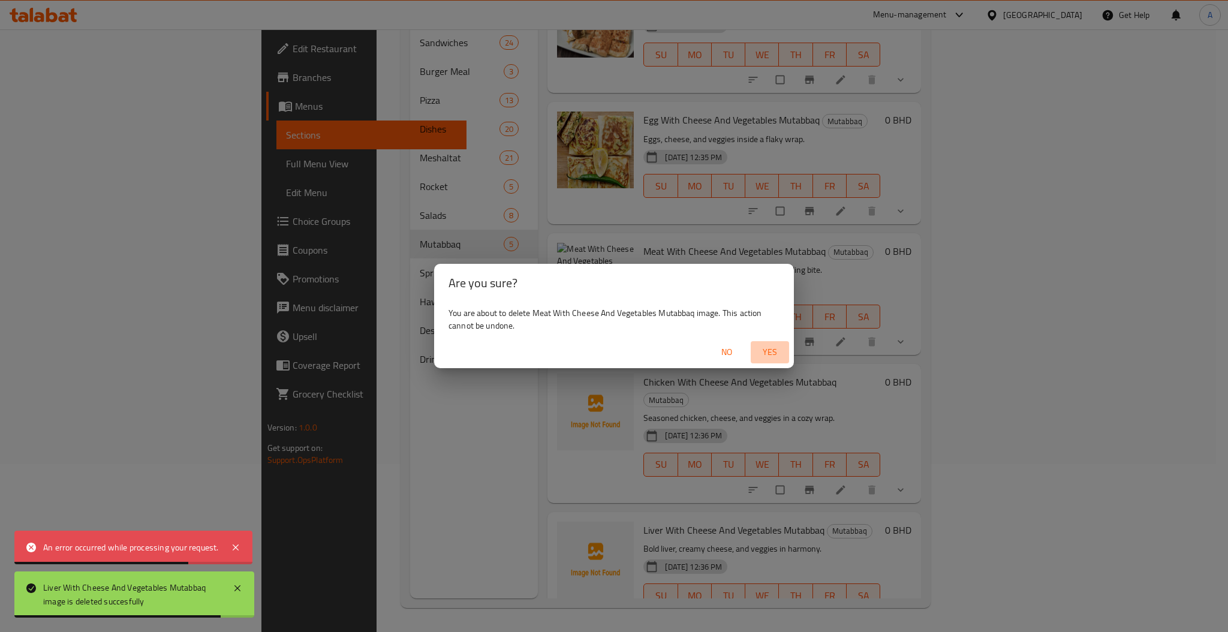
click at [778, 347] on span "Yes" at bounding box center [769, 352] width 29 height 15
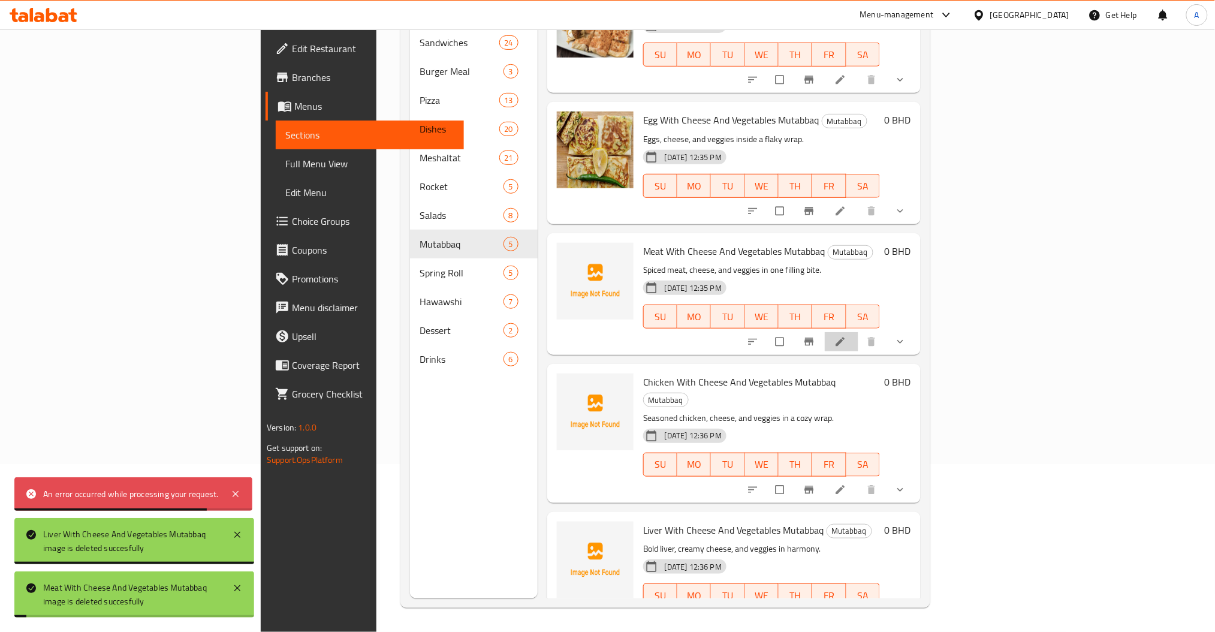
click at [858, 332] on li at bounding box center [842, 341] width 34 height 19
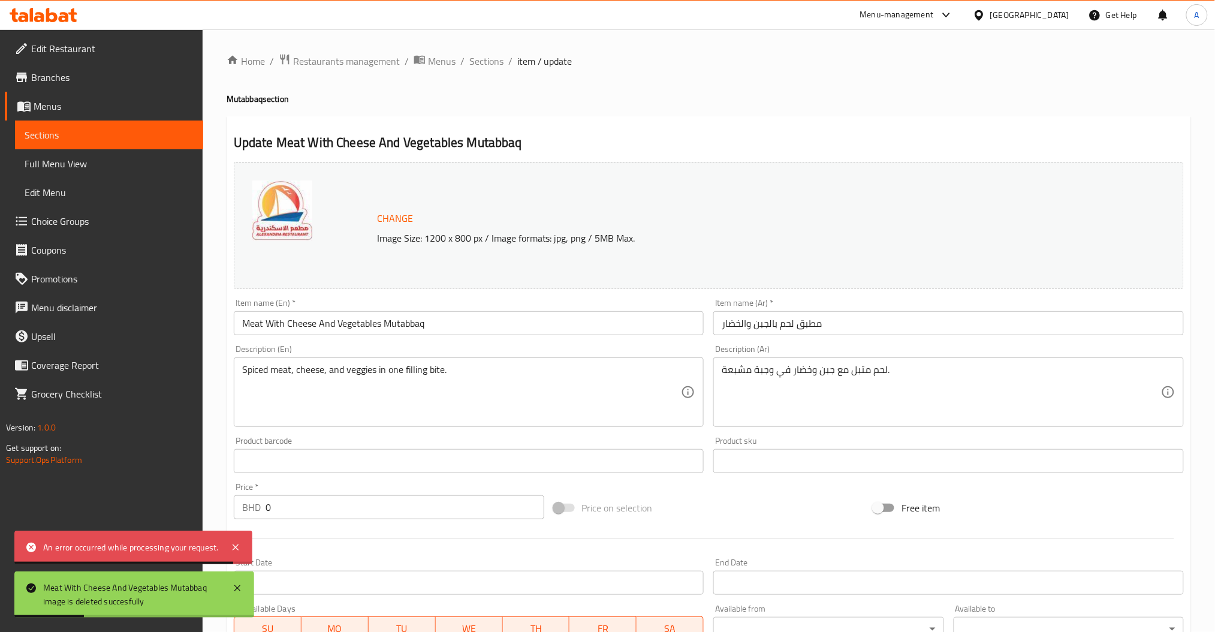
click at [435, 234] on div "Home / Restaurants management / Menus / Sections / item / update Mutabbaq secti…" at bounding box center [709, 460] width 965 height 814
click at [396, 224] on span "Change" at bounding box center [395, 218] width 36 height 17
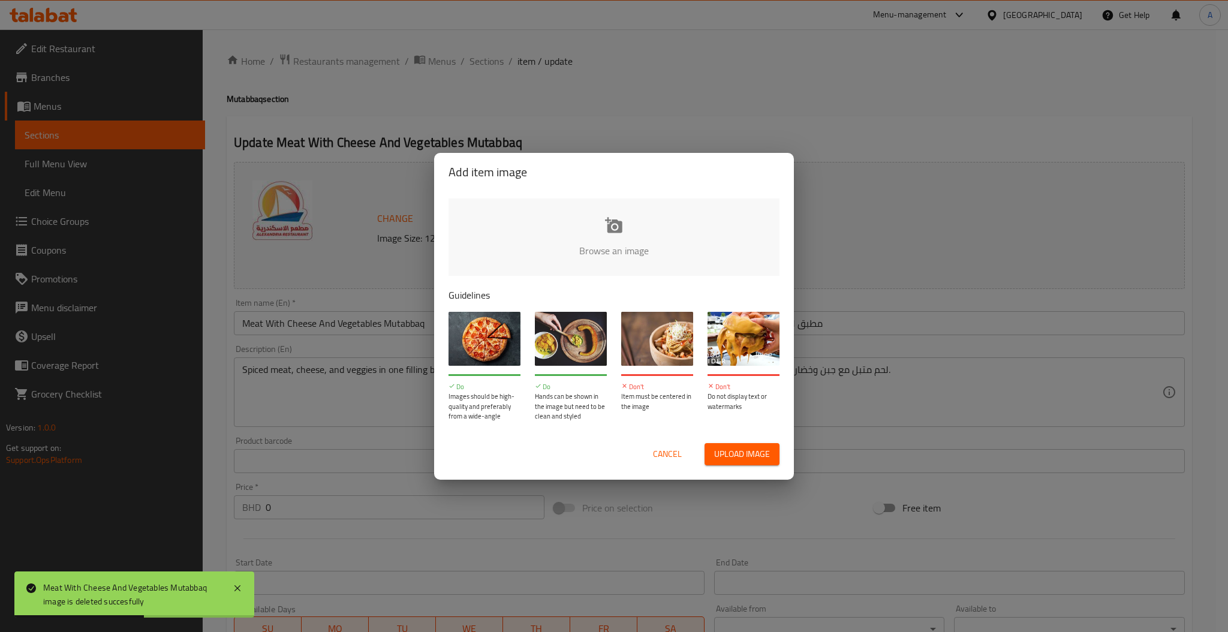
click at [561, 224] on input "file" at bounding box center [1018, 254] width 1141 height 112
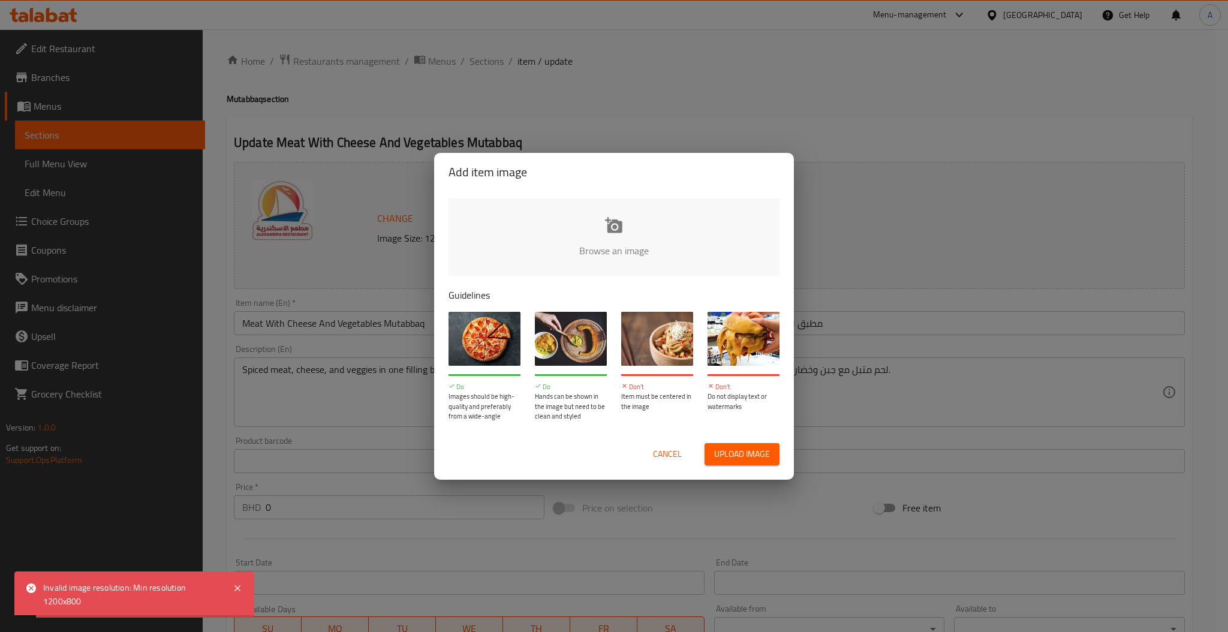
click at [617, 249] on input "file" at bounding box center [1018, 254] width 1141 height 112
type input "C:\fakepath\كل انواع المطبق.png"
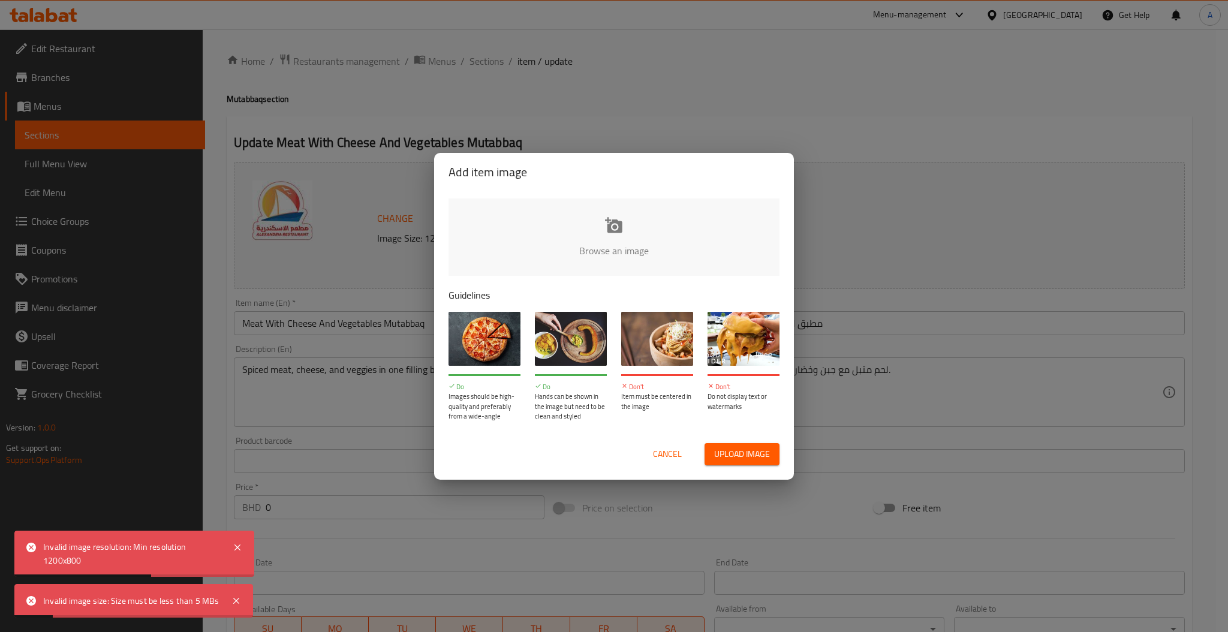
click at [658, 447] on span "Cancel" at bounding box center [667, 454] width 29 height 15
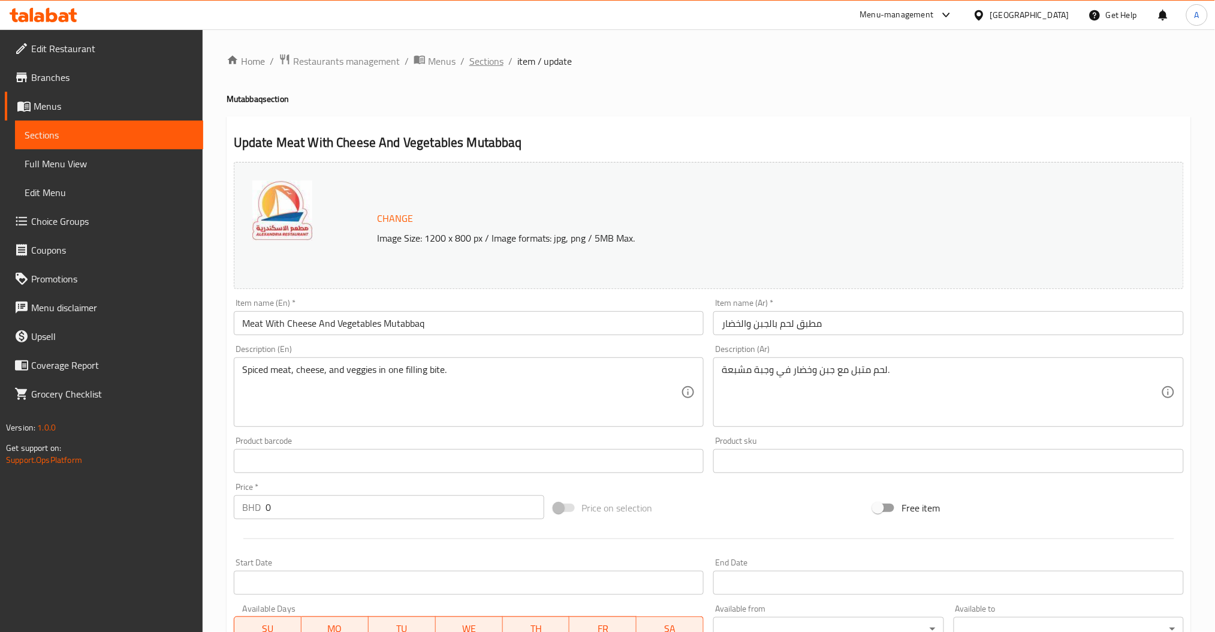
click at [477, 64] on span "Sections" at bounding box center [486, 61] width 34 height 14
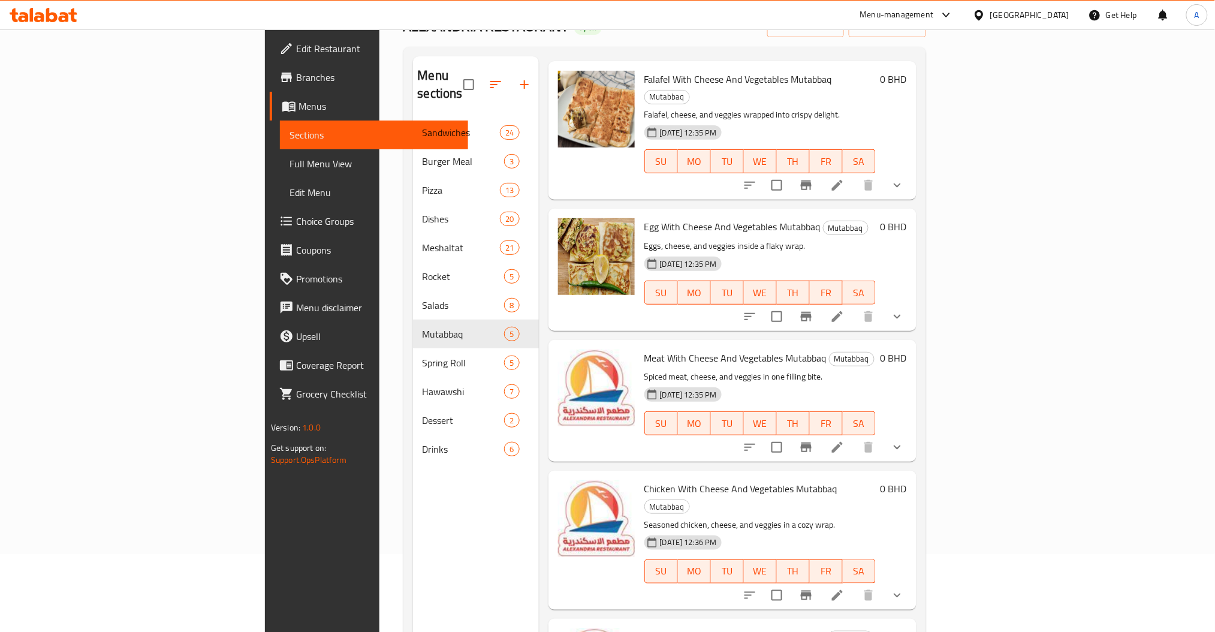
scroll to position [168, 0]
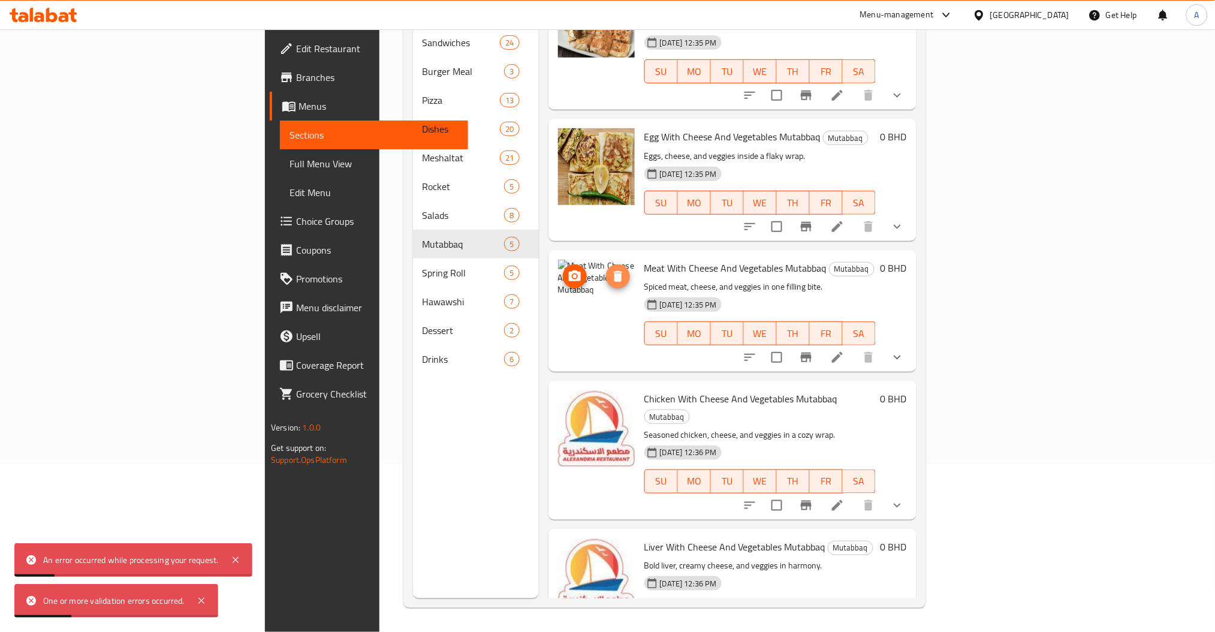
click at [611, 269] on icon "delete image" at bounding box center [618, 276] width 14 height 14
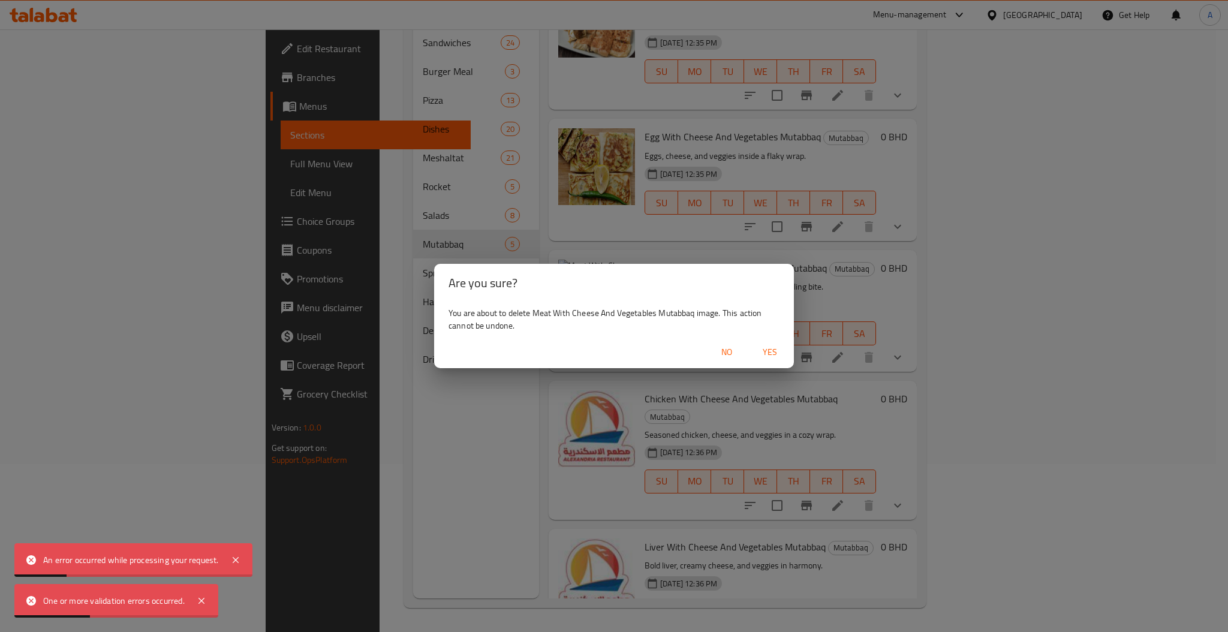
drag, startPoint x: 739, startPoint y: 336, endPoint x: 745, endPoint y: 342, distance: 8.1
click at [740, 338] on div "No Yes" at bounding box center [614, 352] width 360 height 32
click at [760, 348] on span "Yes" at bounding box center [769, 352] width 29 height 15
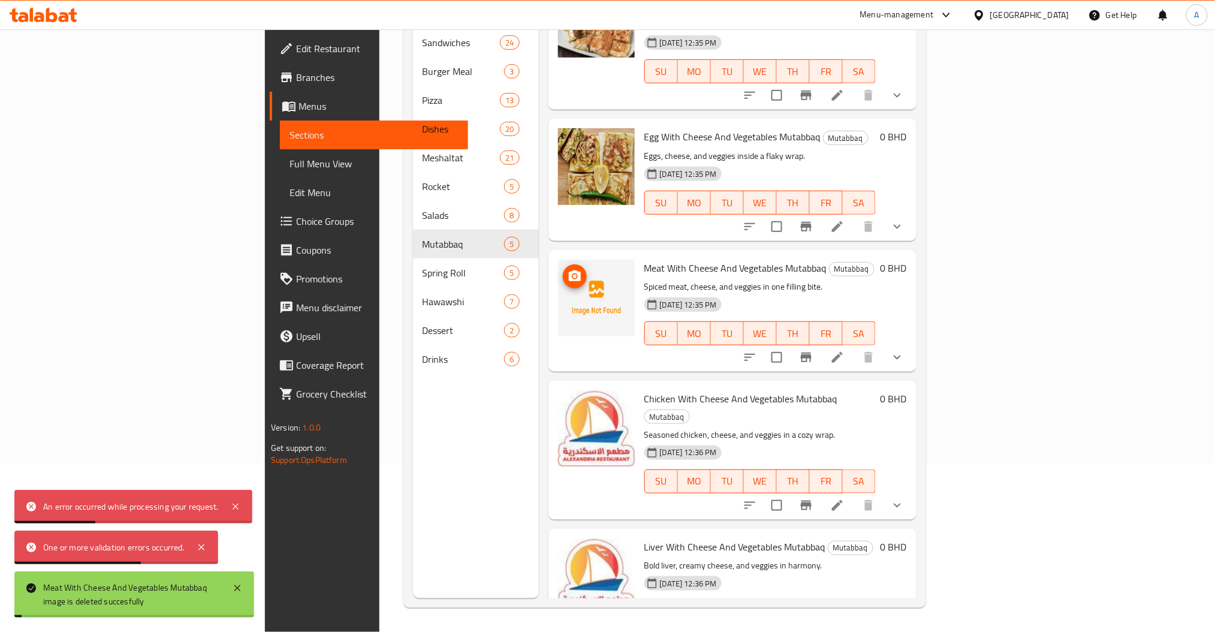
click at [558, 260] on img at bounding box center [596, 298] width 77 height 77
click at [563, 269] on span "upload picture" at bounding box center [575, 276] width 24 height 14
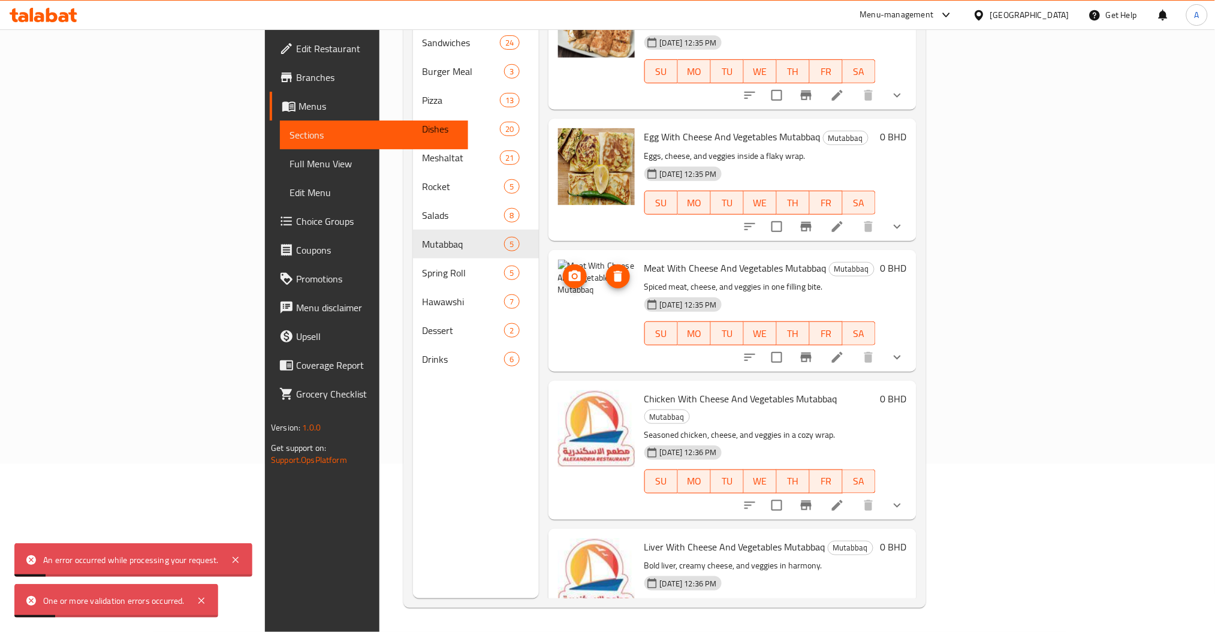
click at [611, 269] on icon "delete image" at bounding box center [618, 276] width 14 height 14
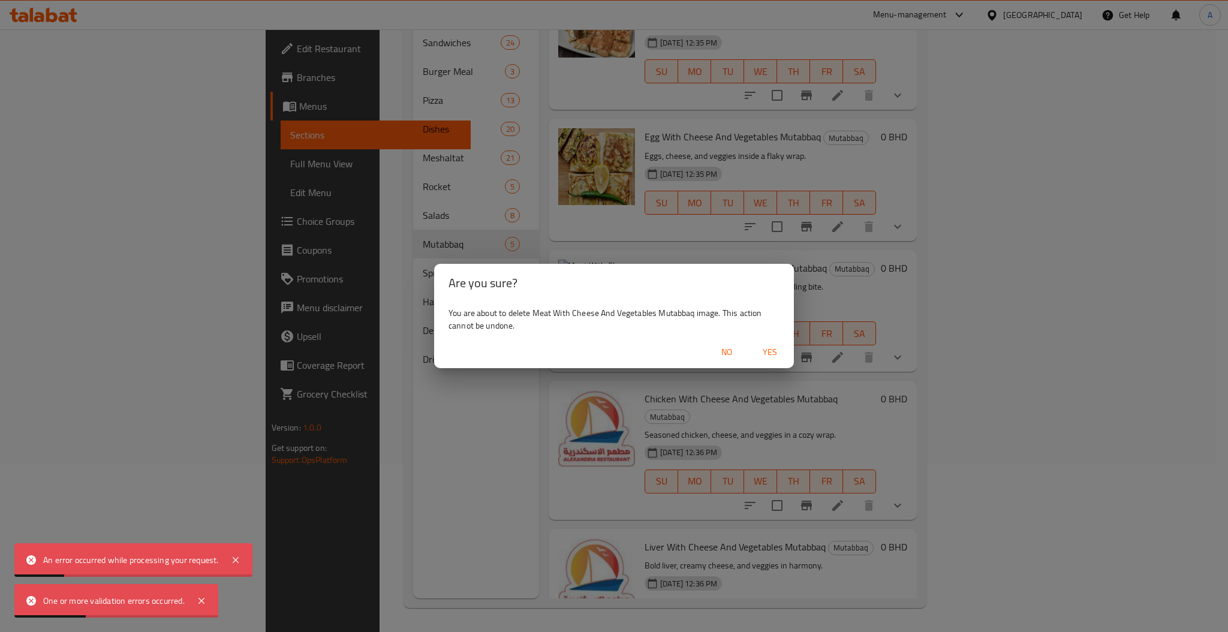
click at [722, 353] on span "No" at bounding box center [726, 352] width 29 height 15
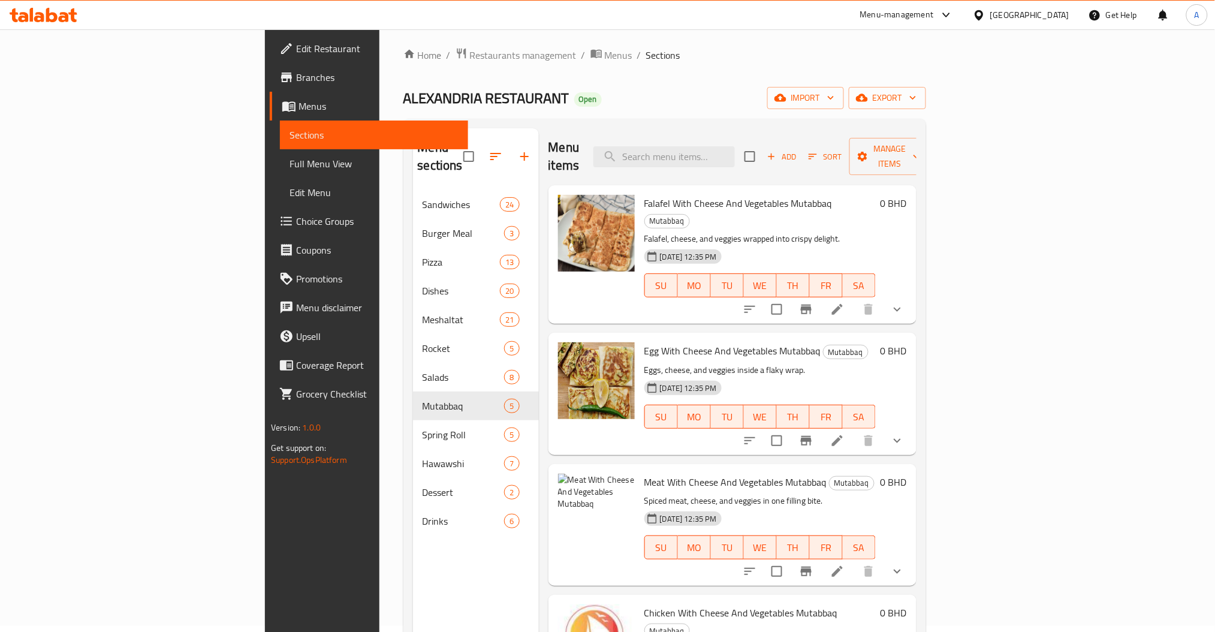
scroll to position [0, 0]
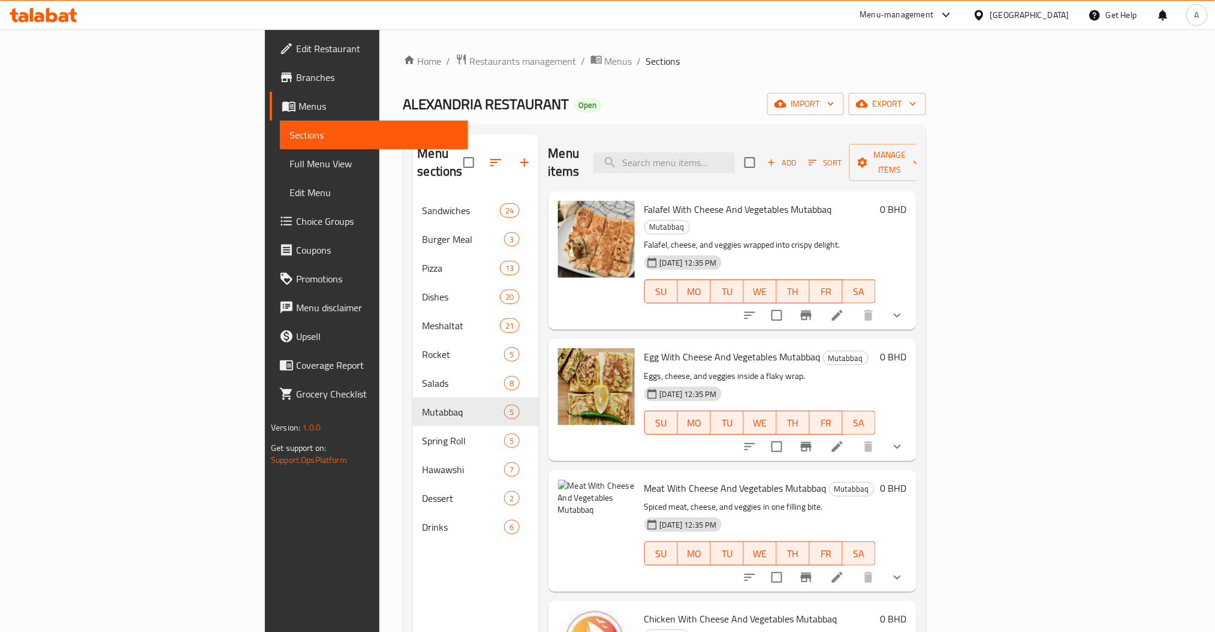
click at [765, 171] on div "Menu items Add Sort Manage items" at bounding box center [733, 162] width 368 height 57
click at [735, 156] on input "search" at bounding box center [663, 162] width 141 height 21
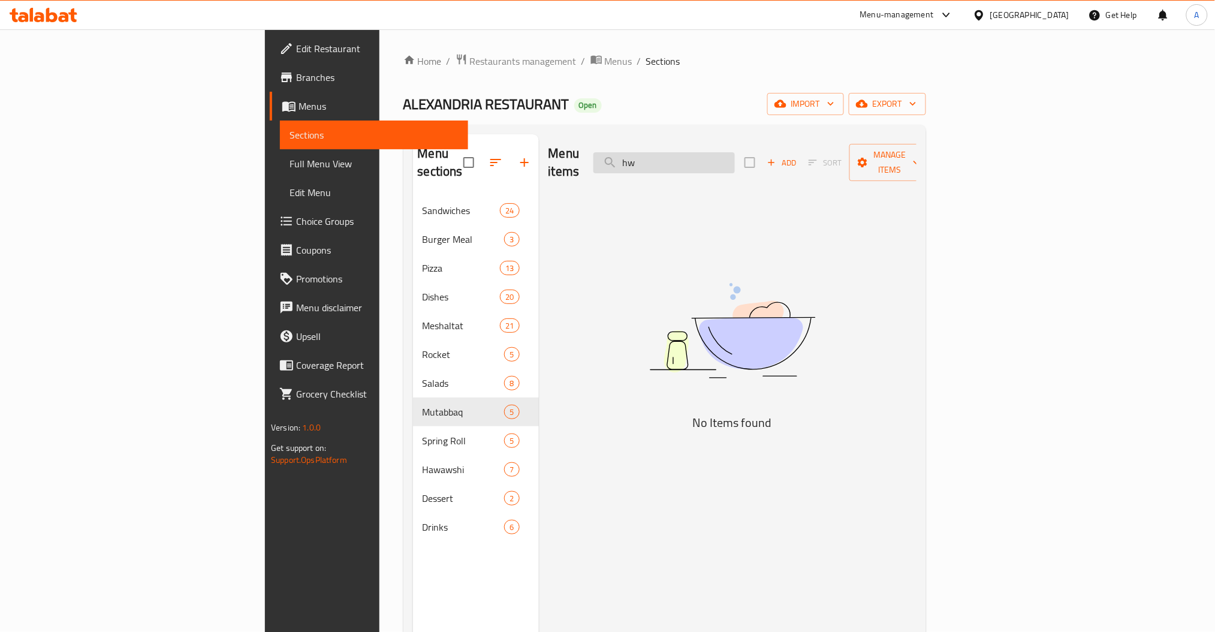
type input "h"
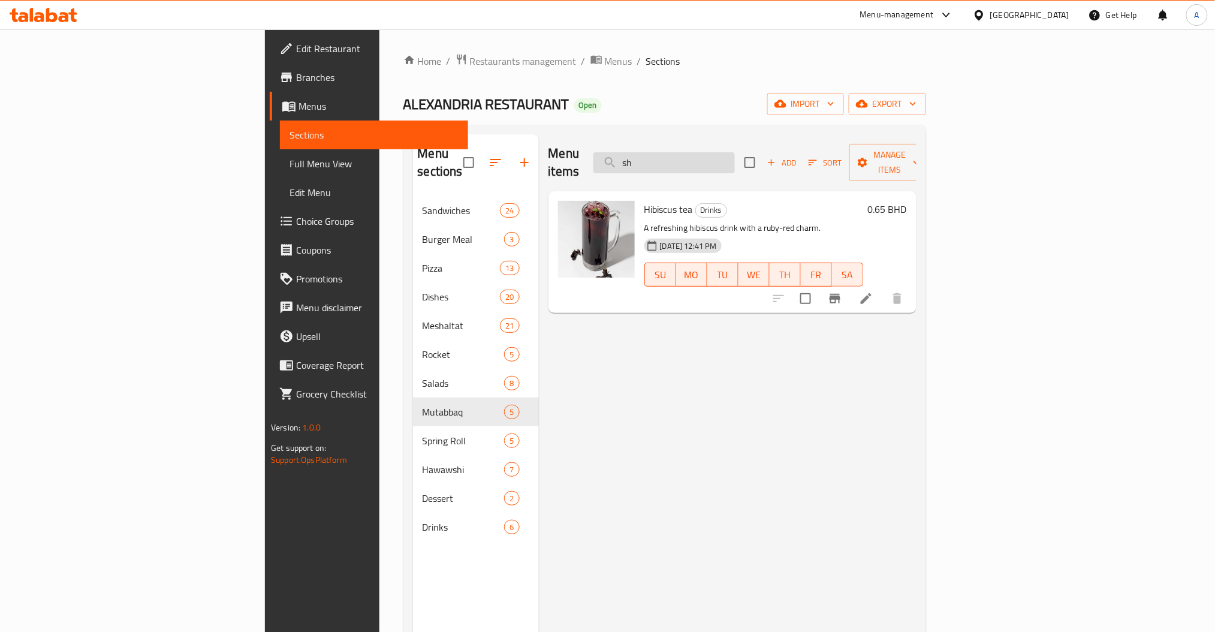
type input "s"
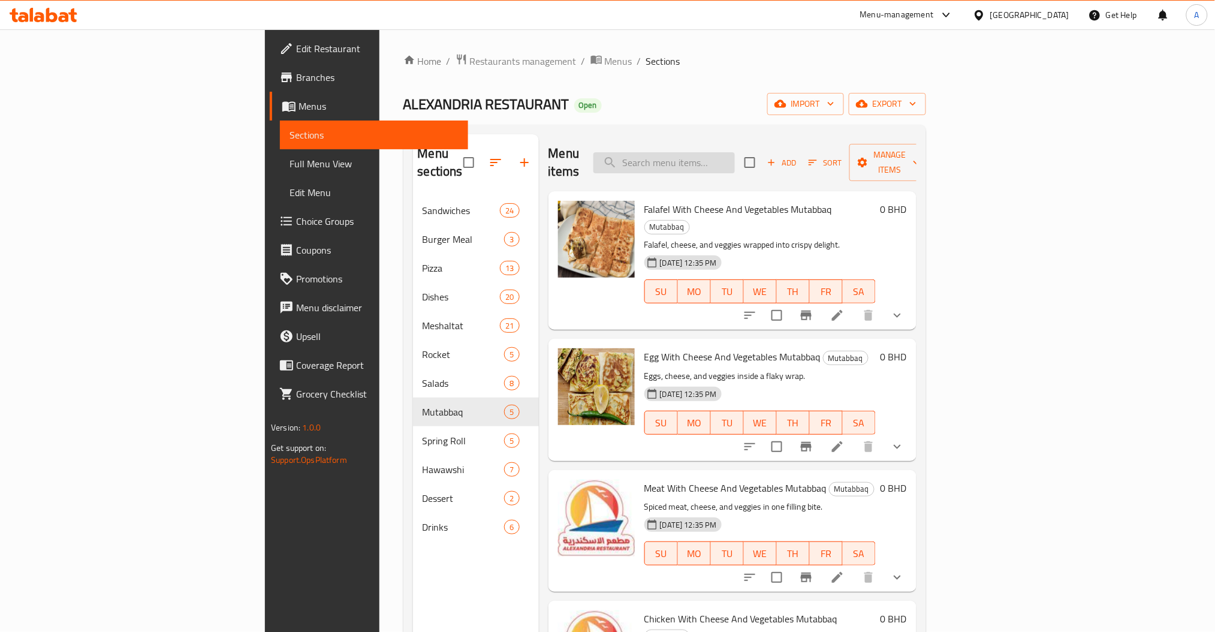
click at [735, 159] on input "search" at bounding box center [663, 162] width 141 height 21
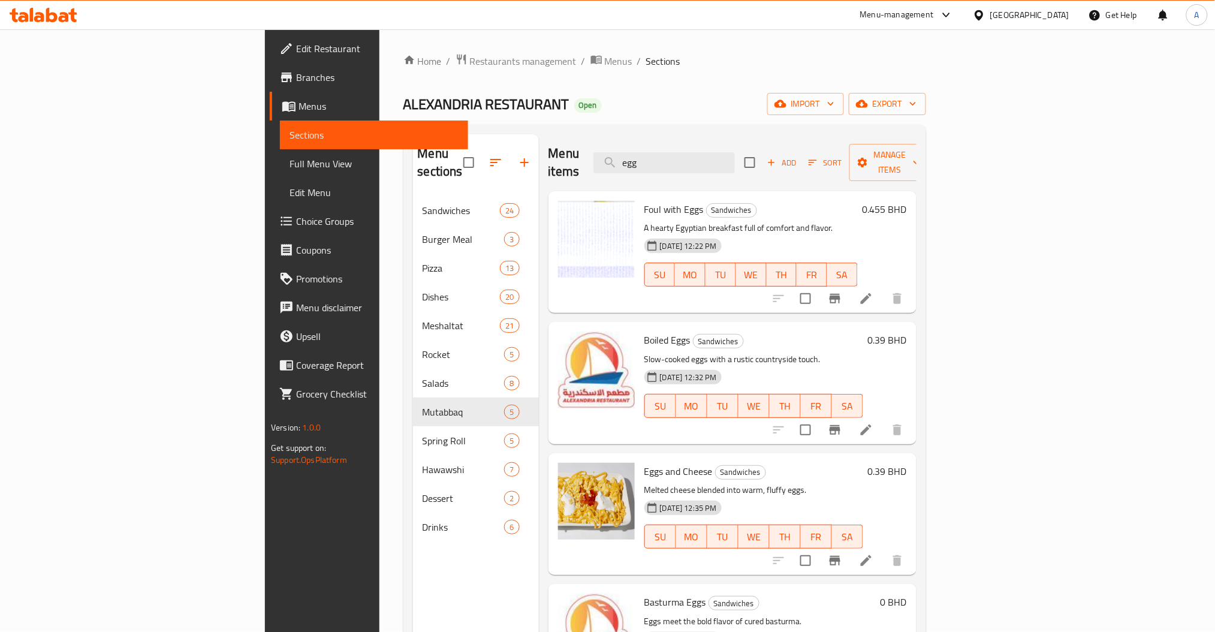
drag, startPoint x: 782, startPoint y: 156, endPoint x: 595, endPoint y: 163, distance: 187.8
click at [612, 159] on div "Menu items egg Add Sort Manage items" at bounding box center [733, 162] width 368 height 57
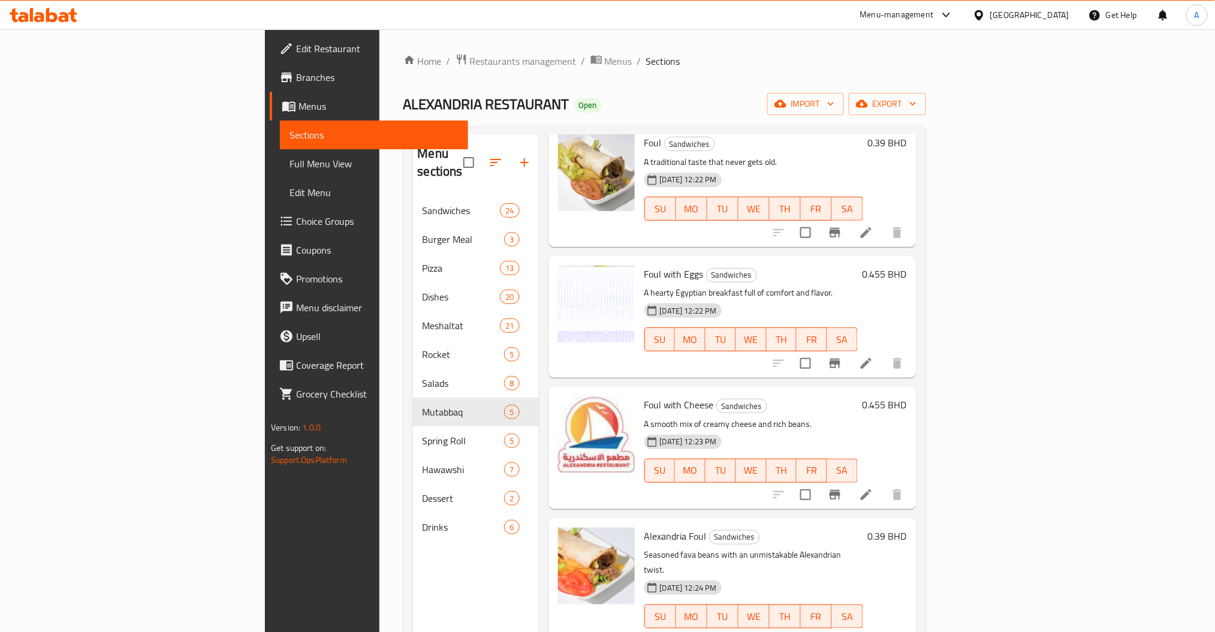
scroll to position [240, 0]
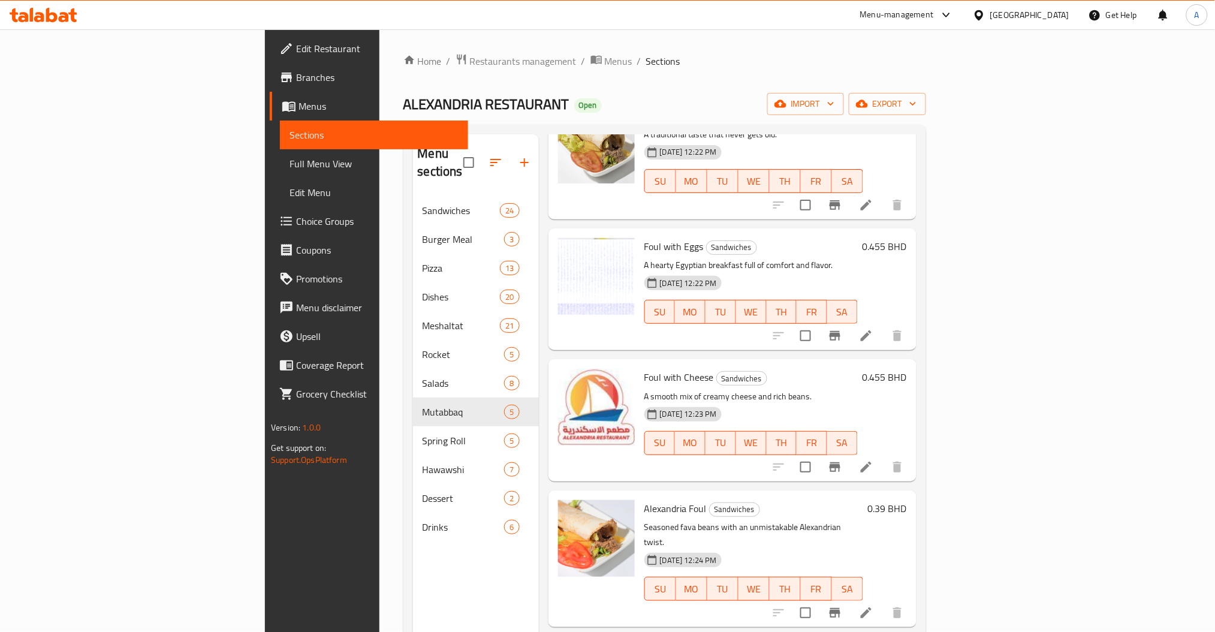
type input "foul"
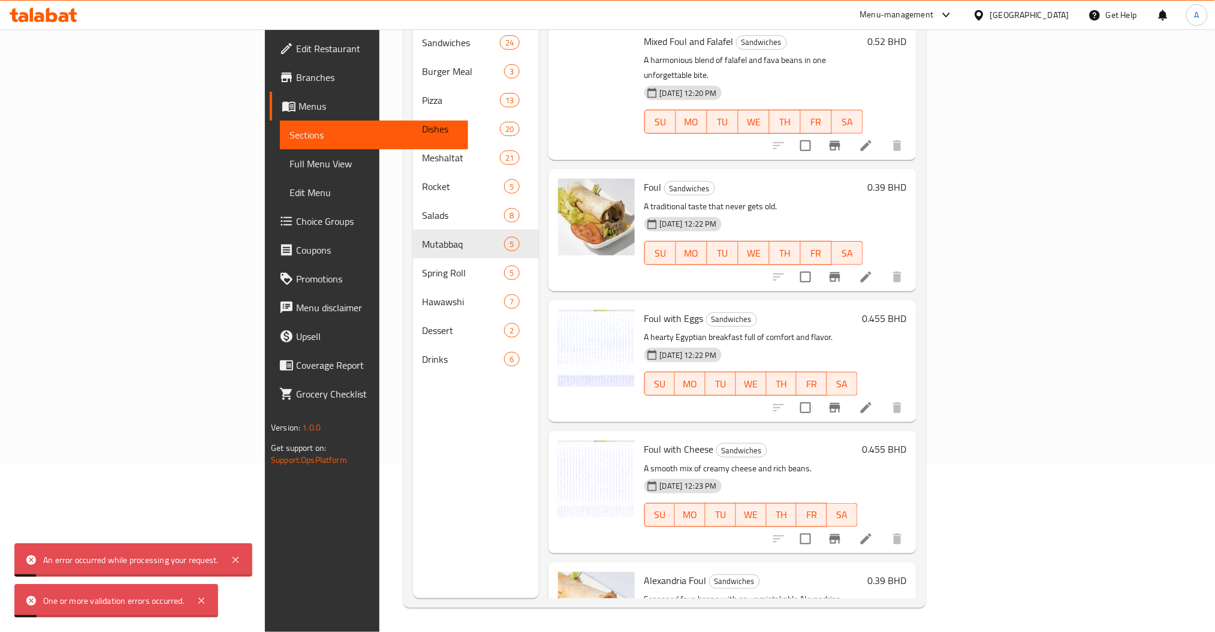
scroll to position [0, 0]
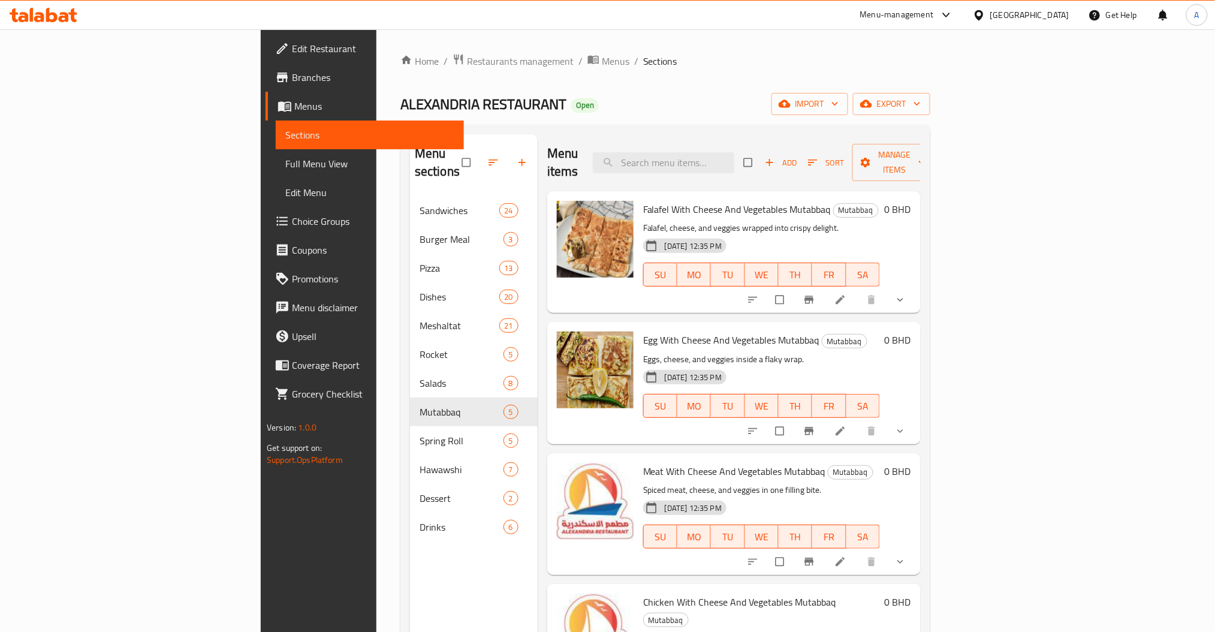
click at [930, 97] on div "ALEXANDRIA RESTAURANT Open import export" at bounding box center [665, 104] width 530 height 22
click at [727, 166] on div "Menu items Add Sort Manage items" at bounding box center [733, 162] width 373 height 57
click at [728, 159] on input "search" at bounding box center [663, 162] width 141 height 21
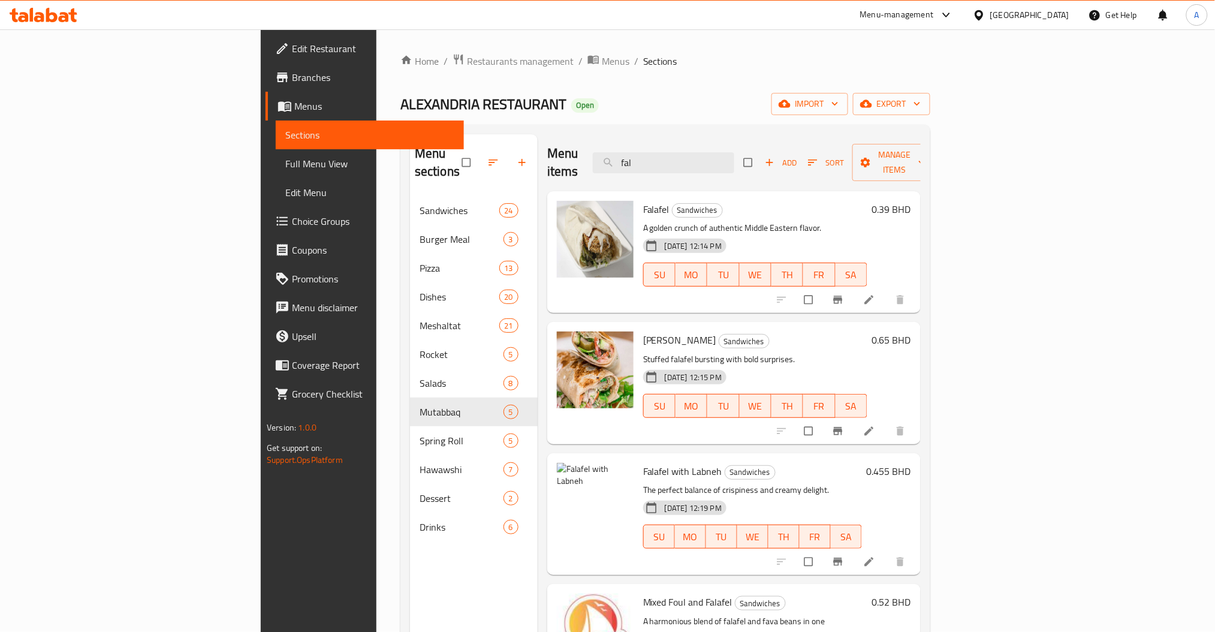
drag, startPoint x: 737, startPoint y: 156, endPoint x: 653, endPoint y: 159, distance: 84.6
click at [663, 156] on div "Menu items fal Add Sort Manage items" at bounding box center [733, 162] width 373 height 57
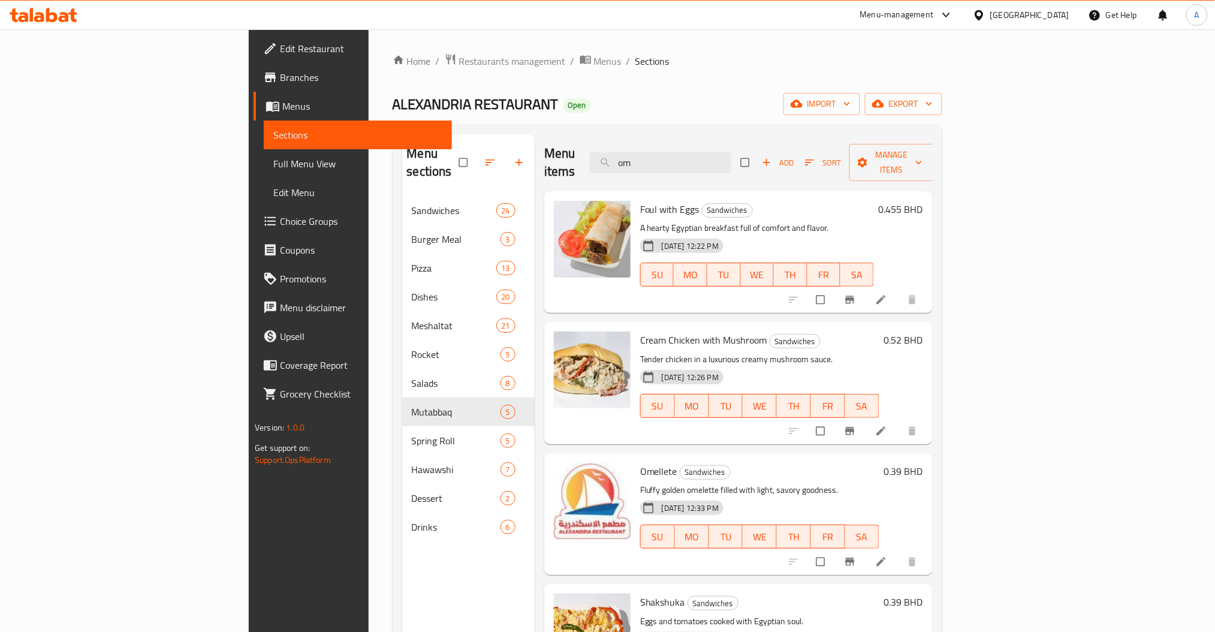
type input "om"
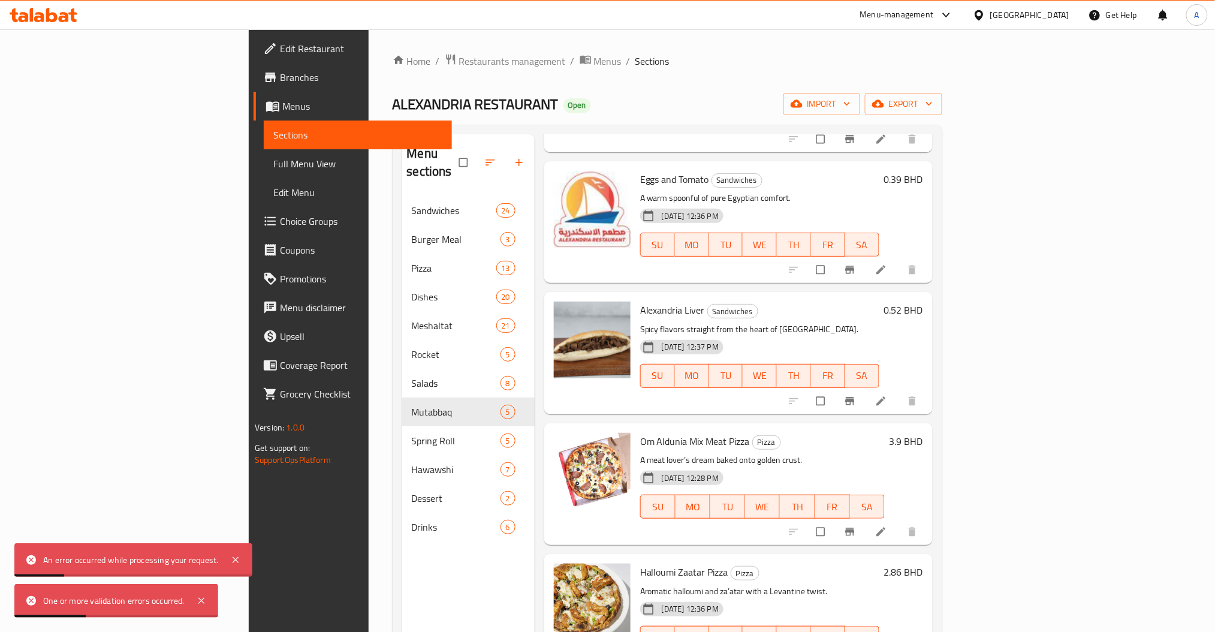
scroll to position [559, 0]
